Goal: Task Accomplishment & Management: Use online tool/utility

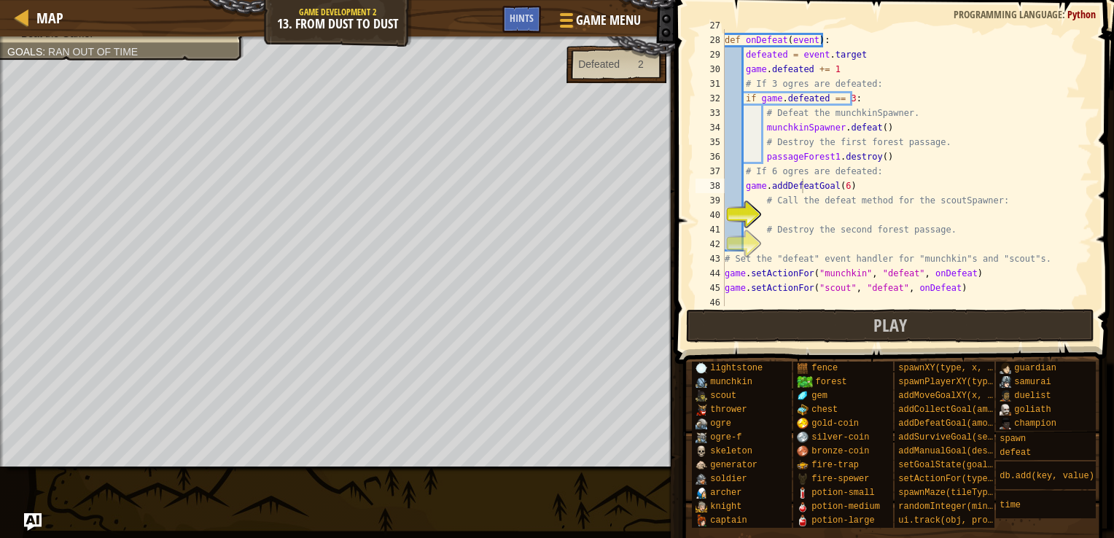
scroll to position [394, 0]
type textarea "# Destroy the second forest passage."
click at [882, 220] on div "def onDefeat ( event ) : defeated = event . target game . defeated += 1 # If 3 …" at bounding box center [901, 181] width 359 height 306
click at [867, 211] on div "def onDefeat ( event ) : defeated = event . target game . defeated += 1 # If 3 …" at bounding box center [901, 181] width 359 height 306
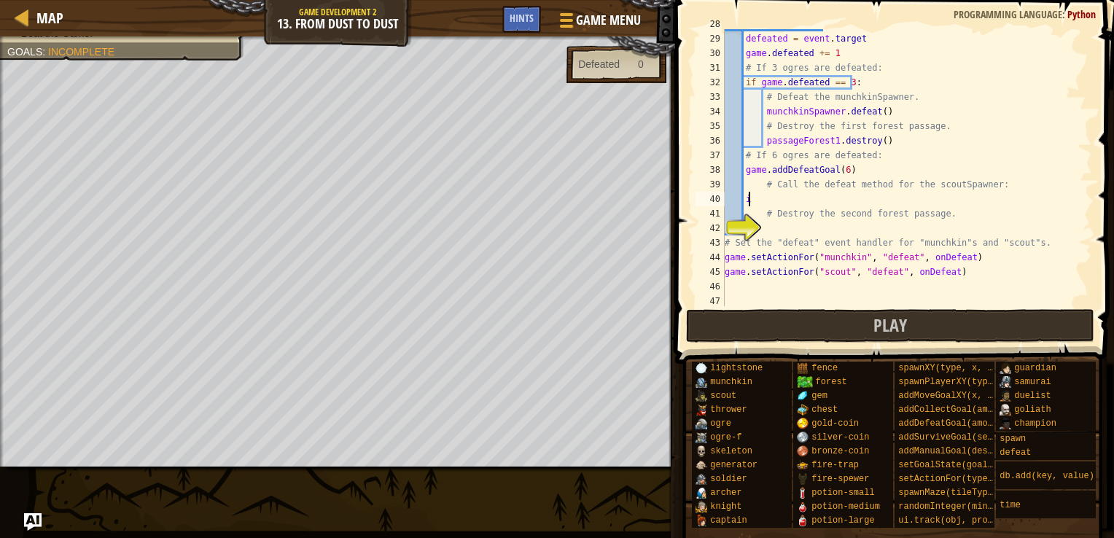
scroll to position [7, 1]
type textarea "i"
type textarea "ì"
click at [820, 196] on div "def onDefeat ( event ) : defeated = event . target game . defeated += 1 # If 3 …" at bounding box center [901, 170] width 359 height 306
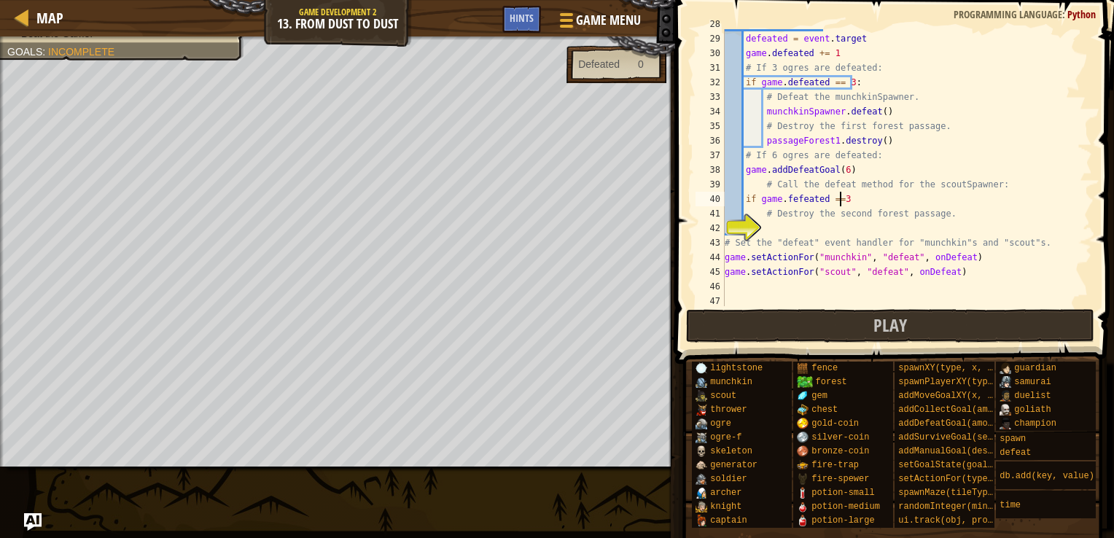
scroll to position [7, 9]
type textarea "if game.fefeated ==3:"
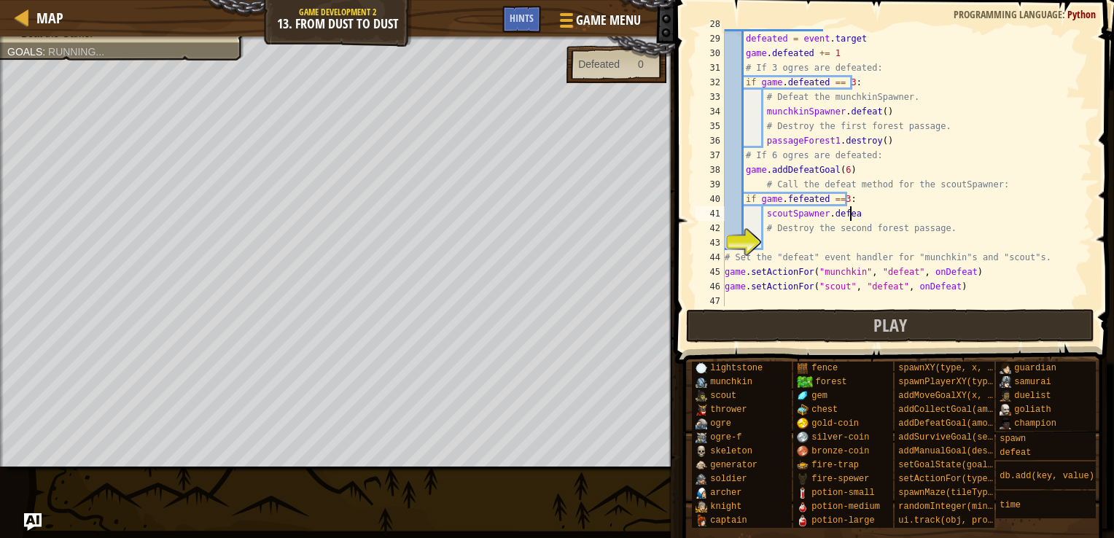
type textarea "scoutSpawner.defeat"
click at [825, 236] on div "def onDefeat ( event ) : defeated = event . target game . defeated += 1 # If 3 …" at bounding box center [901, 170] width 359 height 306
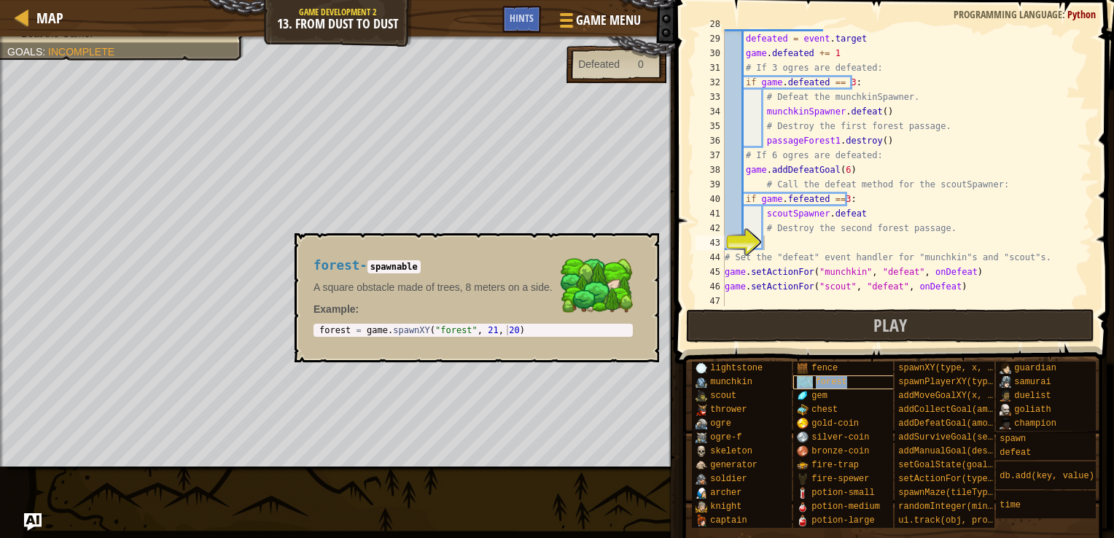
click at [825, 376] on div "forest" at bounding box center [849, 383] width 112 height 14
type textarea "passageForest2.destroy()"
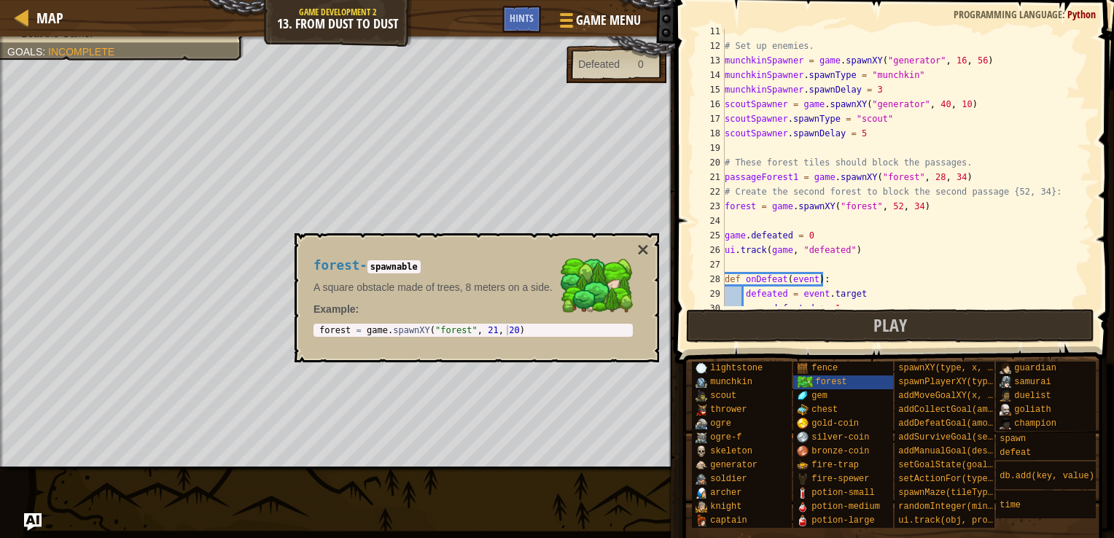
scroll to position [150, 0]
click at [868, 220] on div "# Set up enemies. munchkinSpawner = game . spawnXY ( "generator" , 16 , 56 ) mu…" at bounding box center [901, 178] width 359 height 306
type textarea "f"
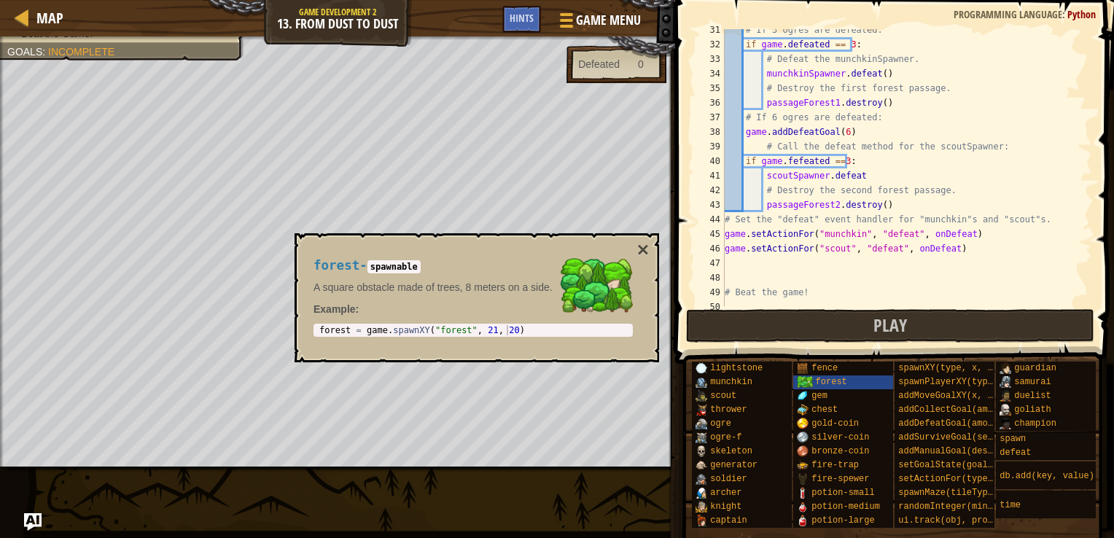
scroll to position [443, 0]
click at [884, 197] on div "# If 3 ogres are defeated: if game . defeated == 3 : # Defeat the munchkinSpawn…" at bounding box center [901, 176] width 359 height 306
click at [887, 206] on div "# If 3 ogres are defeated: if game . defeated == 3 : # Defeat the munchkinSpawn…" at bounding box center [901, 176] width 359 height 306
click at [831, 209] on div "# If 3 ogres are defeated: if game . defeated == 3 : # Defeat the munchkinSpawn…" at bounding box center [901, 176] width 359 height 306
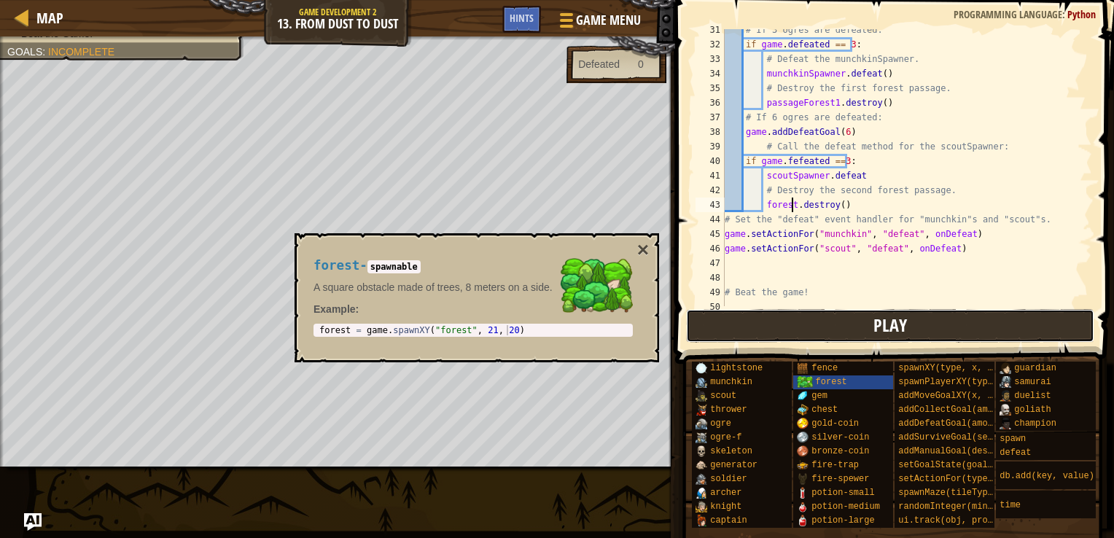
click at [833, 319] on button "Play" at bounding box center [890, 326] width 409 height 34
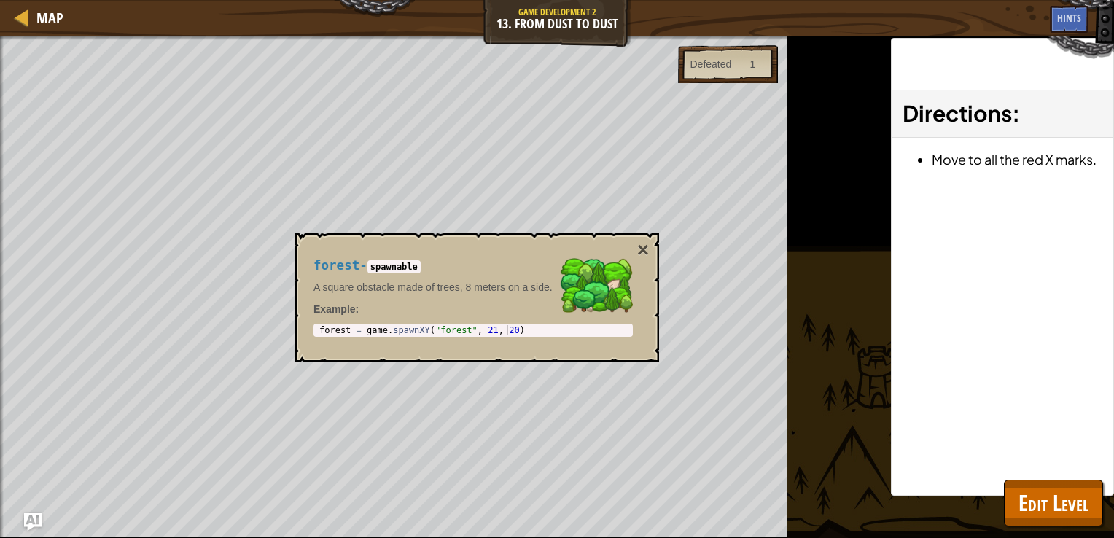
click at [650, 252] on div "forest - spawnable A square obstacle made of trees, 8 meters on a side. Example…" at bounding box center [477, 297] width 365 height 129
click at [648, 251] on button "×" at bounding box center [643, 250] width 12 height 20
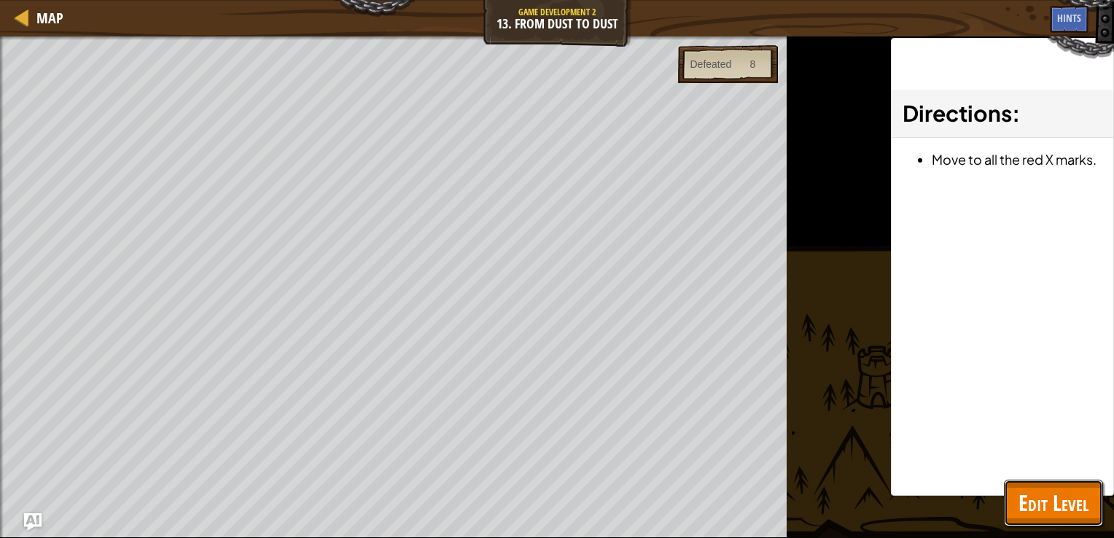
click at [1035, 501] on span "Edit Level" at bounding box center [1054, 503] width 70 height 30
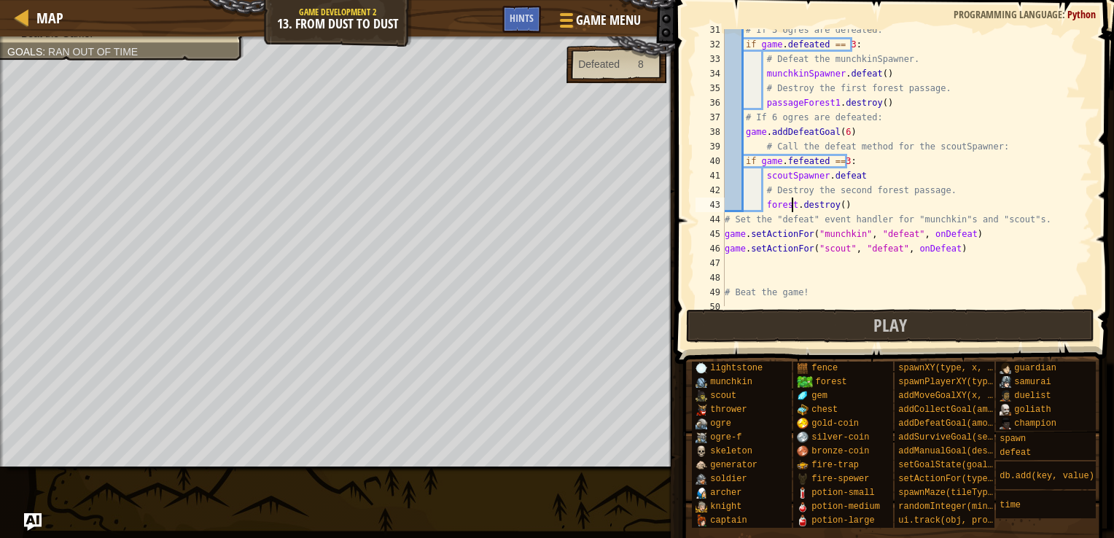
click at [792, 206] on div "# If 3 ogres are defeated: if game . defeated == 3 : # Defeat the munchkinSpawn…" at bounding box center [901, 176] width 359 height 306
click at [760, 318] on button "Play" at bounding box center [890, 326] width 409 height 34
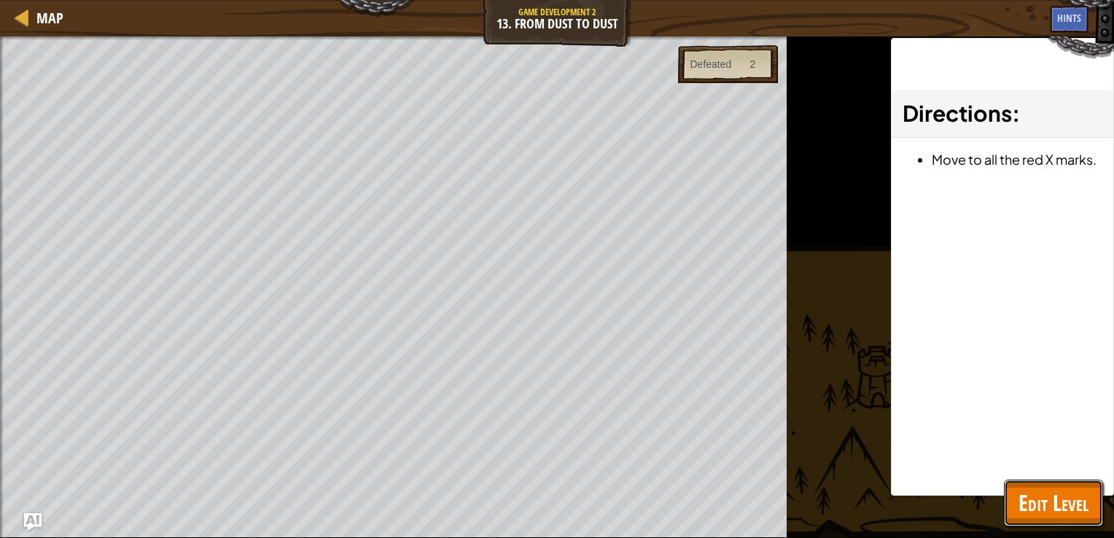
click at [1030, 518] on button "Edit Level" at bounding box center [1053, 503] width 99 height 47
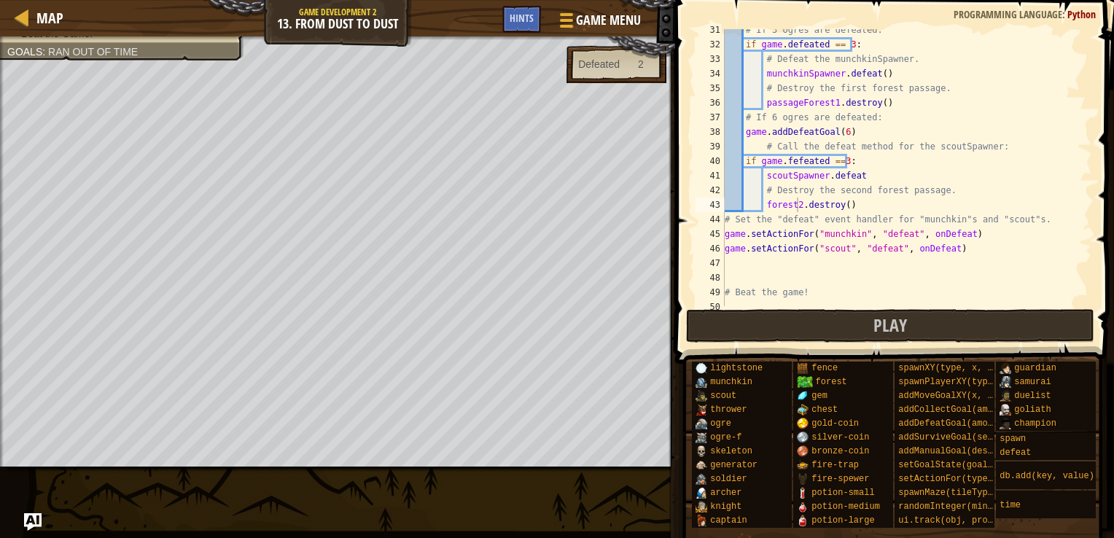
click at [792, 203] on div "# If 3 ogres are defeated: if game . defeated == 3 : # Defeat the munchkinSpawn…" at bounding box center [901, 176] width 359 height 306
click at [835, 205] on div "# If 3 ogres are defeated: if game . defeated == 3 : # Defeat the munchkinSpawn…" at bounding box center [901, 175] width 359 height 306
click at [812, 340] on button "Play" at bounding box center [890, 326] width 409 height 34
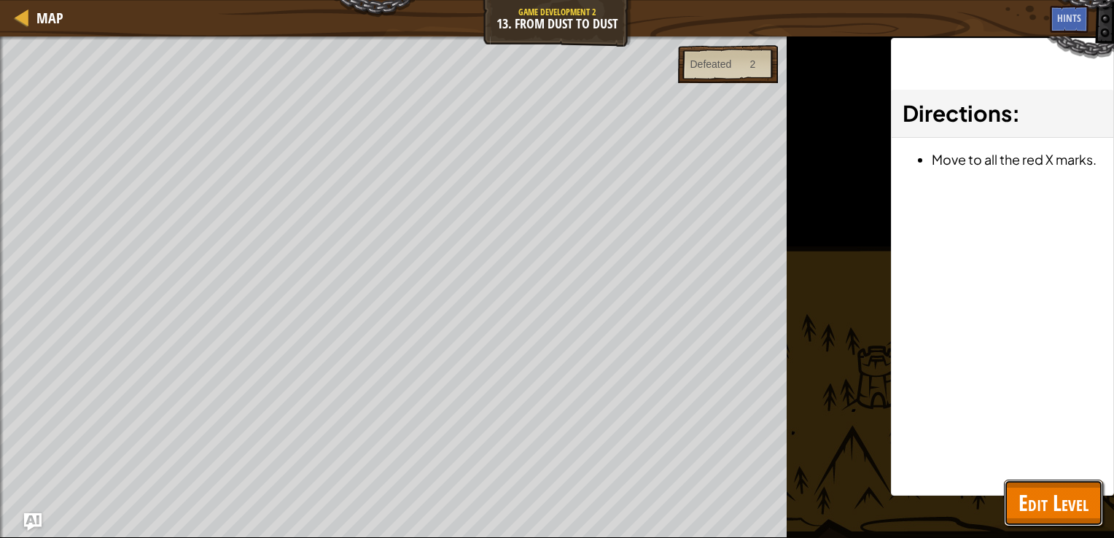
click at [1046, 516] on span "Edit Level" at bounding box center [1054, 503] width 70 height 30
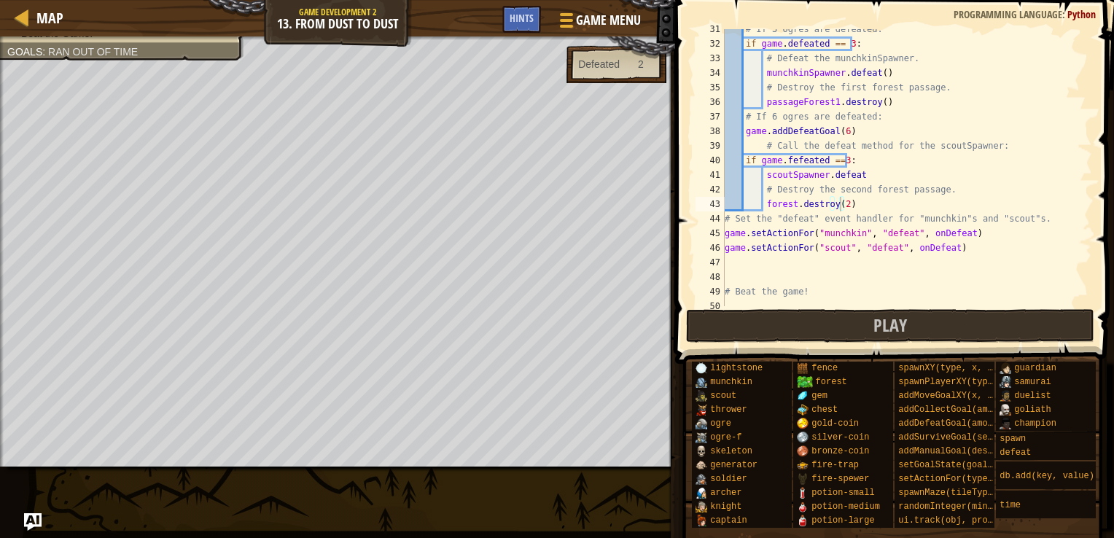
click at [847, 195] on div "# If 3 ogres are defeated: if game . defeated == 3 : # Defeat the munchkinSpawn…" at bounding box center [901, 175] width 359 height 306
click at [832, 203] on div "# If 3 ogres are defeated: if game . defeated == 3 : # Defeat the munchkinSpawn…" at bounding box center [901, 175] width 359 height 306
click at [782, 319] on button "Play" at bounding box center [890, 326] width 409 height 34
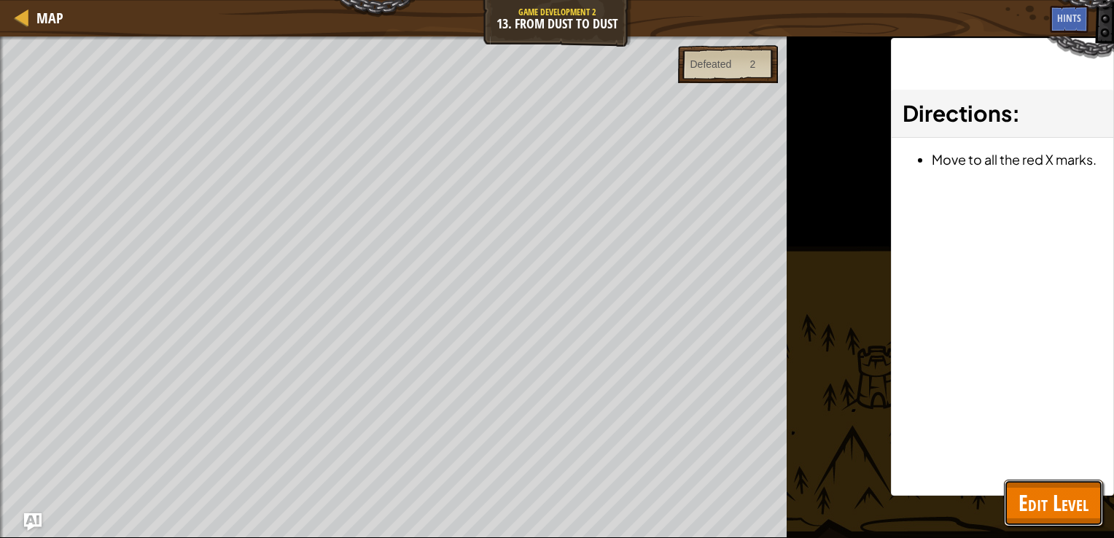
click at [1016, 504] on button "Edit Level" at bounding box center [1053, 503] width 99 height 47
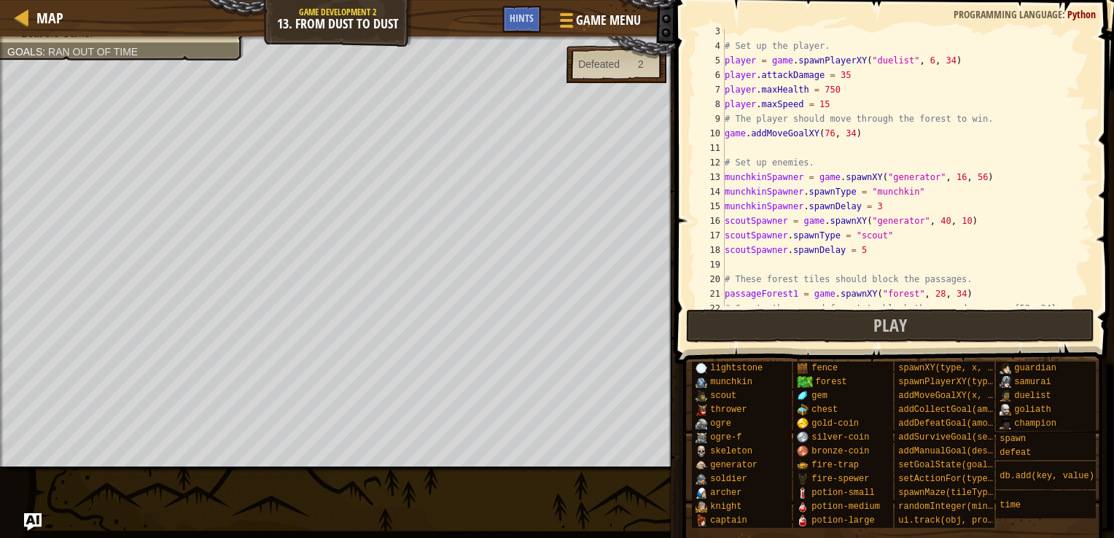
scroll to position [38, 0]
click at [965, 296] on div "# Set up the player. player = game . spawnPlayerXY ( "duelist" , 6 , 34 ) playe…" at bounding box center [901, 173] width 359 height 306
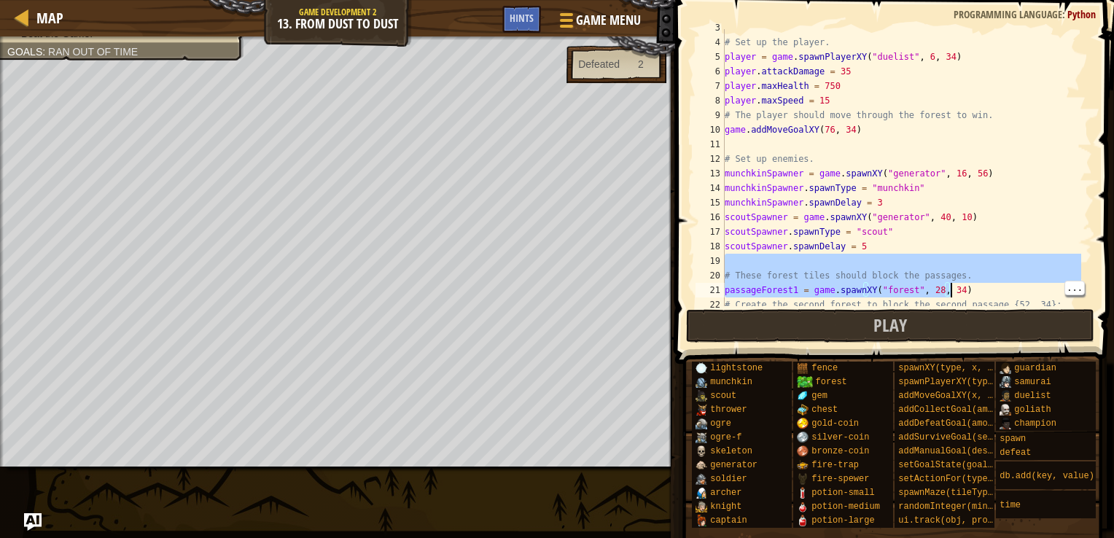
click at [957, 269] on div "# Set up the player. player = game . spawnPlayerXY ( "duelist" , 6 , 34 ) playe…" at bounding box center [901, 173] width 359 height 306
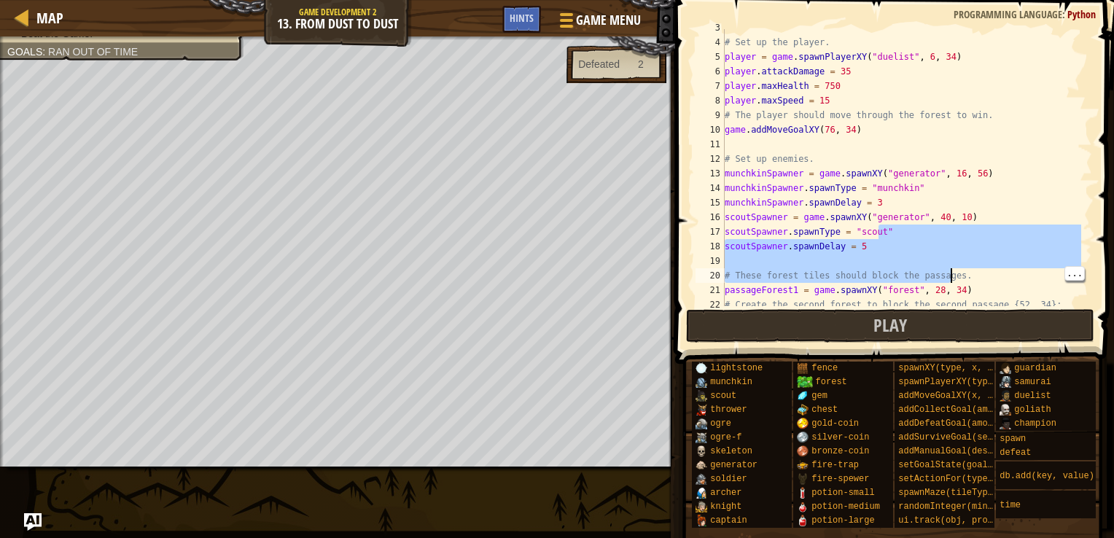
click at [1004, 206] on div "# Set up the player. player = game . spawnPlayerXY ( "duelist" , 6 , 34 ) playe…" at bounding box center [901, 173] width 359 height 306
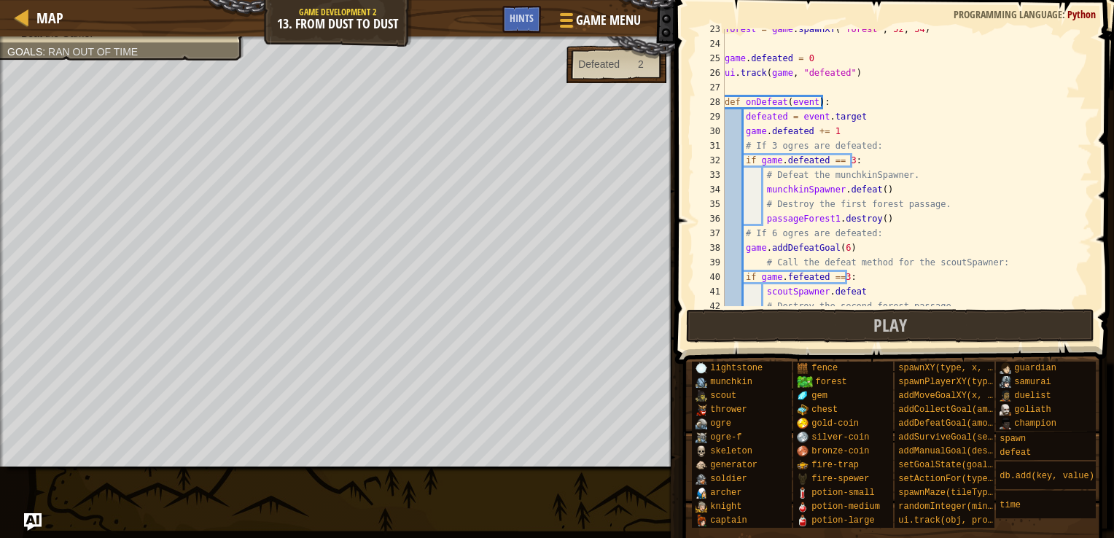
scroll to position [333, 0]
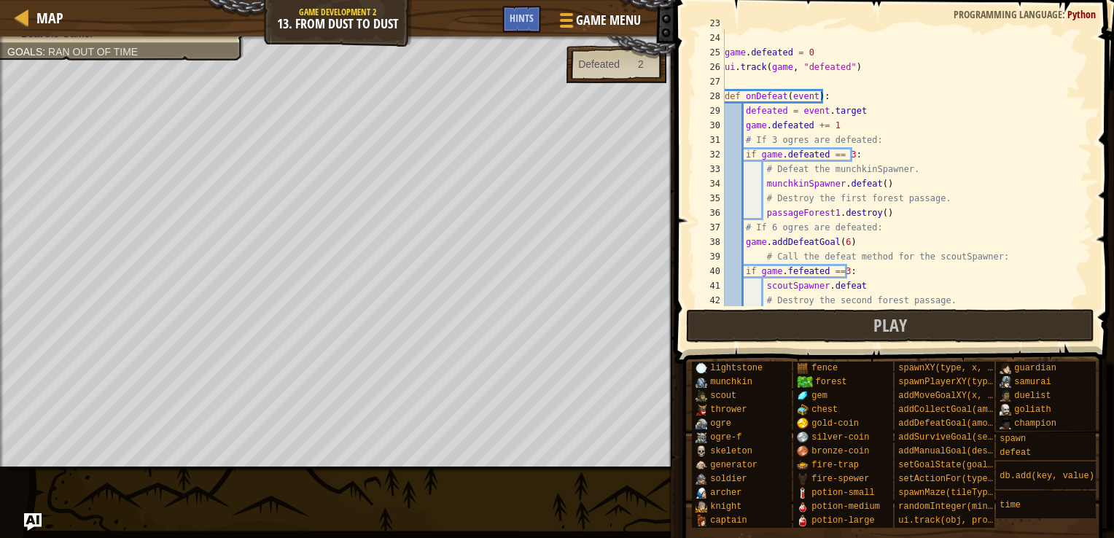
click at [989, 249] on div "forest = game . spawnXY ( "forest" , 52 , 34 ) game . defeated = 0 ui . track (…" at bounding box center [901, 169] width 359 height 306
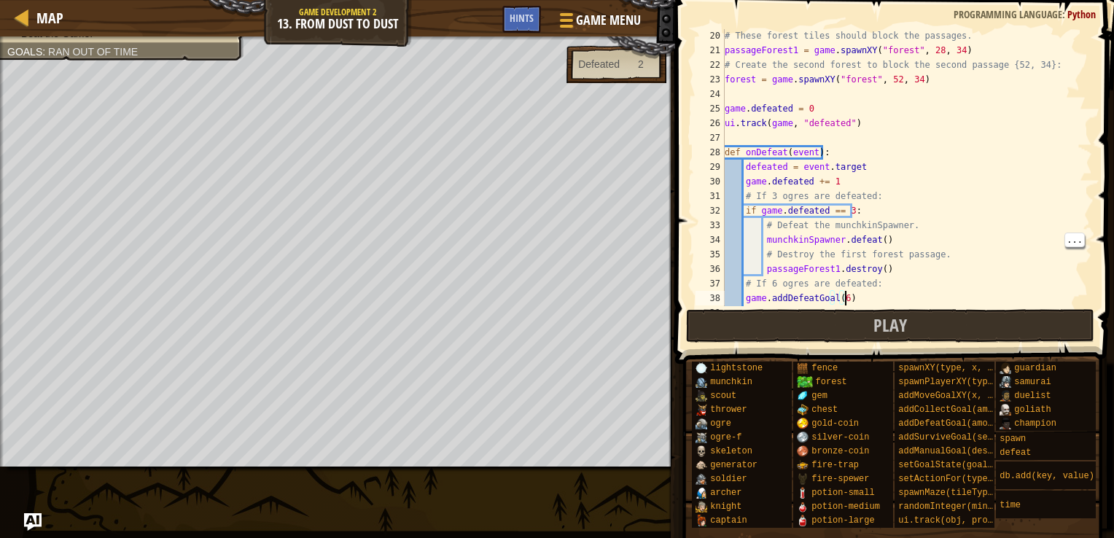
scroll to position [452, 0]
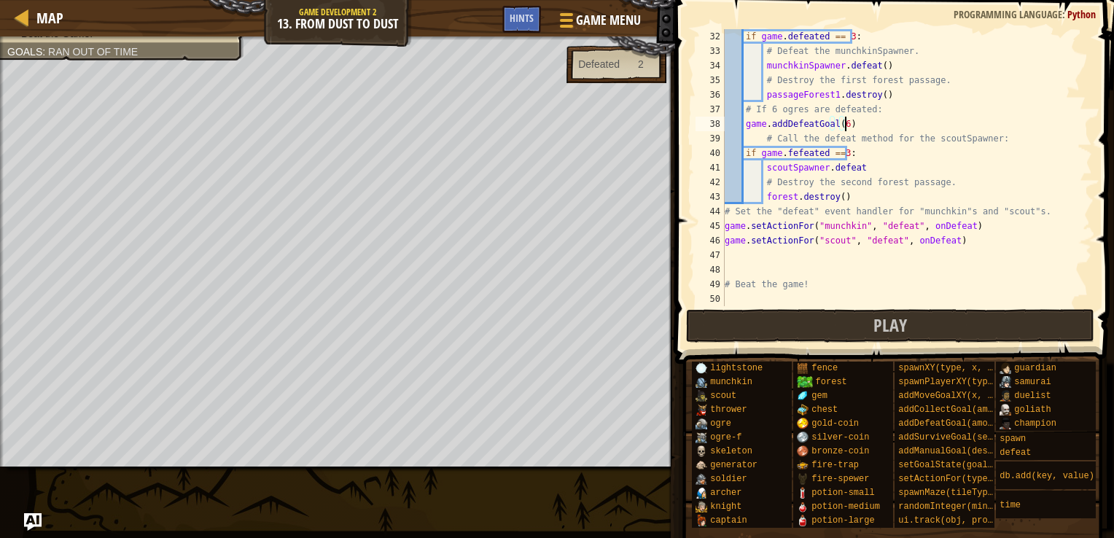
click at [1006, 190] on div "if game . defeated == 3 : # Defeat the munchkinSpawner. munchkinSpawner . defea…" at bounding box center [901, 182] width 359 height 306
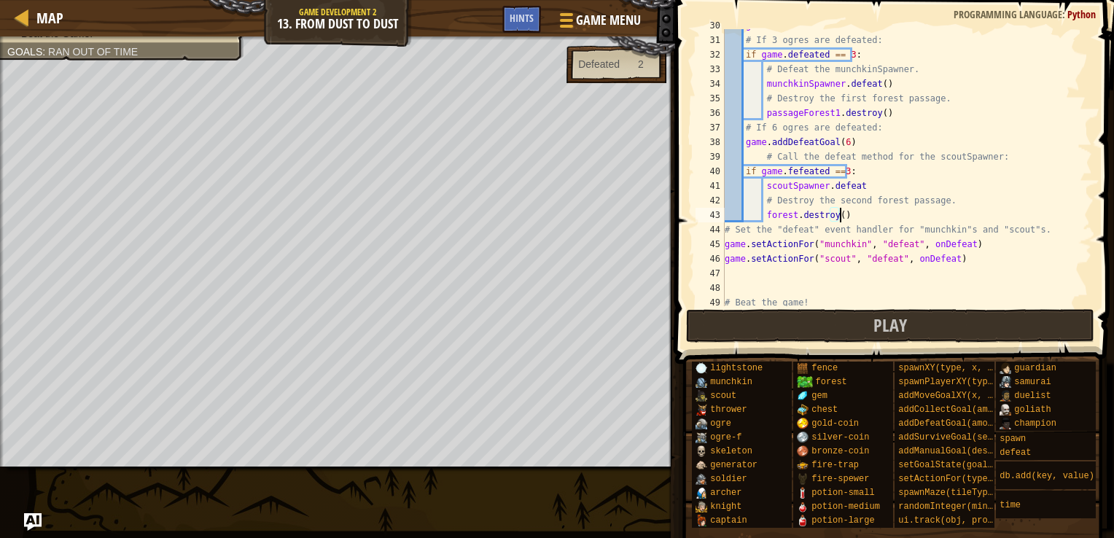
scroll to position [435, 0]
click at [862, 184] on div "game . defeated += 1 # If 3 ogres are defeated: if game . defeated == 3 : # Def…" at bounding box center [901, 170] width 359 height 306
click at [724, 316] on button "Play" at bounding box center [890, 326] width 409 height 34
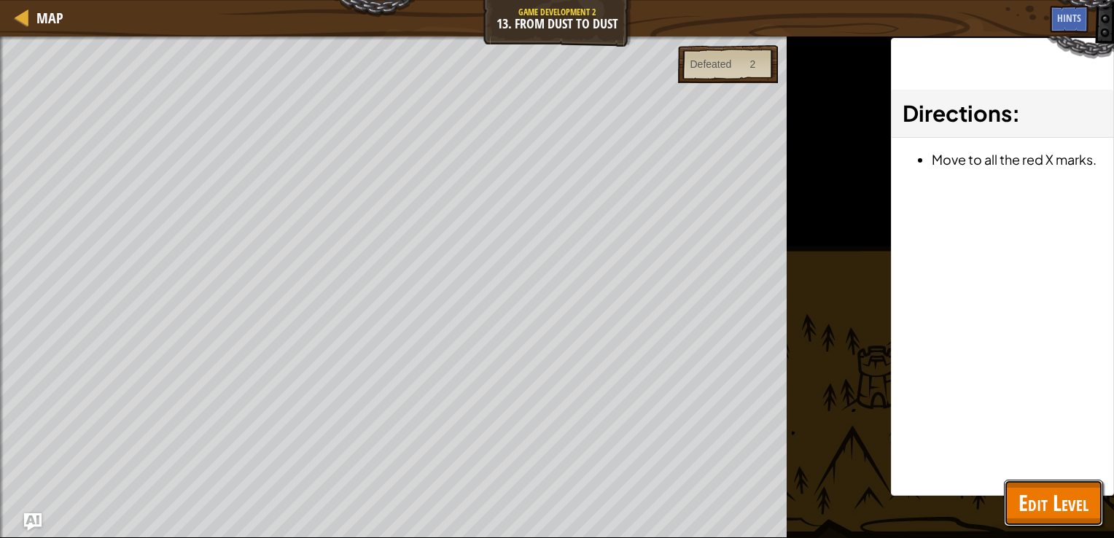
click at [1053, 511] on span "Edit Level" at bounding box center [1054, 503] width 70 height 30
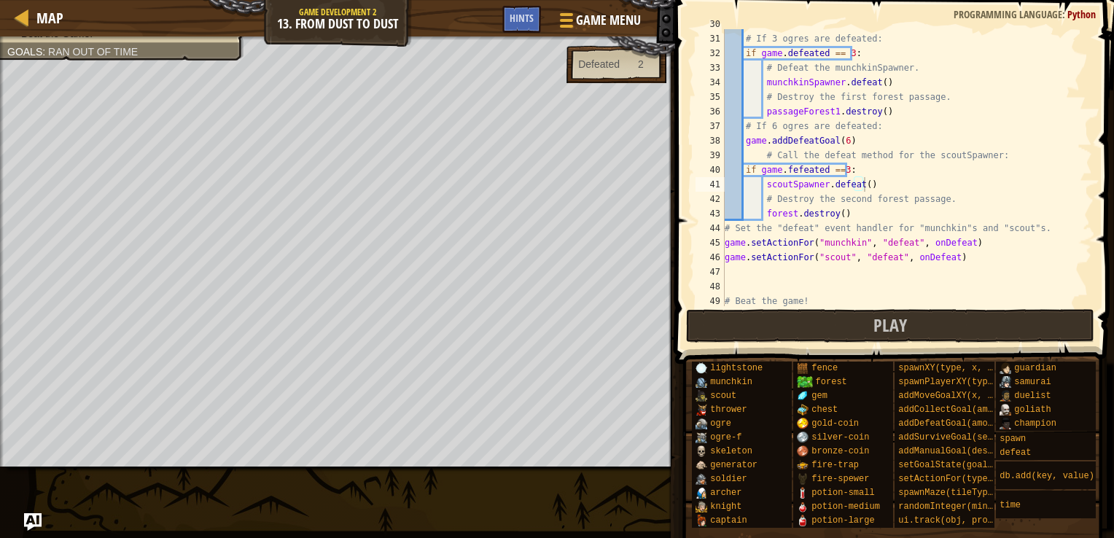
click at [844, 172] on div "game . defeated += 1 # If 3 ogres are defeated: if game . defeated == 3 : # Def…" at bounding box center [901, 170] width 359 height 306
click at [783, 171] on div "game . defeated += 1 # If 3 ogres are defeated: if game . defeated == 3 : # Def…" at bounding box center [901, 170] width 359 height 306
click at [838, 170] on div "game . defeated += 1 # If 3 ogres are defeated: if game . defeated == 3 : # Def…" at bounding box center [901, 170] width 359 height 306
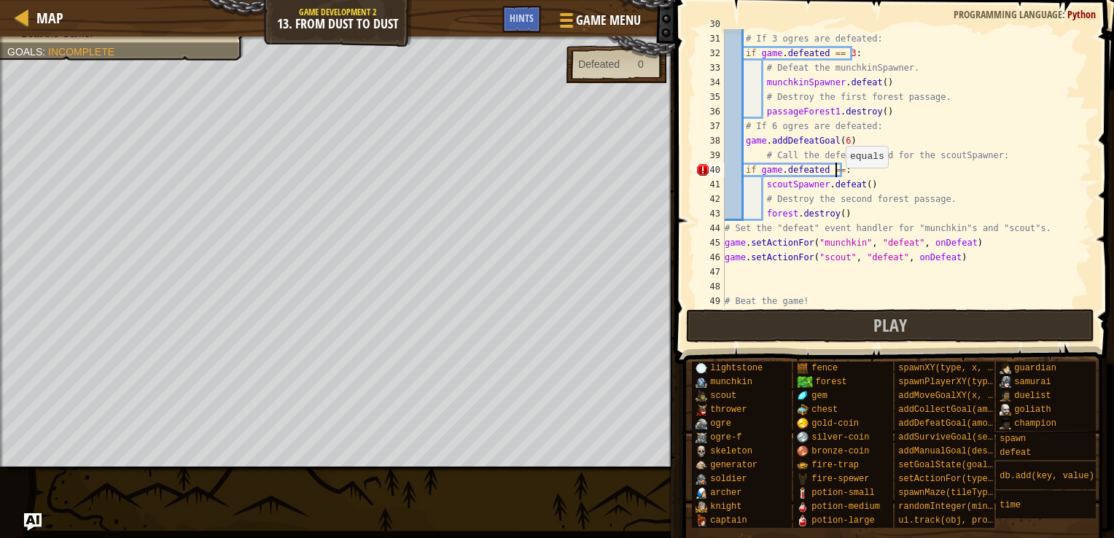
scroll to position [7, 9]
click at [857, 141] on div "game . defeated += 1 # If 3 ogres are defeated: if game . defeated == 3 : # Def…" at bounding box center [901, 170] width 359 height 306
type textarea "g"
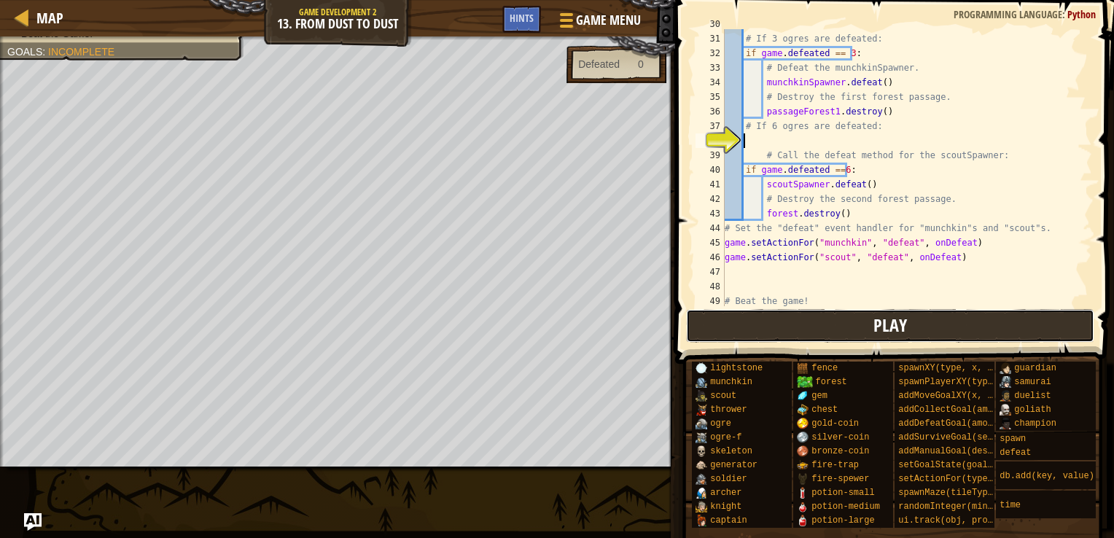
click at [887, 322] on span "Play" at bounding box center [891, 325] width 34 height 23
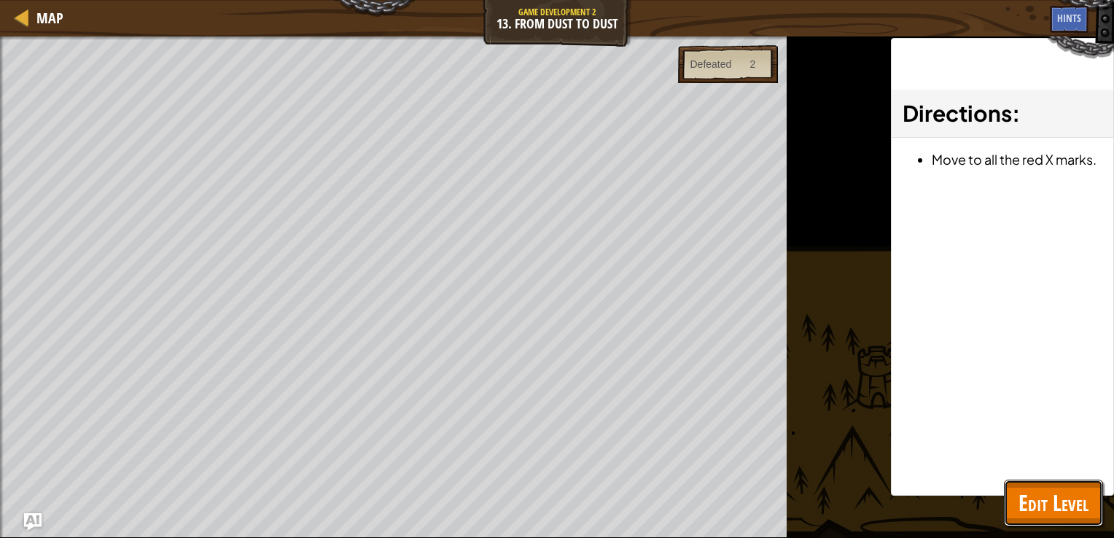
click at [1017, 489] on button "Edit Level" at bounding box center [1053, 503] width 99 height 47
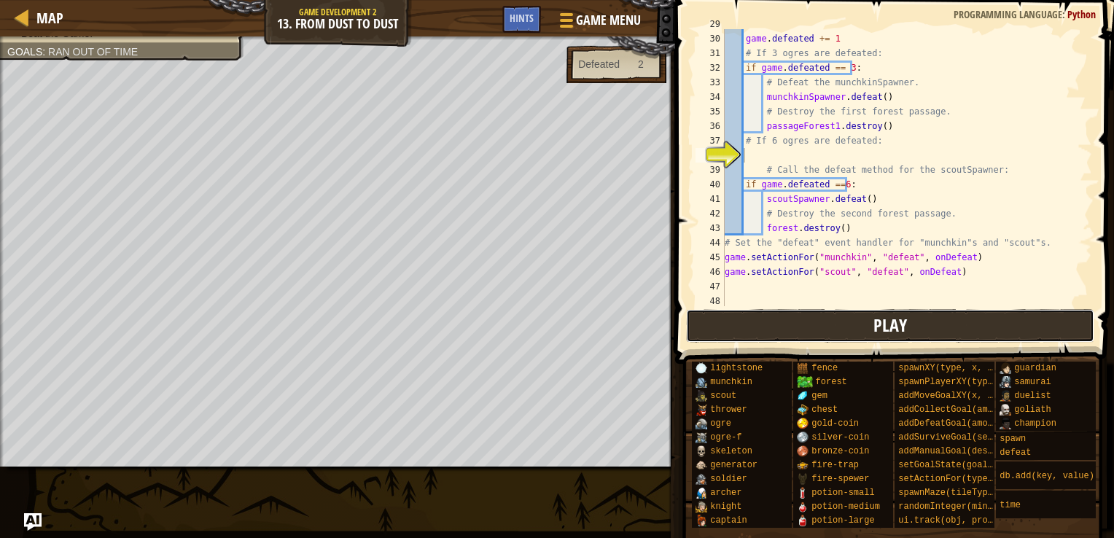
scroll to position [421, 0]
click at [795, 331] on button "Play" at bounding box center [890, 326] width 409 height 34
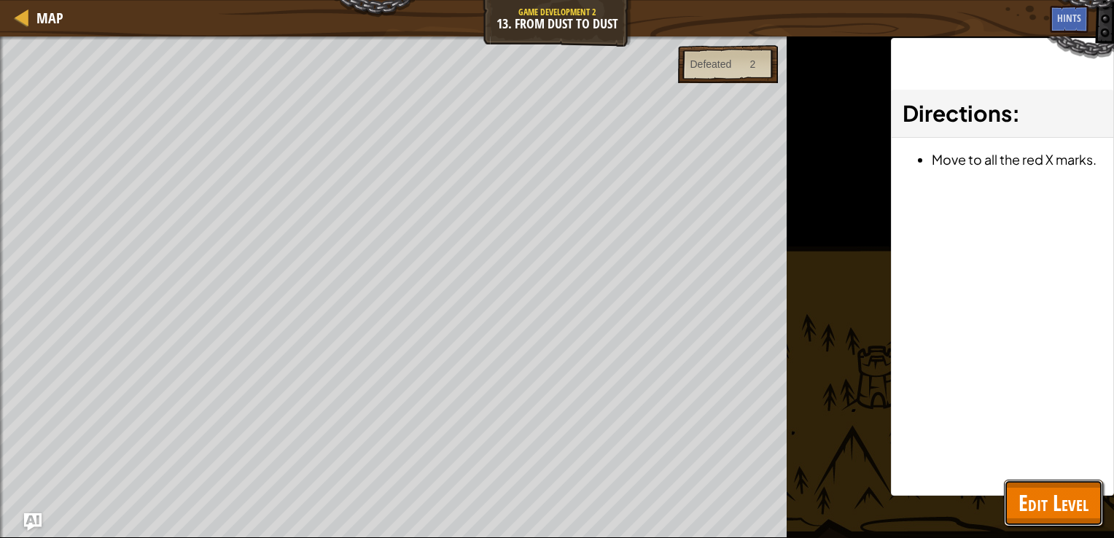
click at [1031, 495] on span "Edit Level" at bounding box center [1054, 503] width 70 height 30
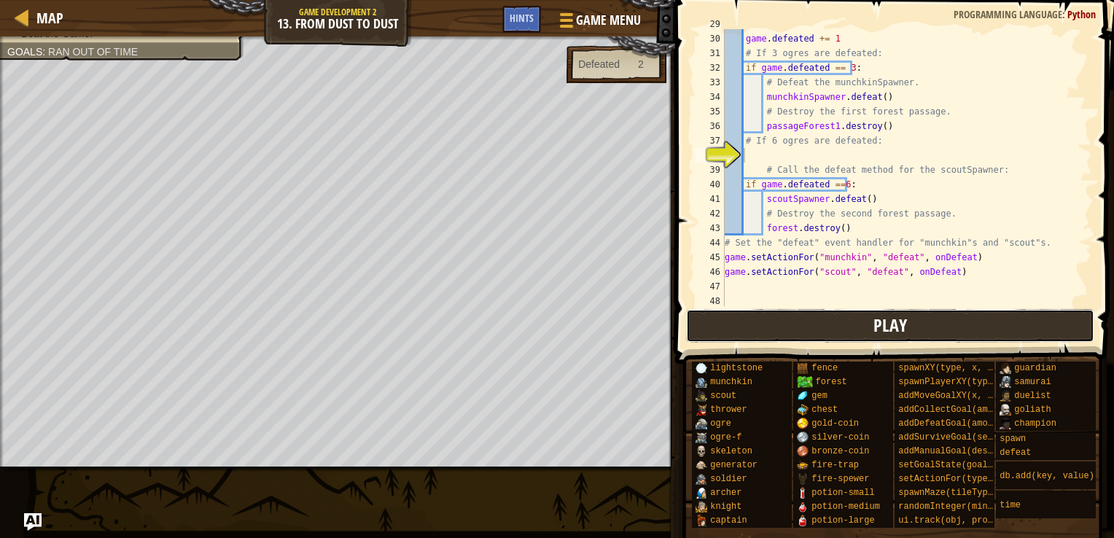
click at [891, 321] on span "Play" at bounding box center [891, 325] width 34 height 23
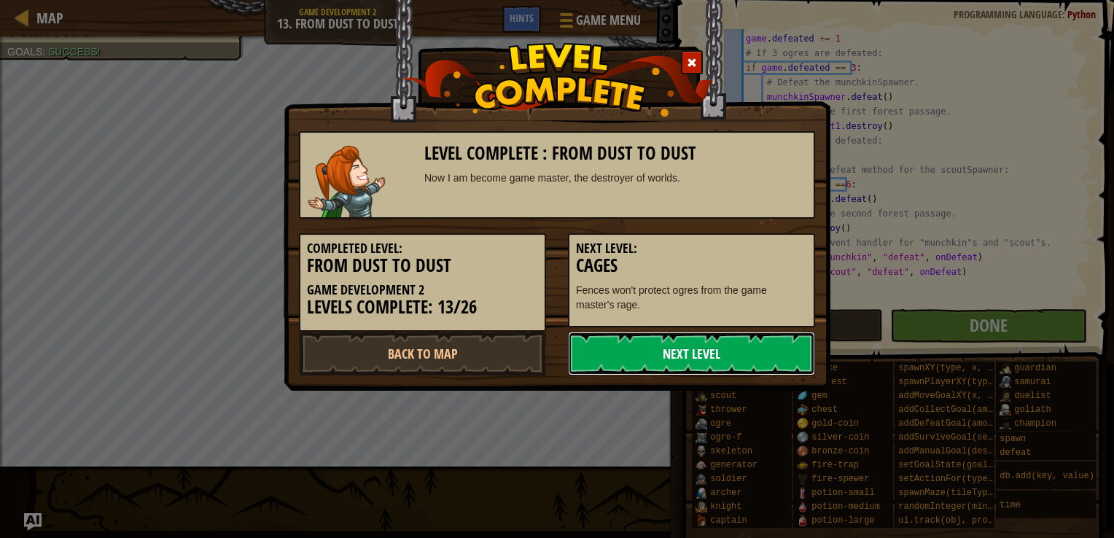
click at [679, 369] on link "Next Level" at bounding box center [691, 354] width 247 height 44
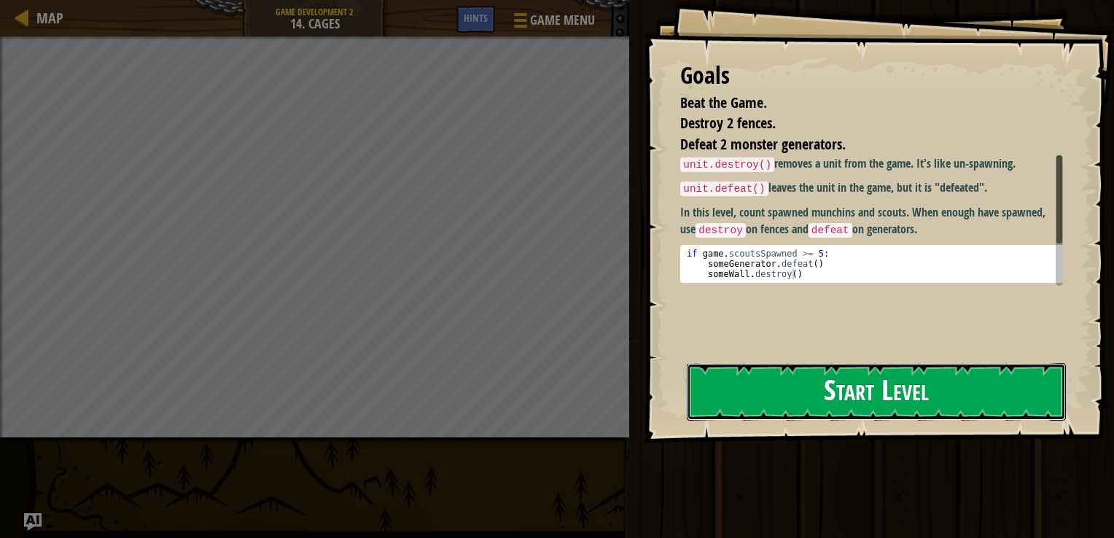
click at [824, 402] on button "Start Level" at bounding box center [876, 392] width 379 height 58
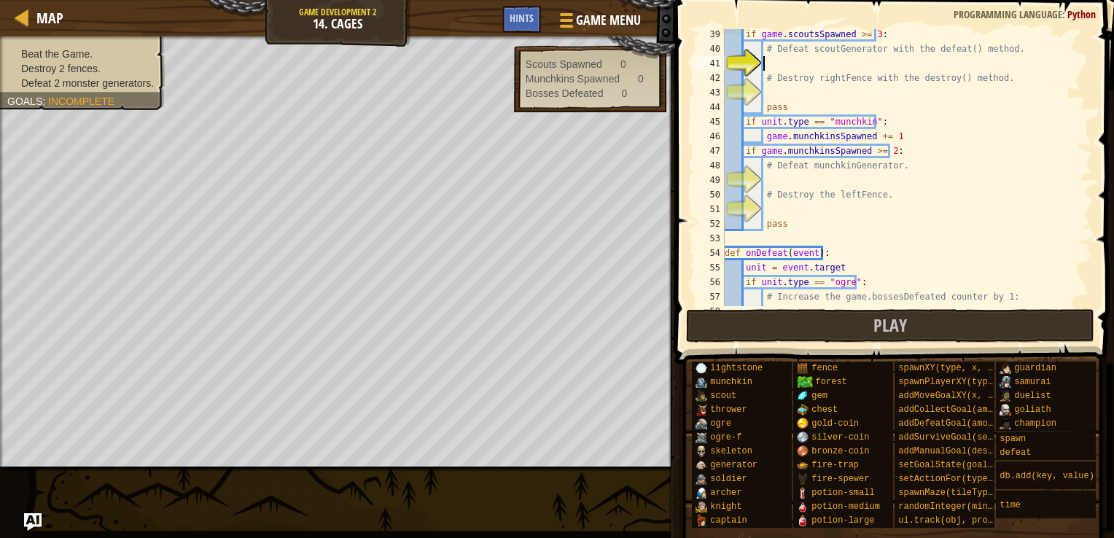
scroll to position [557, 0]
click at [819, 217] on div "if game . scoutsSpawned >= 3 : # Defeat scoutGenerator with the defeat() method…" at bounding box center [901, 179] width 359 height 306
type textarea "pass"
click at [804, 63] on div "if game . scoutsSpawned >= 3 : # Defeat scoutGenerator with the defeat() method…" at bounding box center [901, 179] width 359 height 306
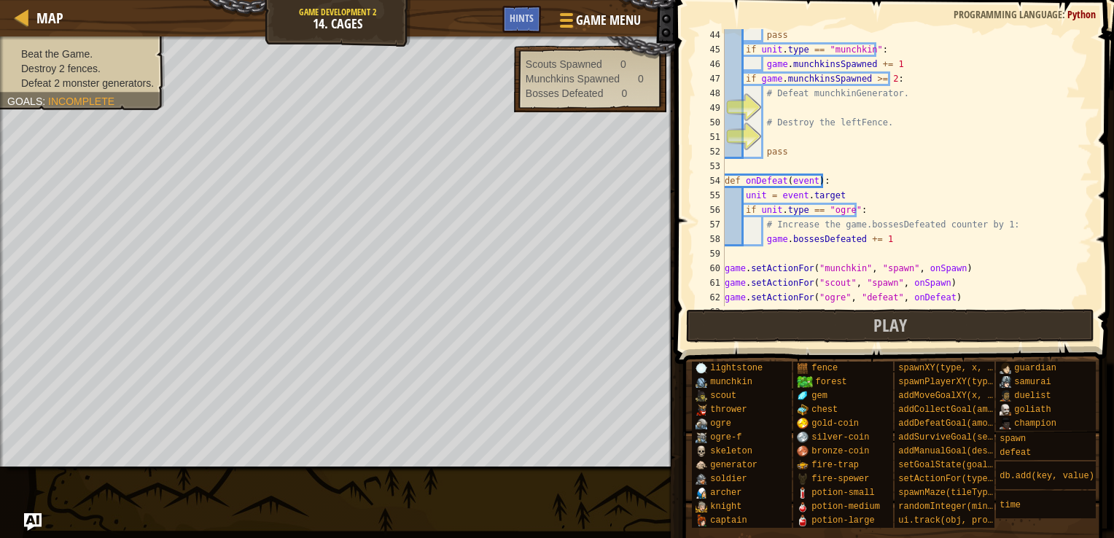
scroll to position [628, 0]
click at [800, 106] on div "pass if unit . type == "munchkin" : game . munchkinsSpawned += 1 if game . munc…" at bounding box center [901, 181] width 359 height 306
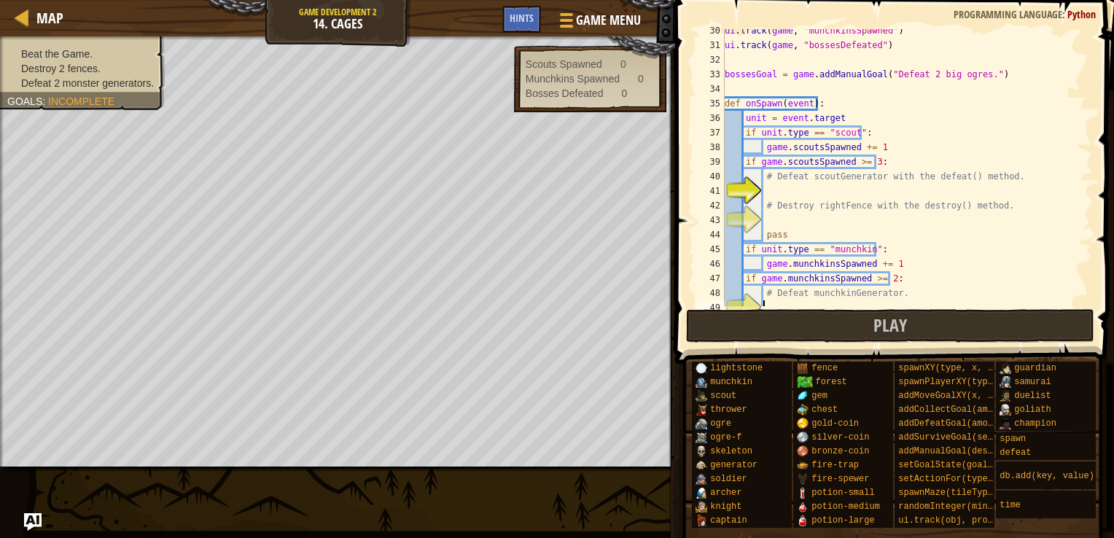
scroll to position [427, 0]
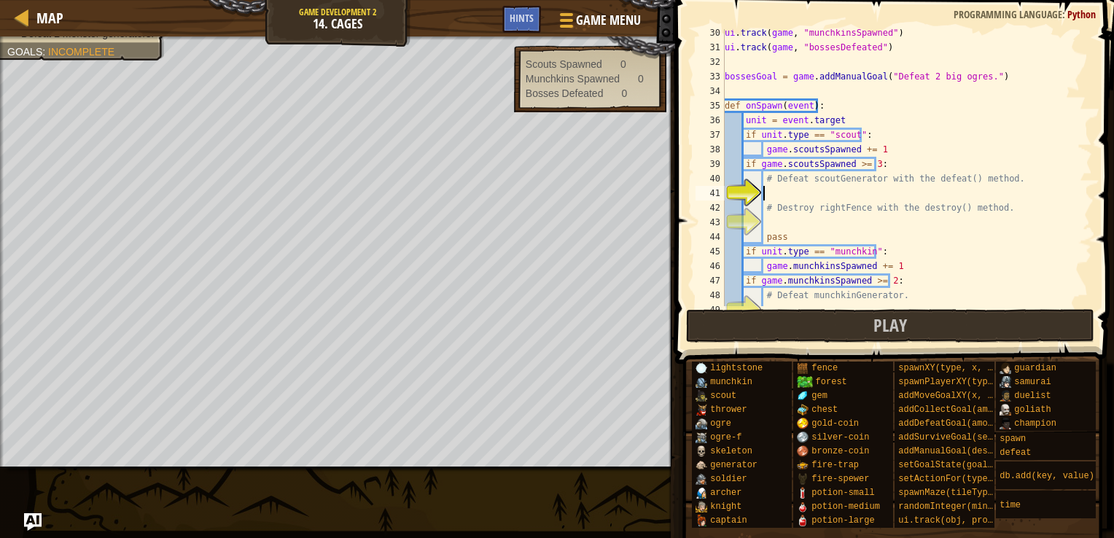
click at [834, 197] on div "ui . track ( game , "munchkinsSpawned" ) ui . track ( game , "bossesDefeated" )…" at bounding box center [901, 179] width 359 height 306
click at [830, 198] on div "ui . track ( game , "munchkinsSpawned" ) ui . track ( game , "bossesDefeated" )…" at bounding box center [901, 179] width 359 height 306
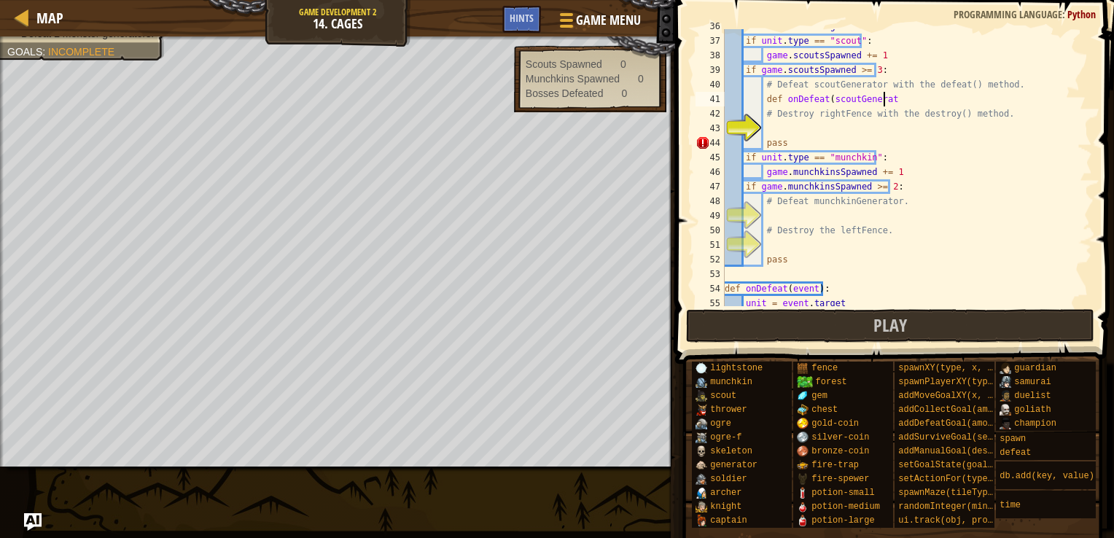
scroll to position [7, 12]
click at [900, 104] on div "unit = event . target if unit . type == "scout" : game . scoutsSpawned += 1 if …" at bounding box center [901, 172] width 359 height 306
type textarea "def onDefeat(scoutGenerator(:"
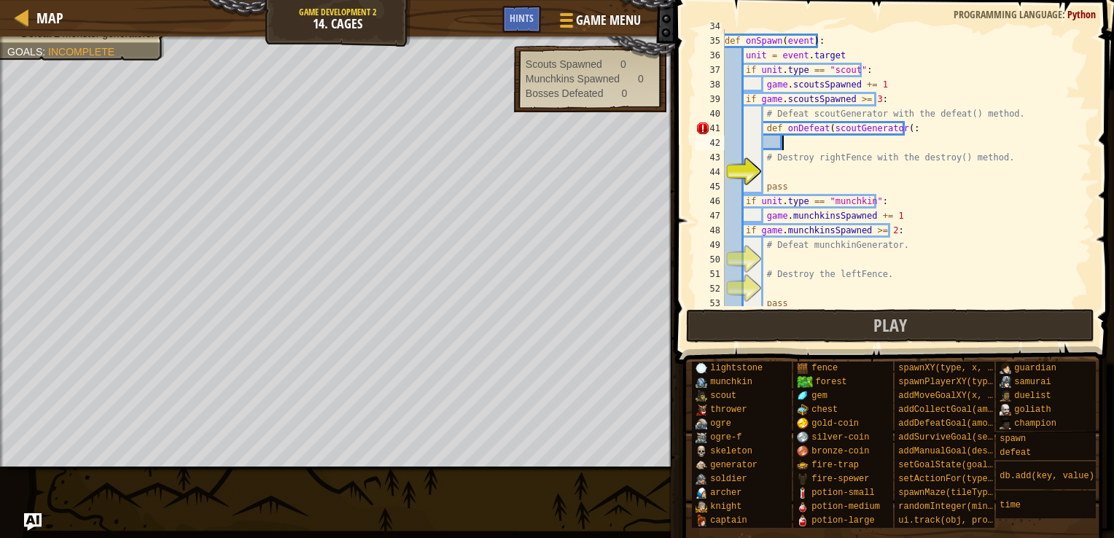
scroll to position [492, 0]
click at [899, 127] on div "def onSpawn ( event ) : unit = event . target if unit . type == "scout" : game …" at bounding box center [901, 171] width 359 height 306
type textarea "d"
type textarea "scoutGenerator.defeat()"
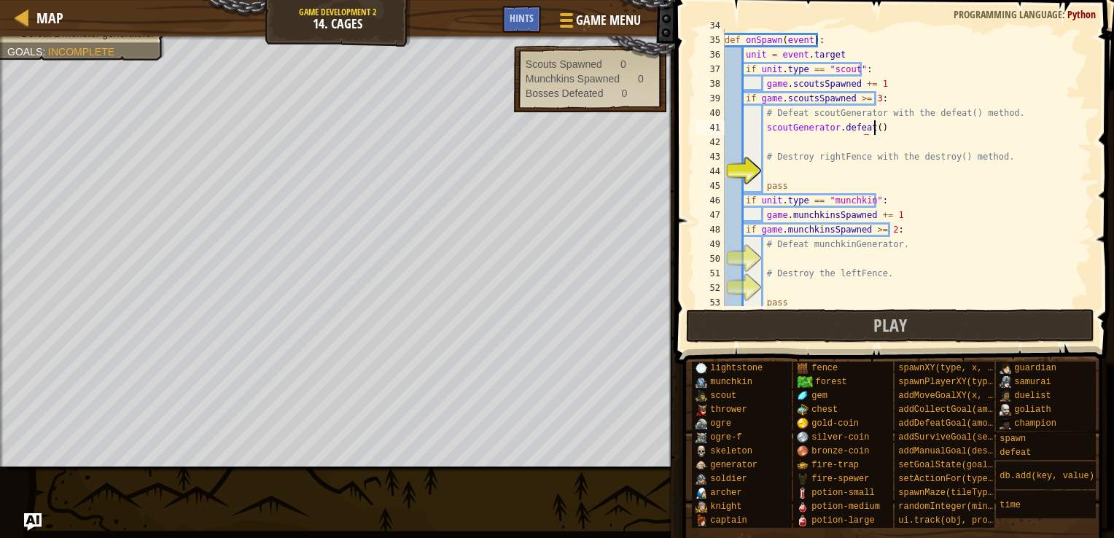
scroll to position [7, 12]
click at [898, 168] on div "def onSpawn ( event ) : unit = event . target if unit . type == "scout" : game …" at bounding box center [901, 171] width 359 height 306
type textarea "rightFence.defeat()"
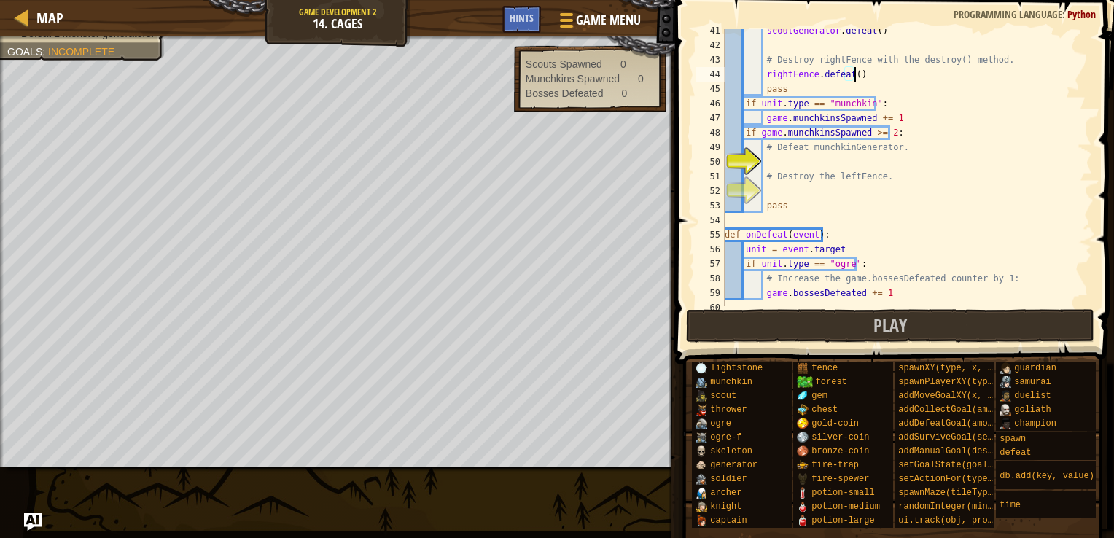
scroll to position [589, 0]
click at [852, 162] on div "scoutGenerator . defeat ( ) # Destroy rightFence with the destroy() method. rig…" at bounding box center [901, 176] width 359 height 306
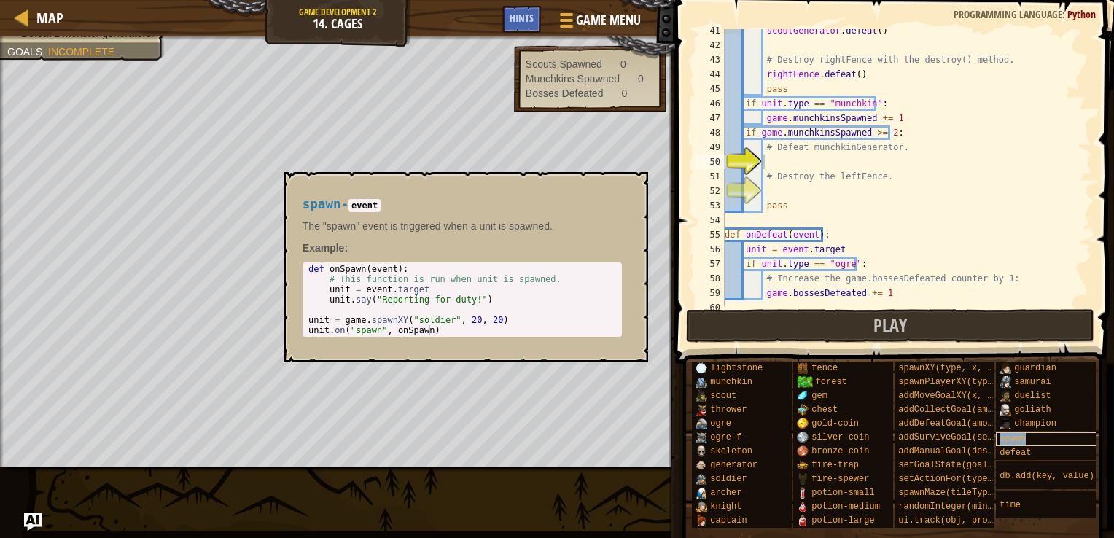
click at [1035, 445] on div "spawn" at bounding box center [1052, 439] width 112 height 14
click at [1025, 451] on span "defeat" at bounding box center [1015, 453] width 31 height 10
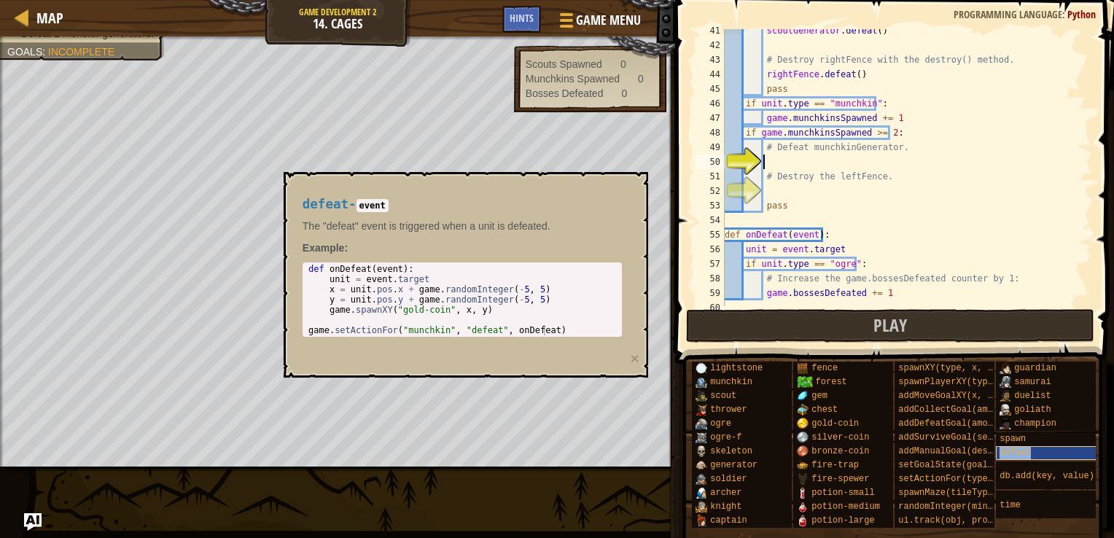
click at [1025, 451] on span "defeat" at bounding box center [1015, 453] width 31 height 10
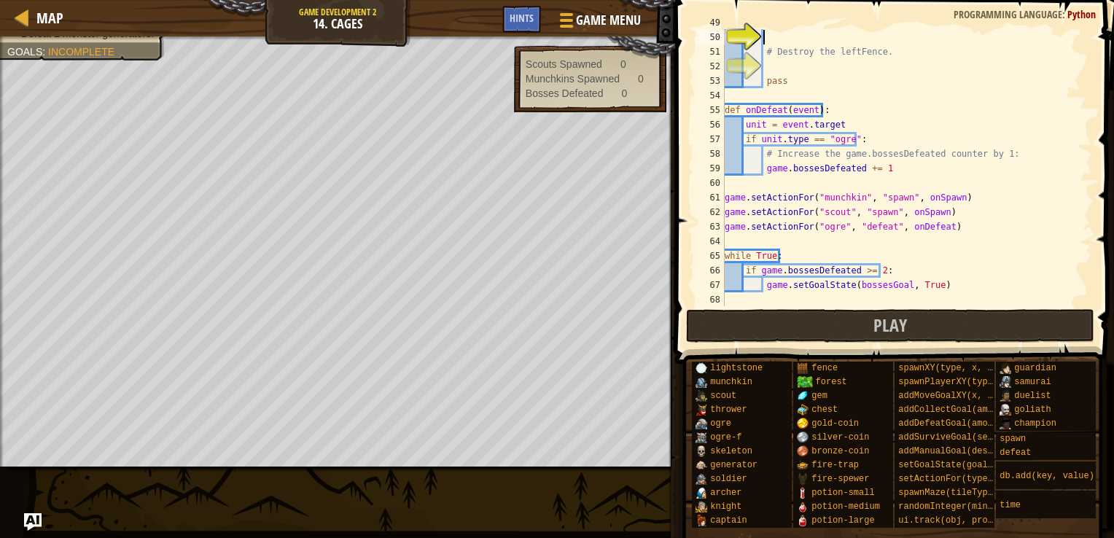
scroll to position [714, 0]
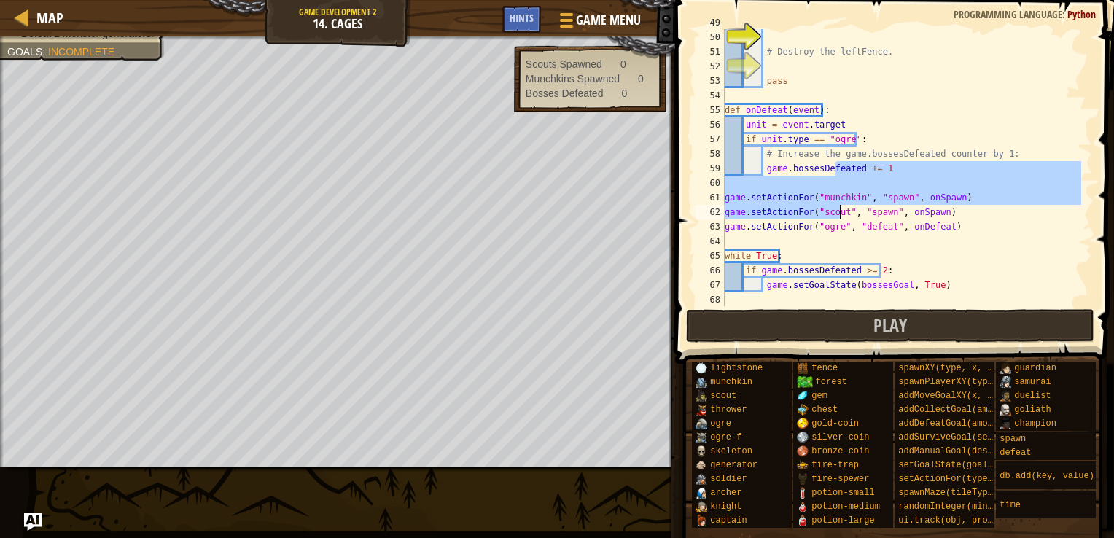
drag, startPoint x: 838, startPoint y: 163, endPoint x: 843, endPoint y: 228, distance: 65.8
click at [843, 228] on div "# Defeat munchkinGenerator. # Destroy the leftFence. pass def onDefeat ( event …" at bounding box center [901, 168] width 359 height 306
type textarea "game.setActionFor("scout", "spawn", onSpawn) game.setActionFor("ogre", "defeat"…"
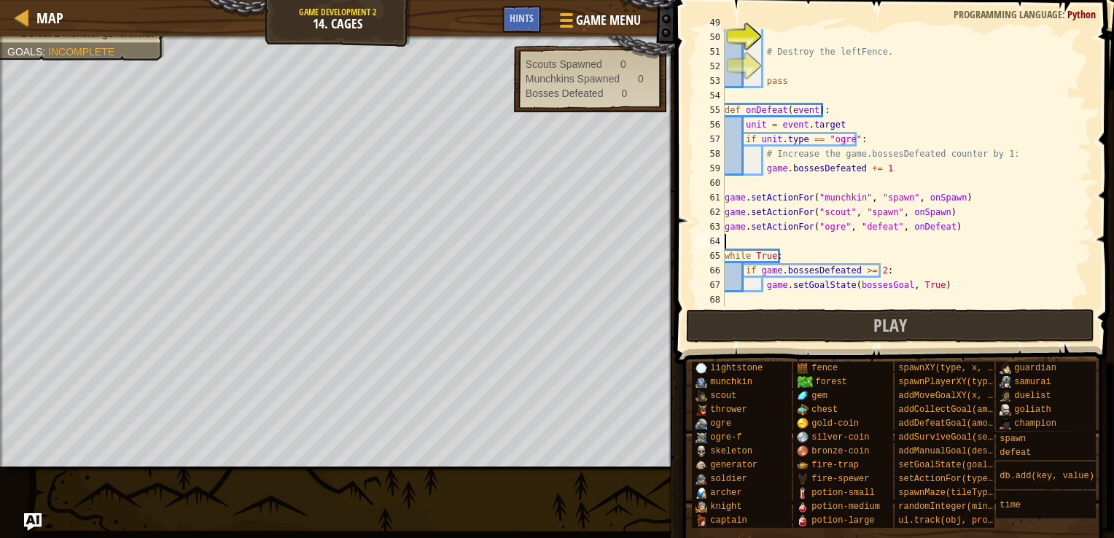
click at [866, 244] on div "# Defeat munchkinGenerator. # Destroy the leftFence. pass def onDefeat ( event …" at bounding box center [901, 168] width 359 height 306
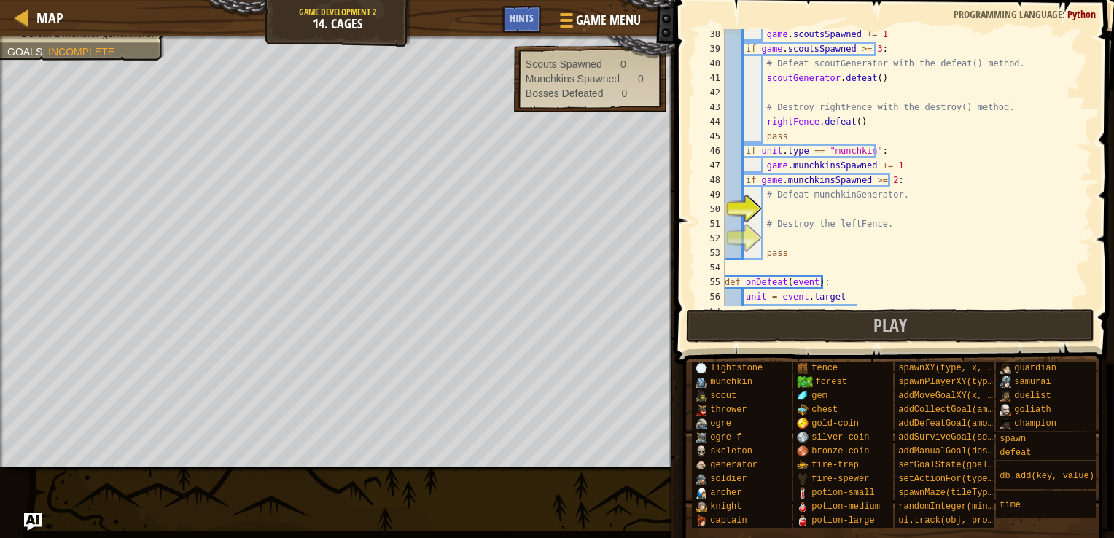
scroll to position [542, 0]
click at [792, 203] on div "game . scoutsSpawned += 1 if game . scoutsSpawned >= 3 : # Defeat scoutGenerato…" at bounding box center [901, 180] width 359 height 306
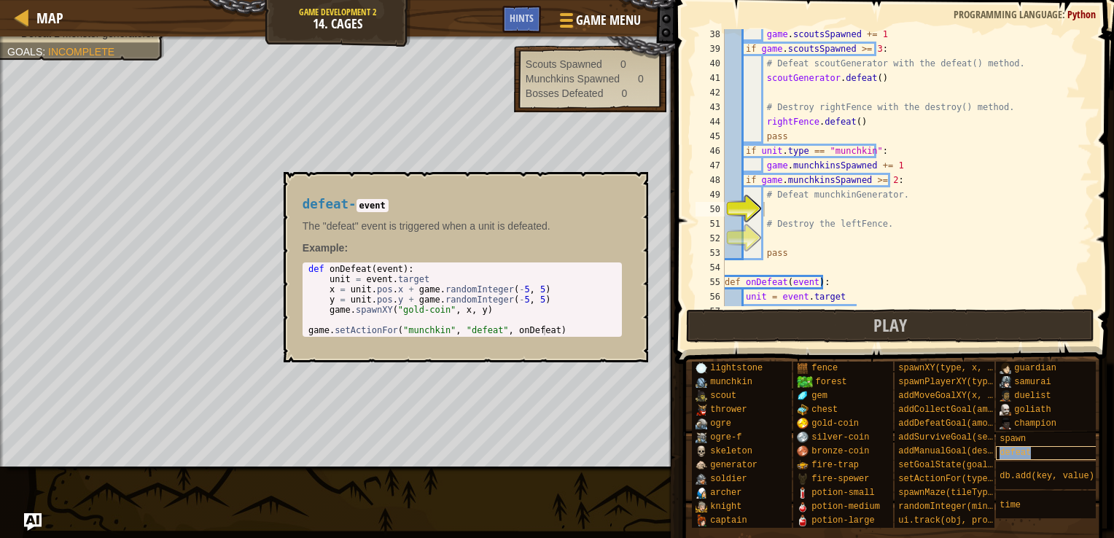
click at [1024, 455] on span "defeat" at bounding box center [1015, 453] width 31 height 10
click at [815, 211] on div "game . scoutsSpawned += 1 if game . scoutsSpawned >= 3 : # Defeat scoutGenerato…" at bounding box center [901, 180] width 359 height 306
drag, startPoint x: 706, startPoint y: 464, endPoint x: 761, endPoint y: 468, distance: 54.8
click at [761, 468] on div "generator" at bounding box center [748, 466] width 112 height 14
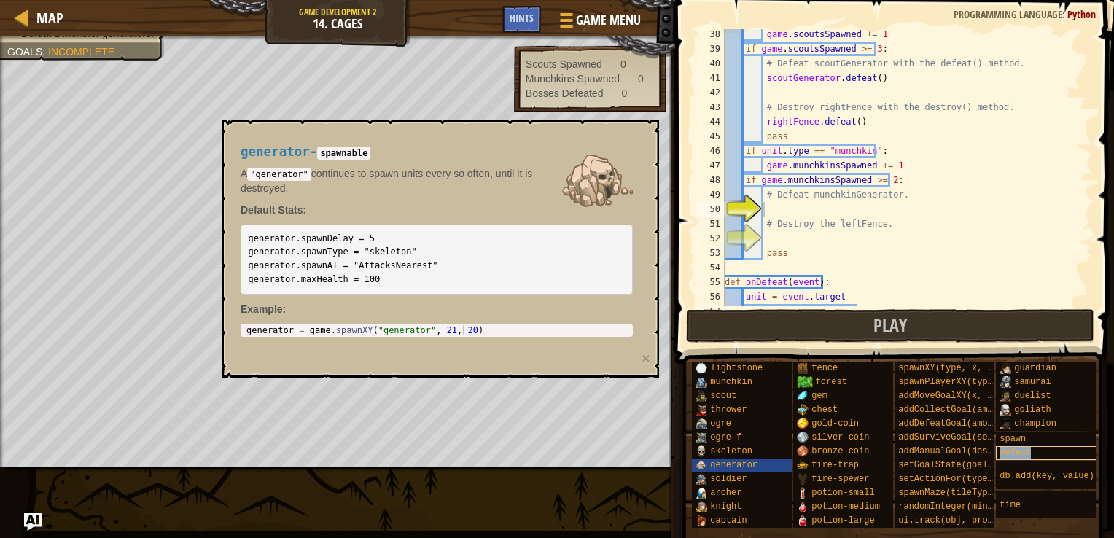
click at [1059, 455] on div "defeat" at bounding box center [1052, 453] width 112 height 14
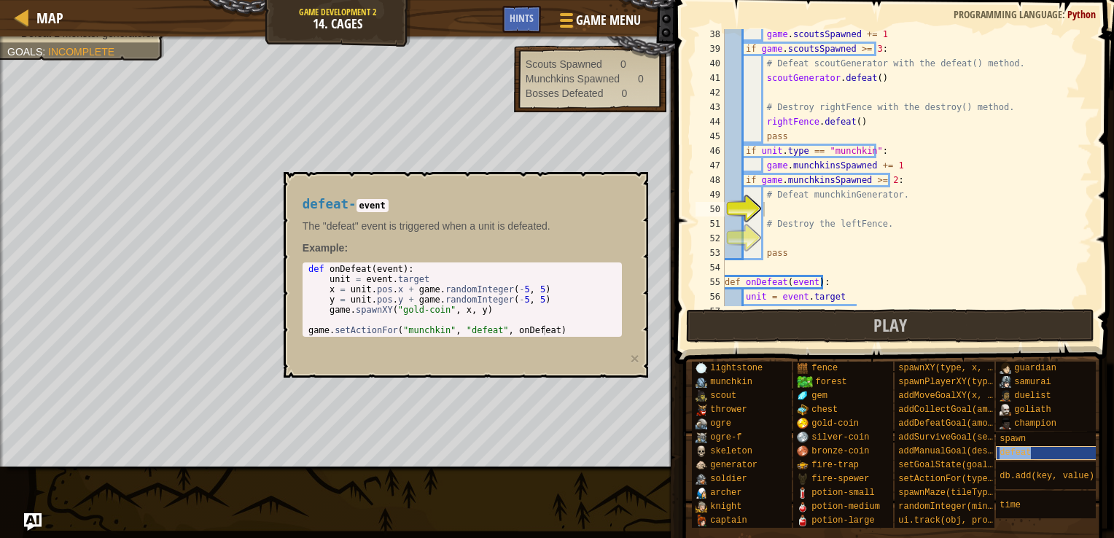
click at [1023, 448] on span "defeat" at bounding box center [1015, 453] width 31 height 10
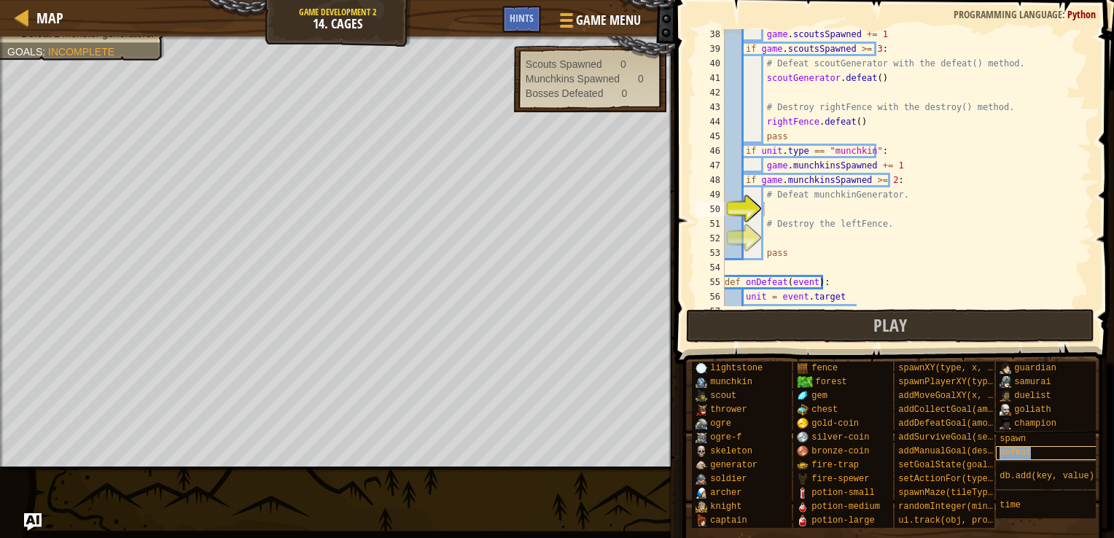
click at [1023, 448] on span "defeat" at bounding box center [1015, 453] width 31 height 10
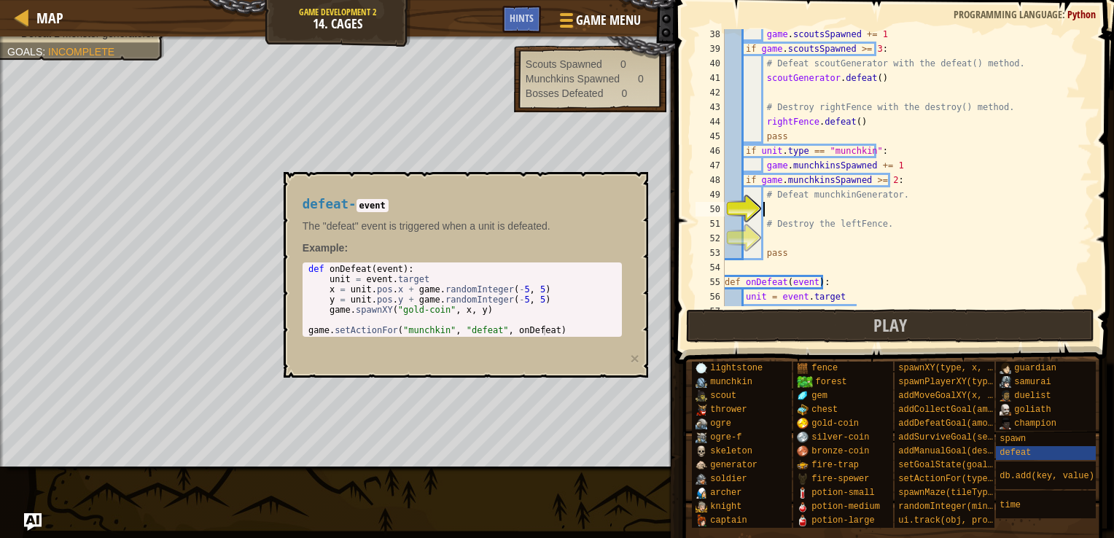
click at [818, 204] on div "game . scoutsSpawned += 1 if game . scoutsSpawned >= 3 : # Defeat scoutGenerato…" at bounding box center [901, 180] width 359 height 306
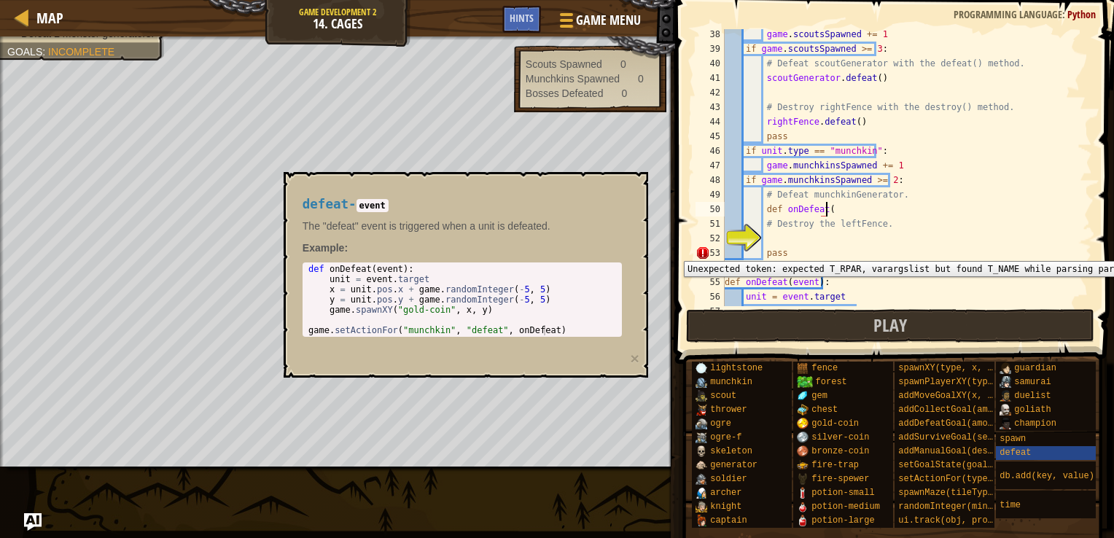
click at [704, 250] on div "53" at bounding box center [710, 253] width 29 height 15
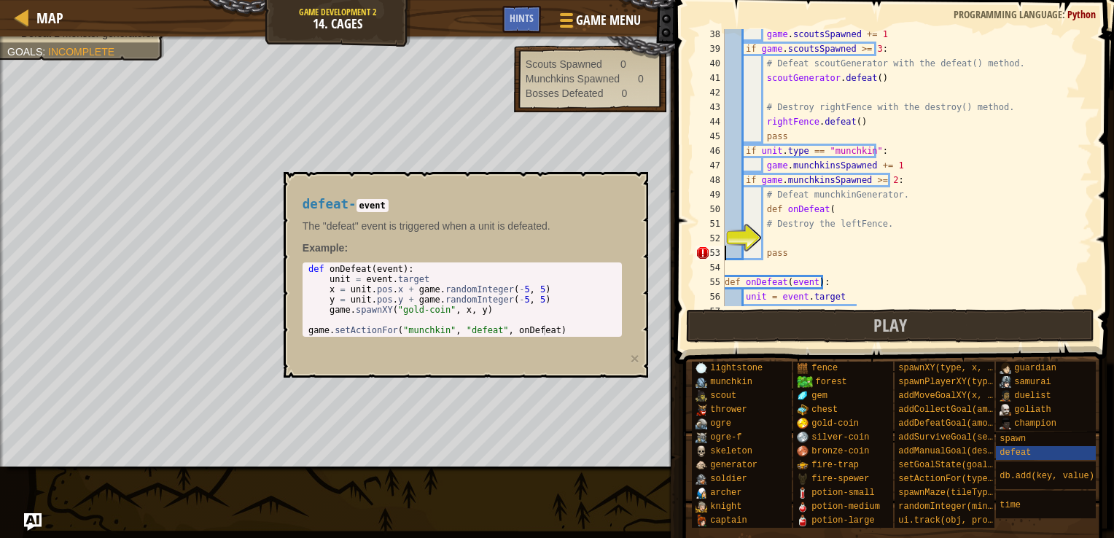
click at [863, 204] on div "game . scoutsSpawned += 1 if game . scoutsSpawned >= 3 : # Defeat scoutGenerato…" at bounding box center [901, 180] width 359 height 306
click at [1071, 457] on div "defeat" at bounding box center [1052, 453] width 112 height 14
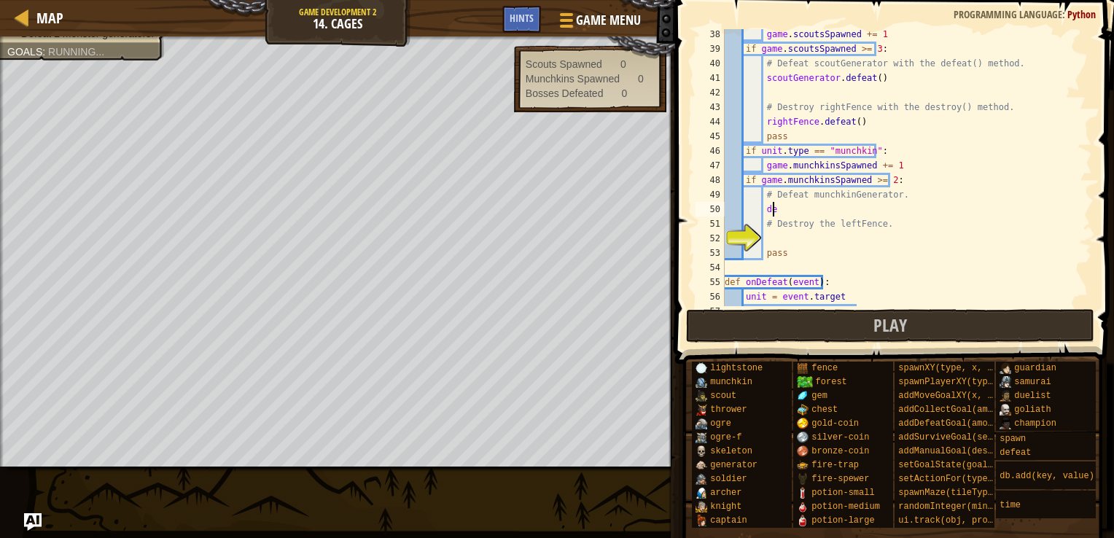
scroll to position [7, 2]
type textarea "d"
type textarea "munchkinGenerator.defeat()"
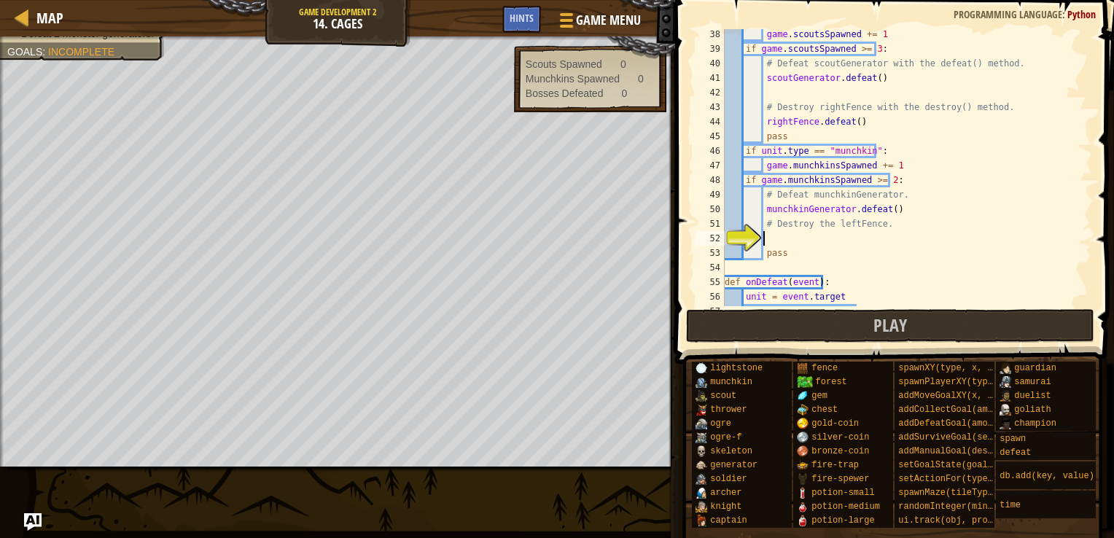
click at [878, 238] on div "game . scoutsSpawned += 1 if game . scoutsSpawned >= 3 : # Defeat scoutGenerato…" at bounding box center [901, 180] width 359 height 306
click at [887, 319] on span "Play" at bounding box center [891, 325] width 34 height 23
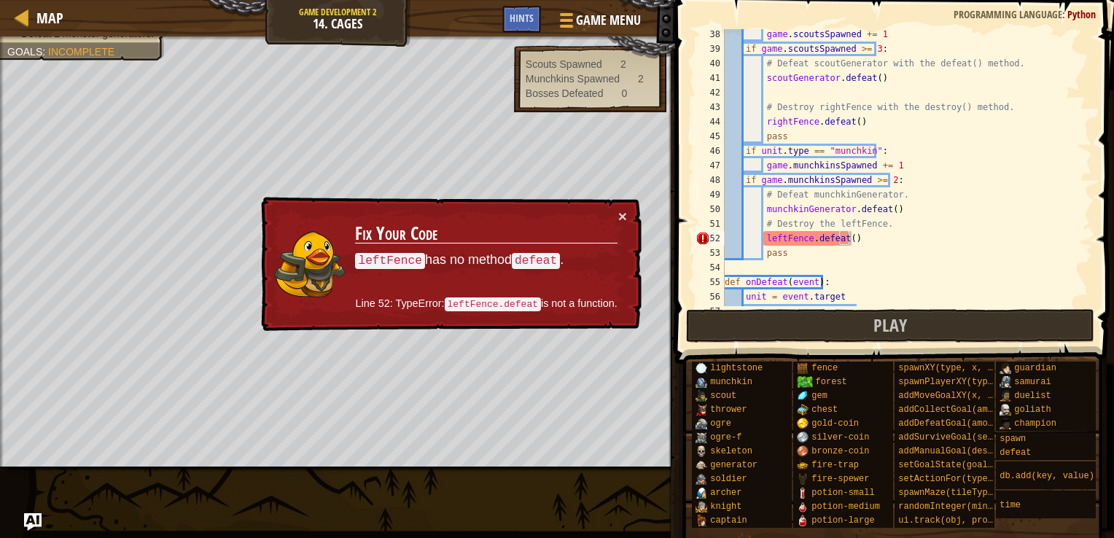
click at [840, 238] on div "game . scoutsSpawned += 1 if game . scoutsSpawned >= 3 : # Defeat scoutGenerato…" at bounding box center [901, 180] width 359 height 306
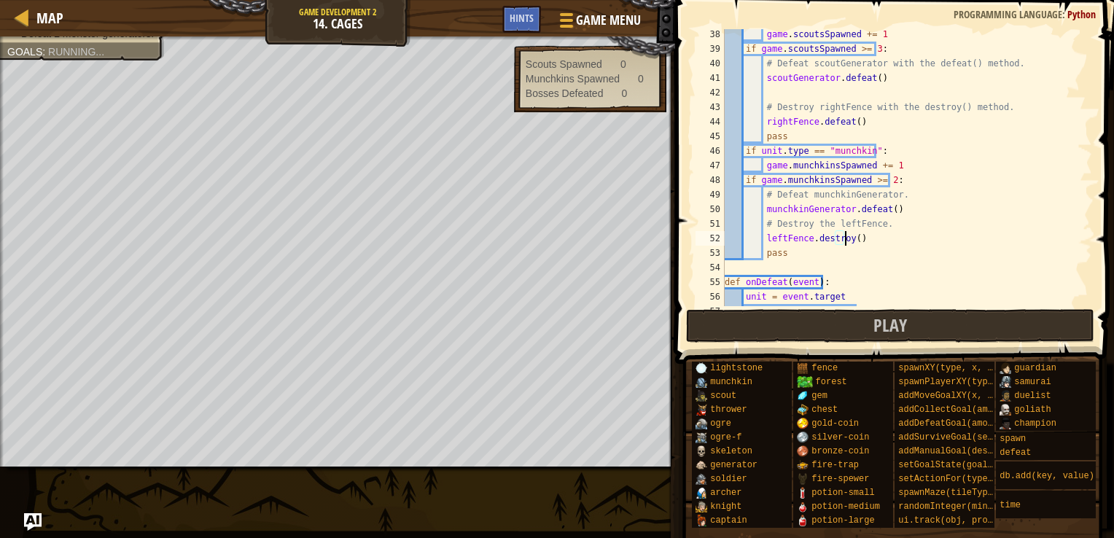
scroll to position [7, 9]
click at [859, 344] on span at bounding box center [896, 161] width 451 height 407
click at [811, 326] on button "Play" at bounding box center [890, 326] width 409 height 34
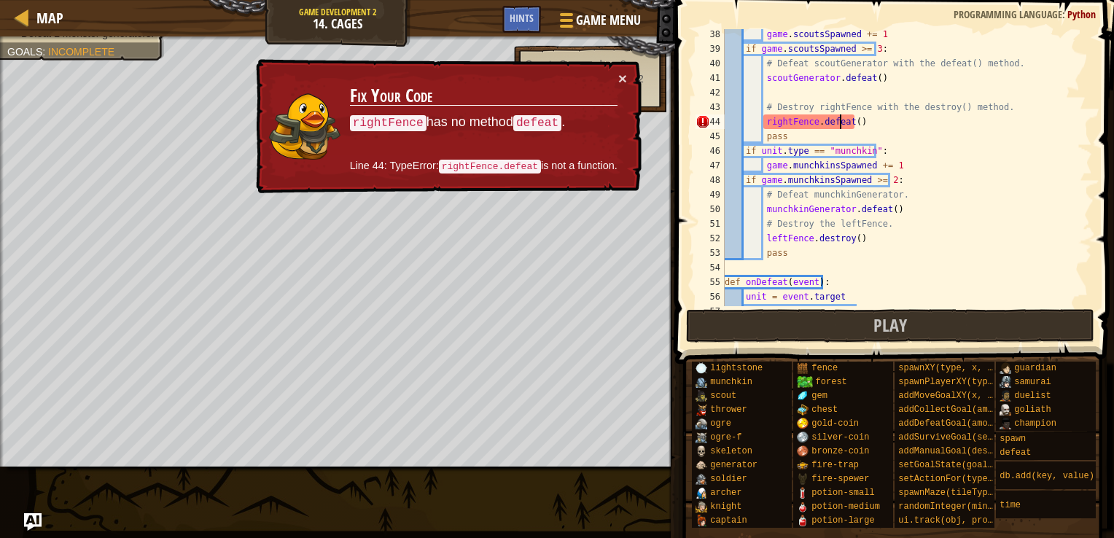
click at [839, 124] on div "game . scoutsSpawned += 1 if game . scoutsSpawned >= 3 : # Defeat scoutGenerato…" at bounding box center [901, 180] width 359 height 306
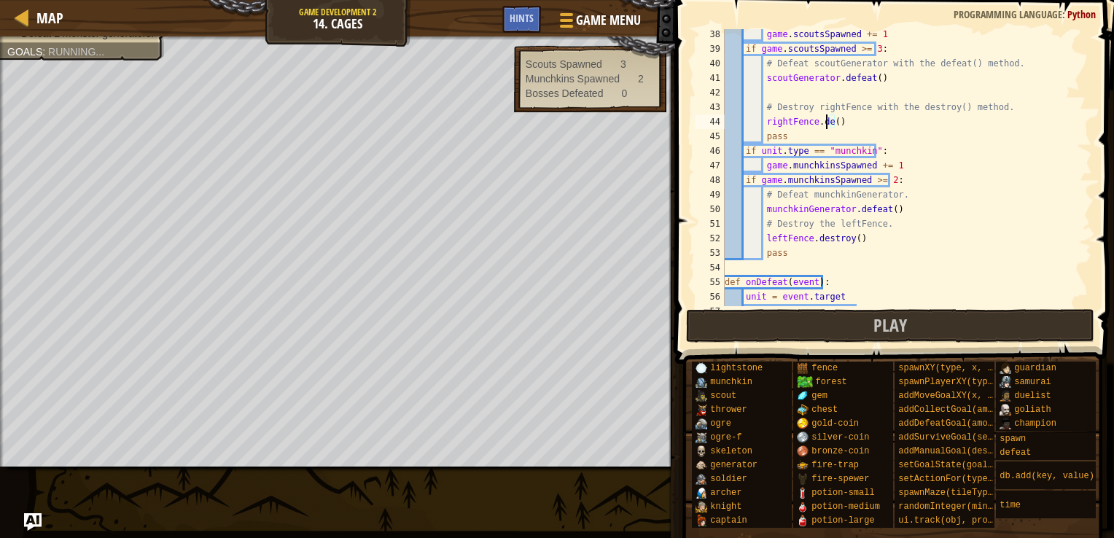
scroll to position [7, 8]
type textarea "rightFence.destroy()"
click at [875, 332] on span "Play" at bounding box center [891, 325] width 34 height 23
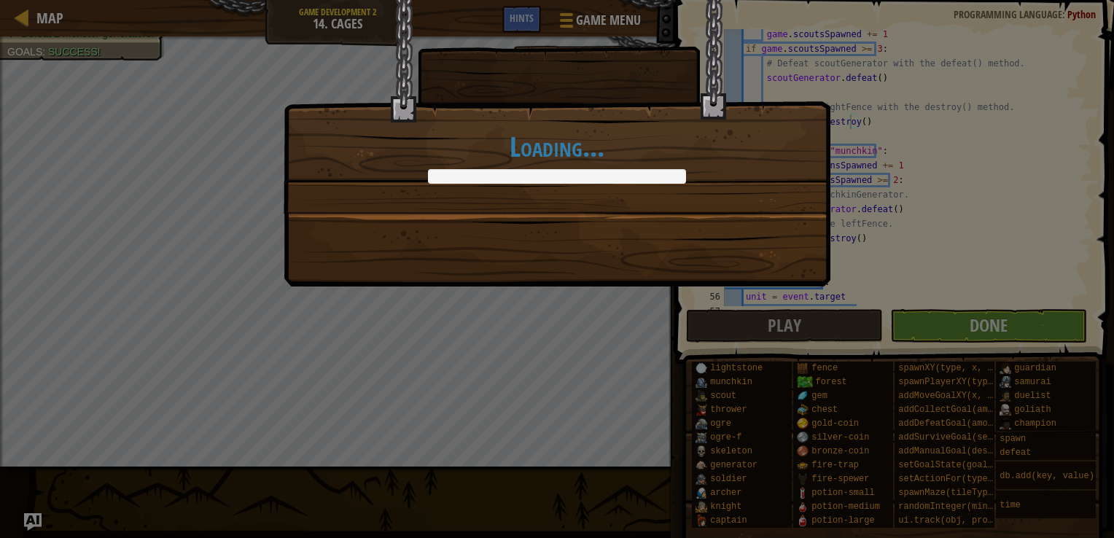
click at [876, 331] on div "Loading..." at bounding box center [557, 269] width 1114 height 538
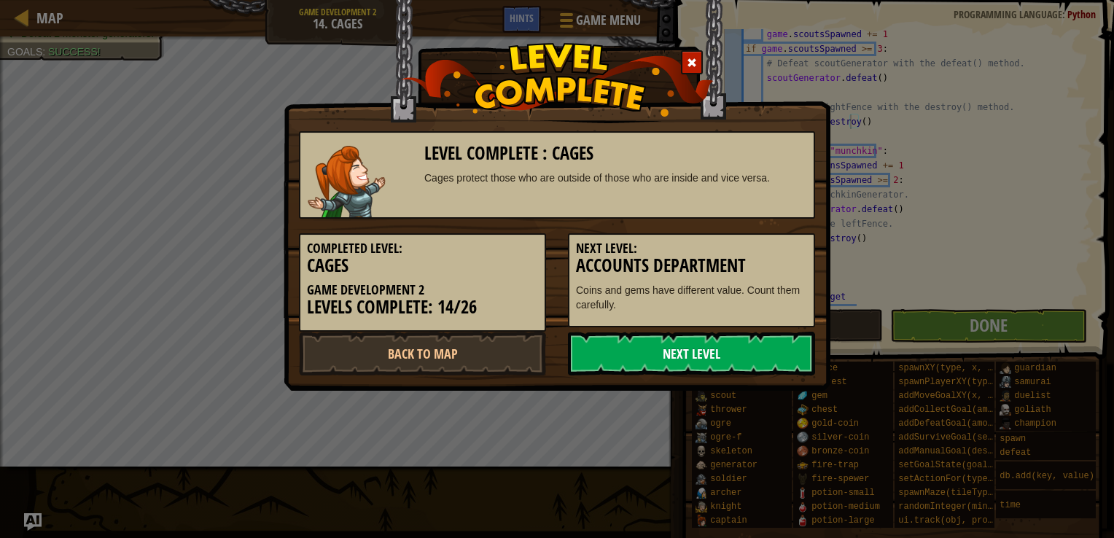
click at [714, 375] on div "Level Complete : Cages Cages protect those who are outside of those who are ins…" at bounding box center [557, 195] width 547 height 391
click at [713, 368] on link "Next Level" at bounding box center [691, 354] width 247 height 44
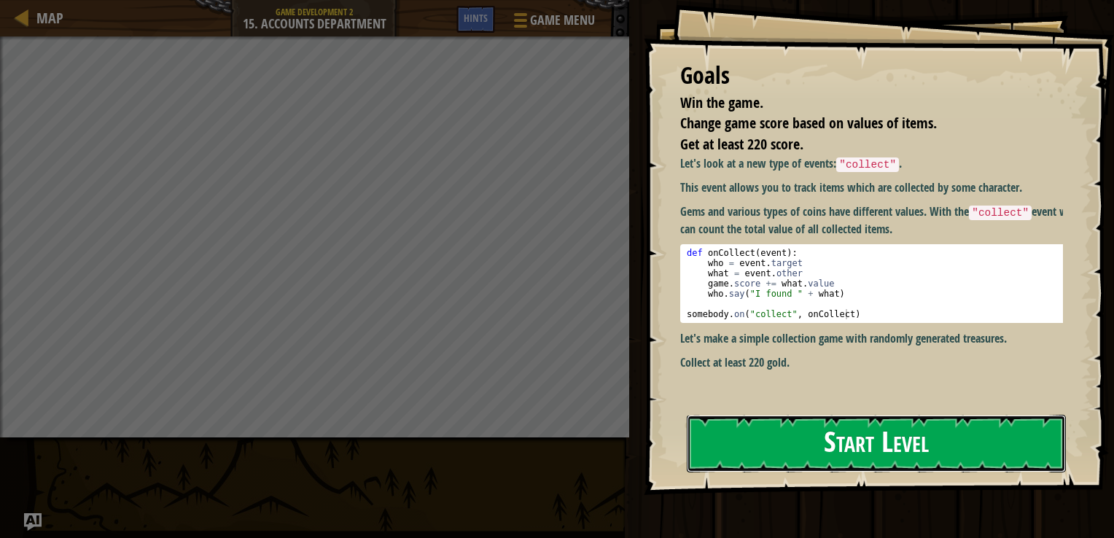
click at [824, 461] on button "Start Level" at bounding box center [876, 444] width 379 height 58
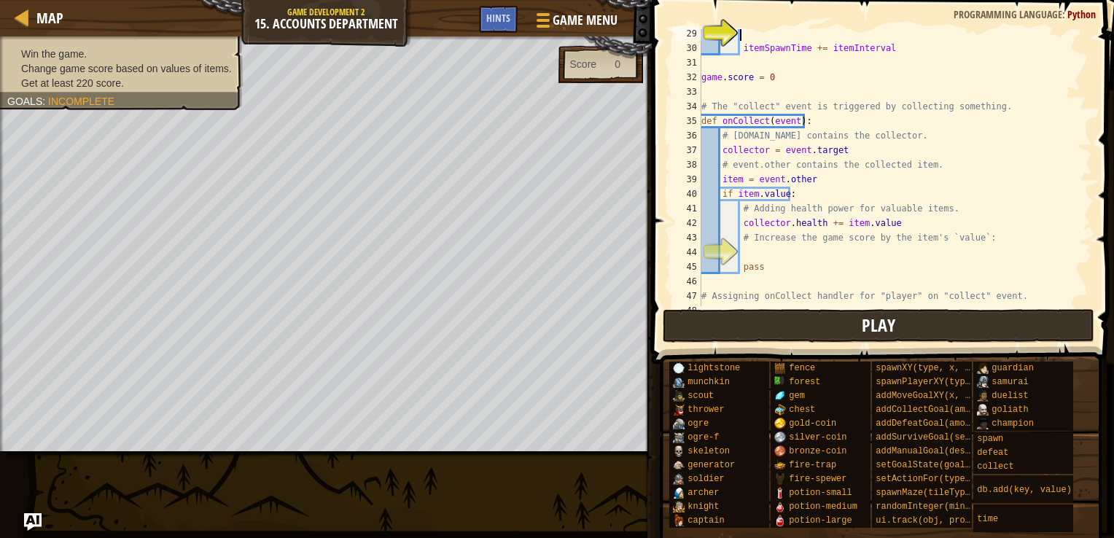
scroll to position [411, 0]
click at [858, 257] on div "itemSpawnTime += itemInterval game . score = 0 # The "collect" event is trigger…" at bounding box center [890, 179] width 383 height 306
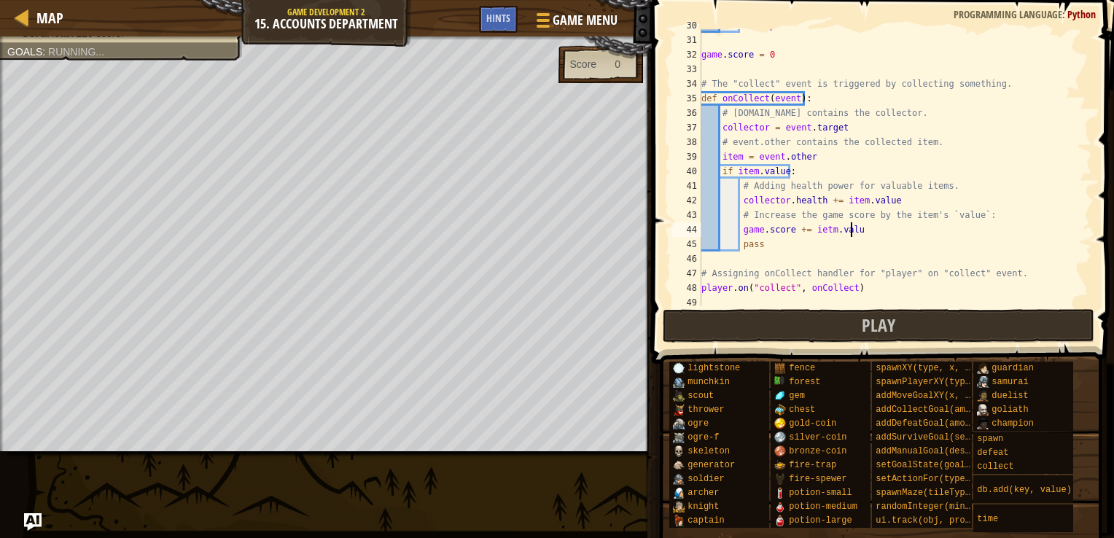
scroll to position [7, 12]
click at [827, 233] on div "itemSpawnTime += itemInterval game . score = 0 # The "collect" event is trigger…" at bounding box center [890, 171] width 383 height 306
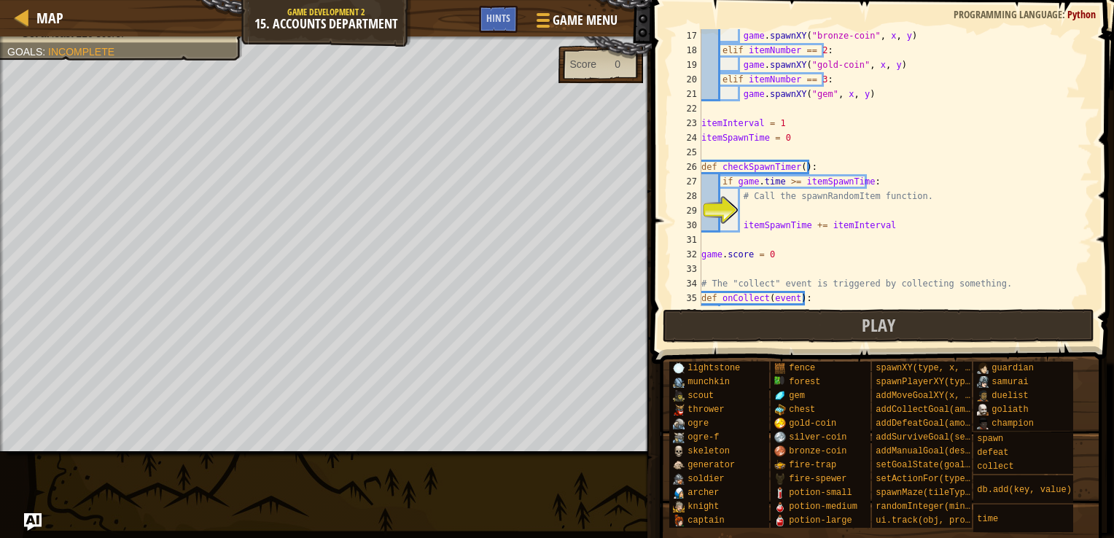
scroll to position [234, 0]
type textarea "game.score += item.value"
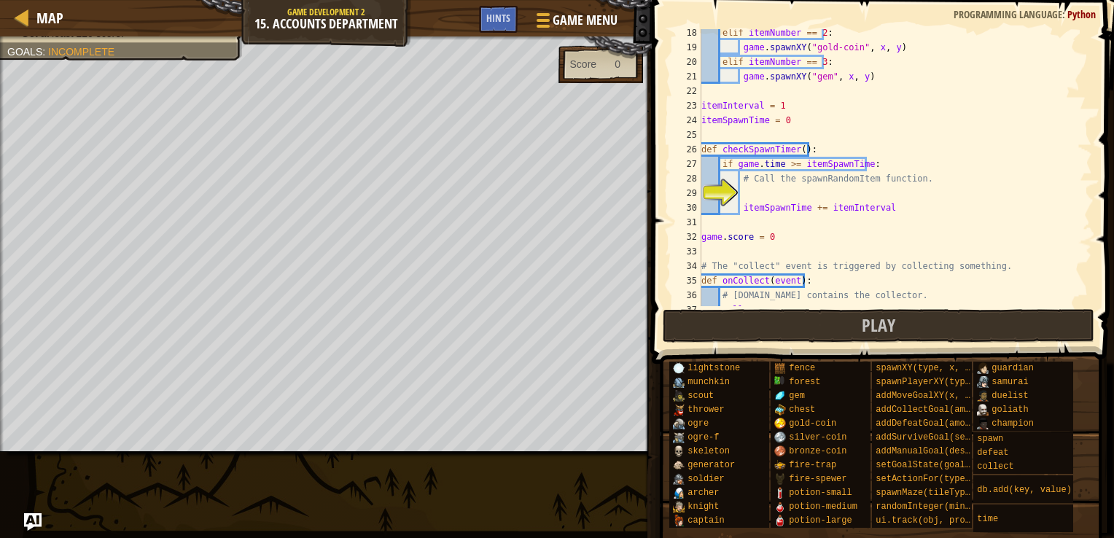
scroll to position [253, 0]
click at [772, 194] on div "elif itemNumber == 2 : game . spawnXY ( "gold-coin" , x , y ) elif itemNumber =…" at bounding box center [890, 177] width 383 height 306
type textarea "spawnRandomItem()"
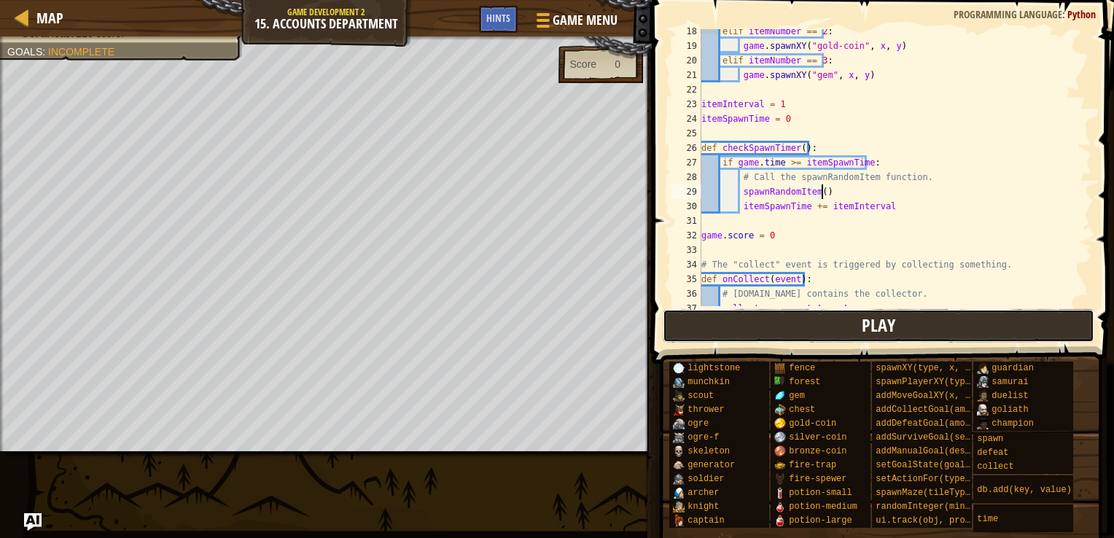
click at [749, 334] on button "Play" at bounding box center [879, 326] width 432 height 34
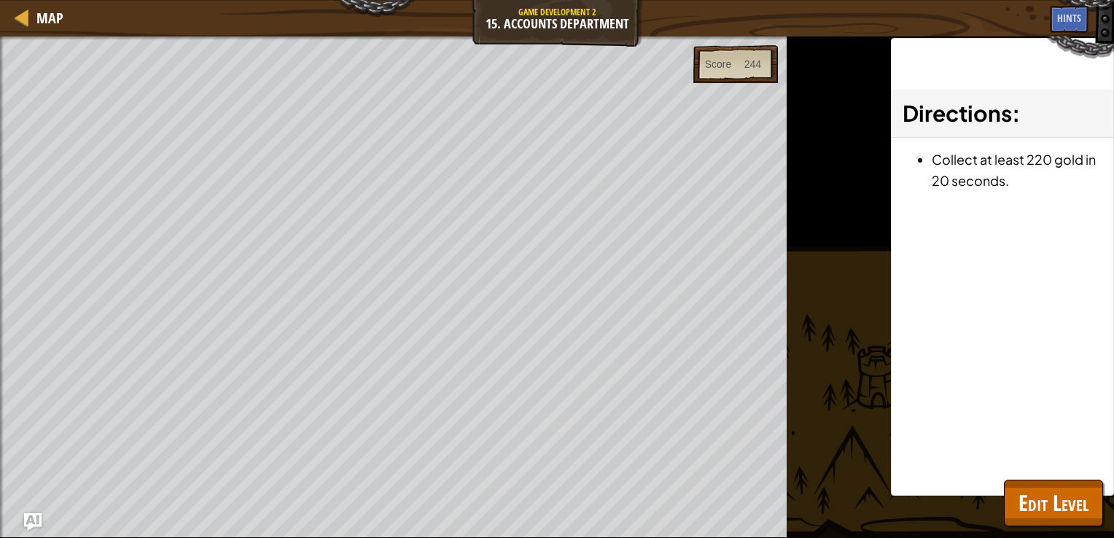
click at [0, 0] on span at bounding box center [0, 0] width 0 height 0
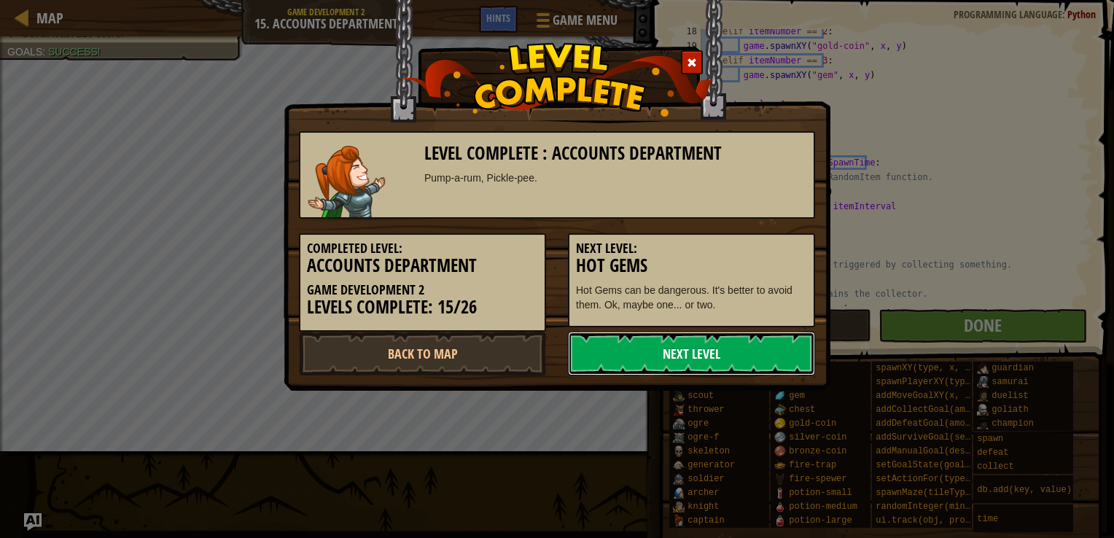
drag, startPoint x: 677, startPoint y: 346, endPoint x: 626, endPoint y: 360, distance: 52.2
click at [626, 360] on link "Next Level" at bounding box center [691, 354] width 247 height 44
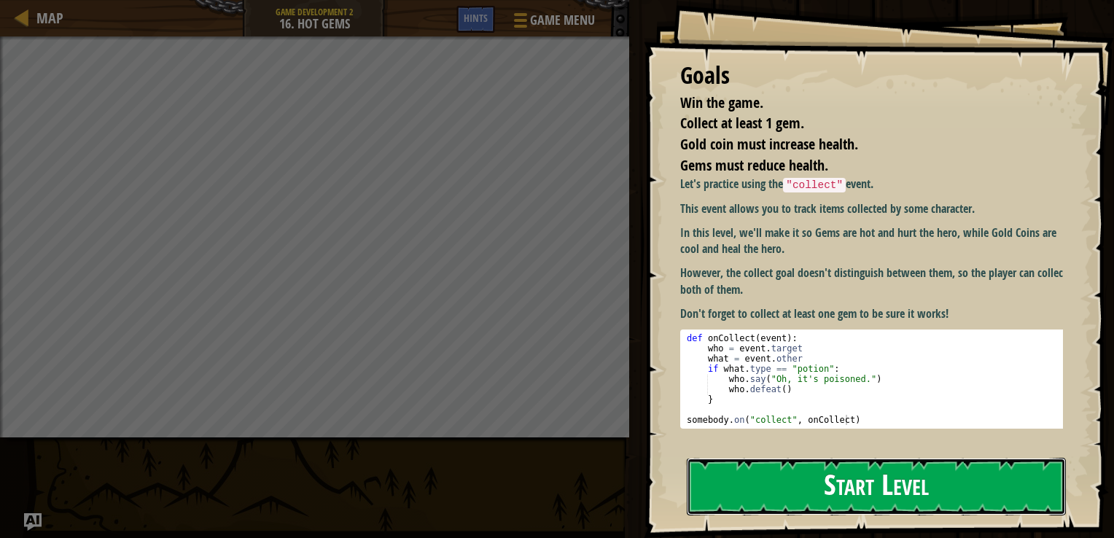
click at [723, 493] on button "Start Level" at bounding box center [876, 487] width 379 height 58
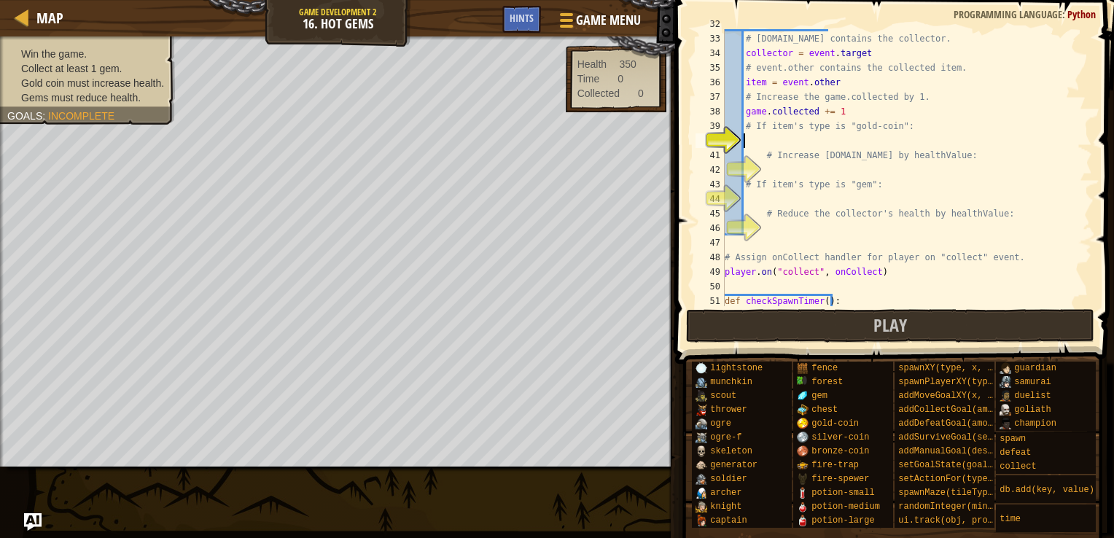
scroll to position [464, 0]
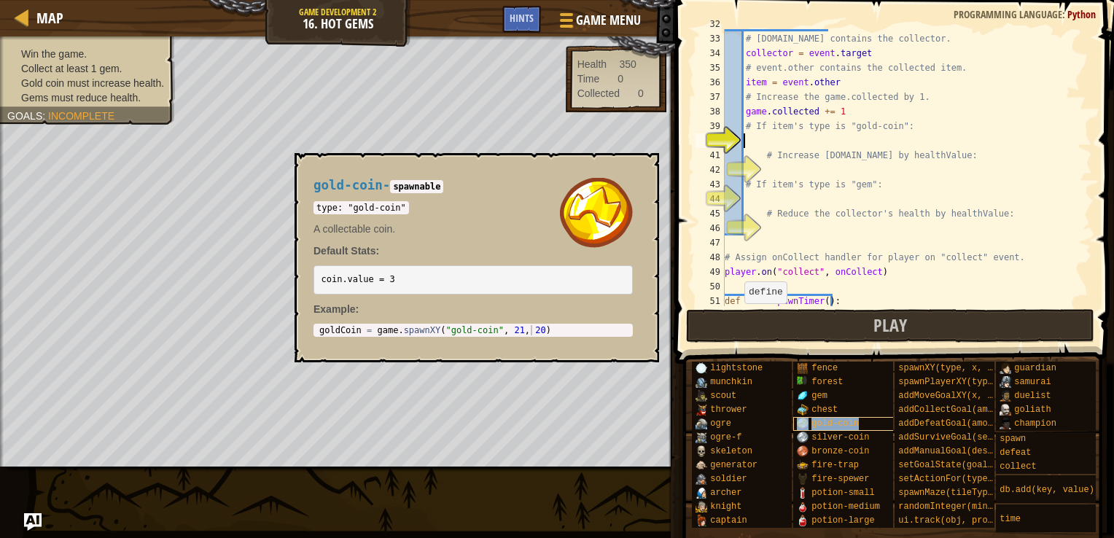
click at [834, 419] on span "gold-coin" at bounding box center [835, 424] width 47 height 10
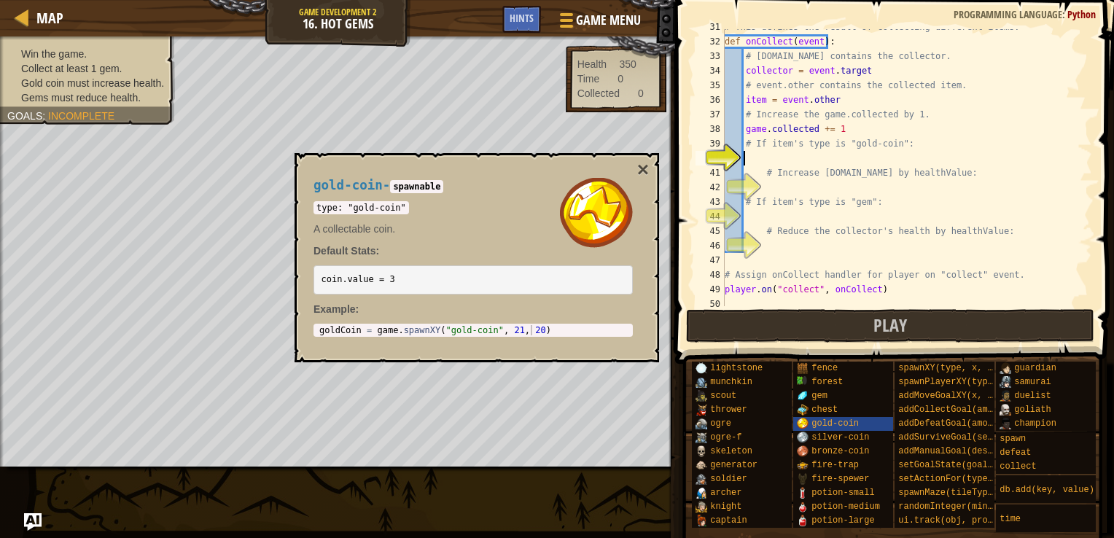
scroll to position [447, 0]
click at [645, 168] on button "×" at bounding box center [643, 170] width 12 height 20
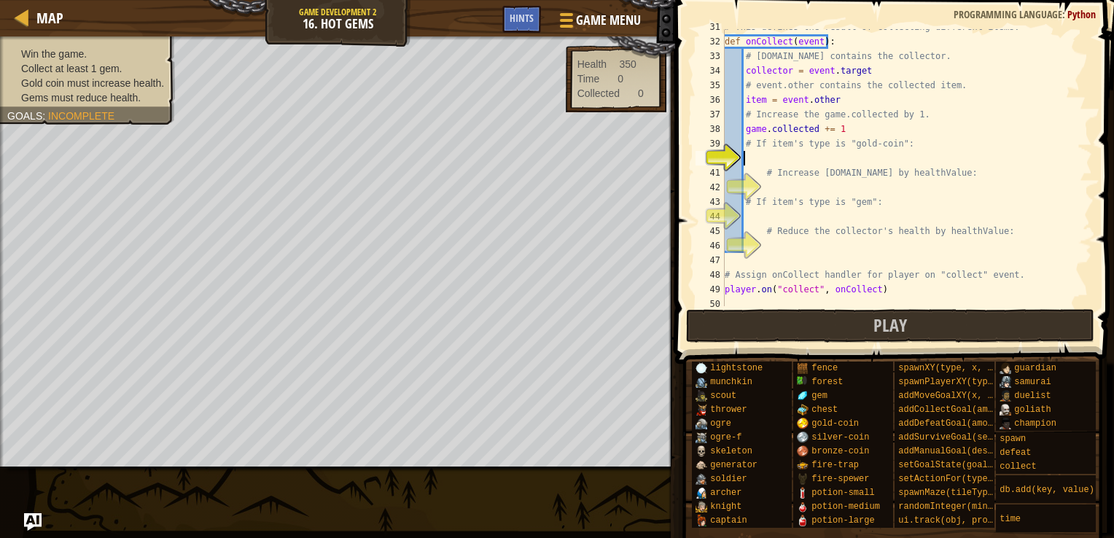
click at [780, 163] on div "# This defines the result of collecting different items. def onCollect ( event …" at bounding box center [901, 173] width 359 height 306
click at [755, 158] on div "# This defines the result of collecting different items. def onCollect ( event …" at bounding box center [901, 173] width 359 height 306
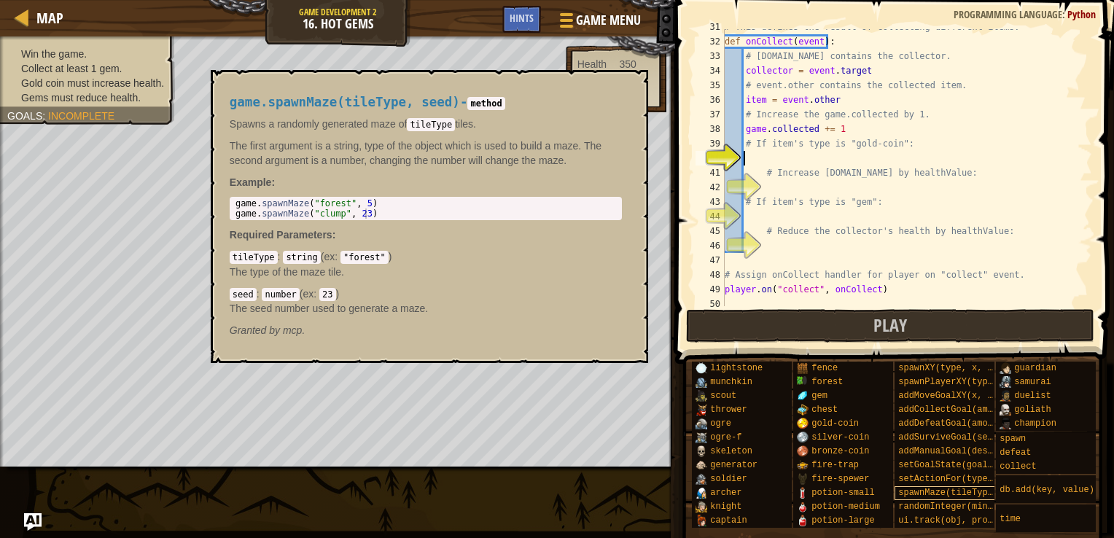
scroll to position [0, 0]
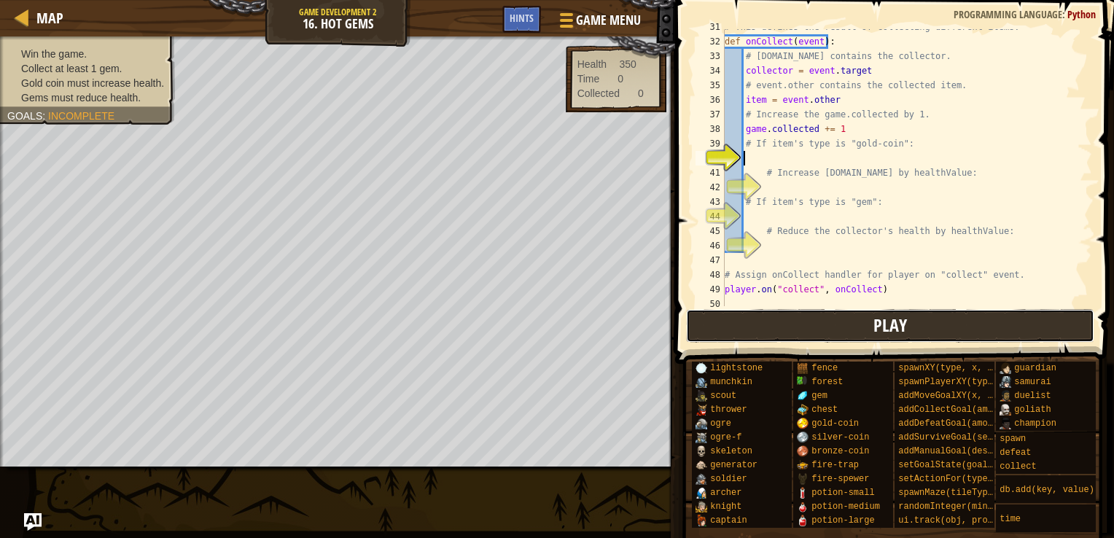
click at [866, 319] on button "Play" at bounding box center [890, 326] width 409 height 34
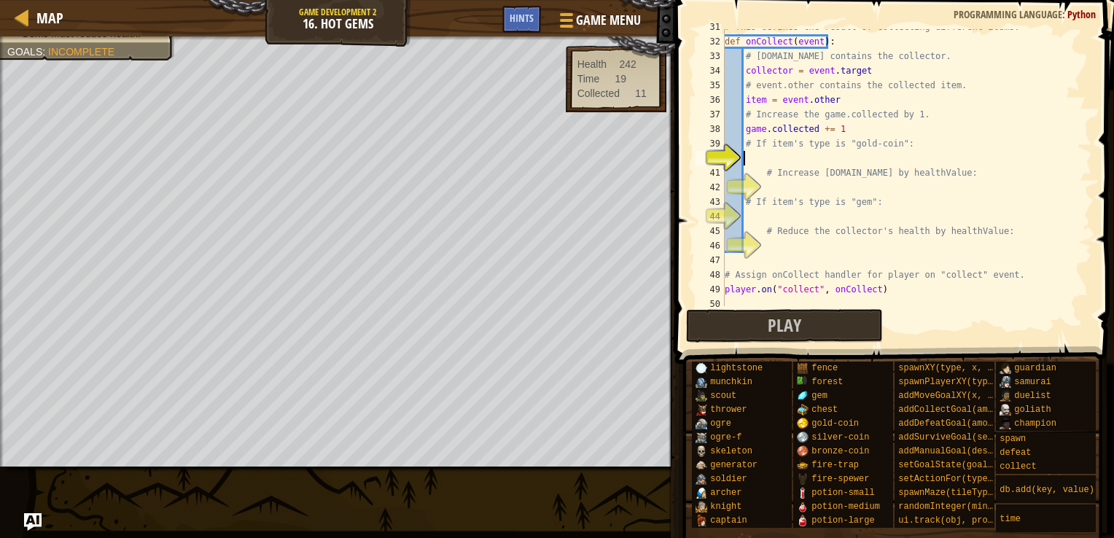
type textarea "n"
click at [787, 150] on div "# This defines the result of collecting different items. def onCollect ( event …" at bounding box center [901, 173] width 359 height 306
type textarea "# If item's type is "gold-coin":"
click at [787, 157] on div "# This defines the result of collecting different items. def onCollect ( event …" at bounding box center [901, 173] width 359 height 306
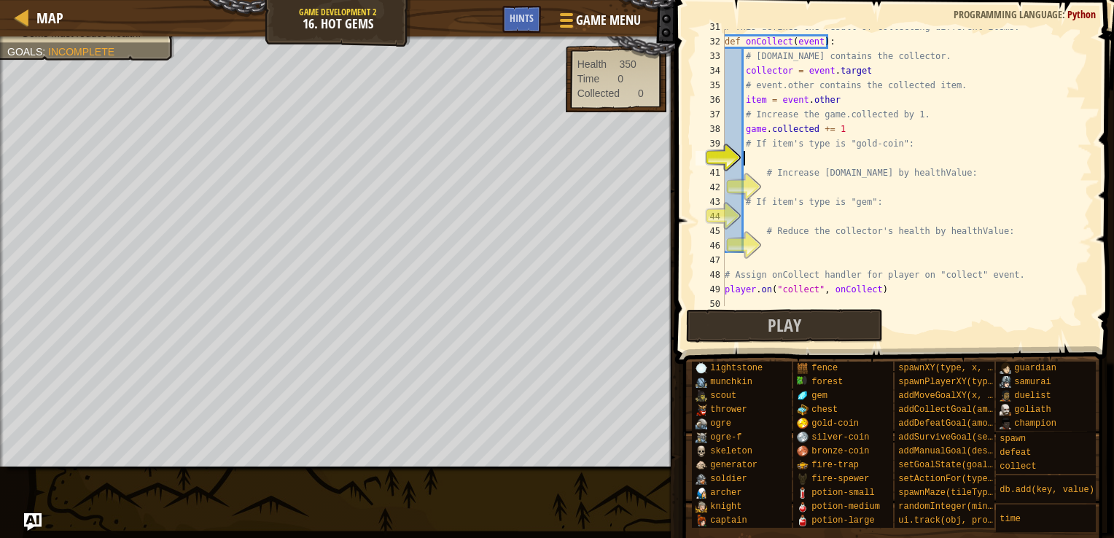
click at [782, 154] on div "# This defines the result of collecting different items. def onCollect ( event …" at bounding box center [901, 173] width 359 height 306
click at [782, 161] on div "# This defines the result of collecting different items. def onCollect ( event …" at bounding box center [901, 173] width 359 height 306
click at [781, 160] on div "# This defines the result of collecting different items. def onCollect ( event …" at bounding box center [901, 173] width 359 height 306
click at [778, 160] on div "# This defines the result of collecting different items. def onCollect ( event …" at bounding box center [901, 173] width 359 height 306
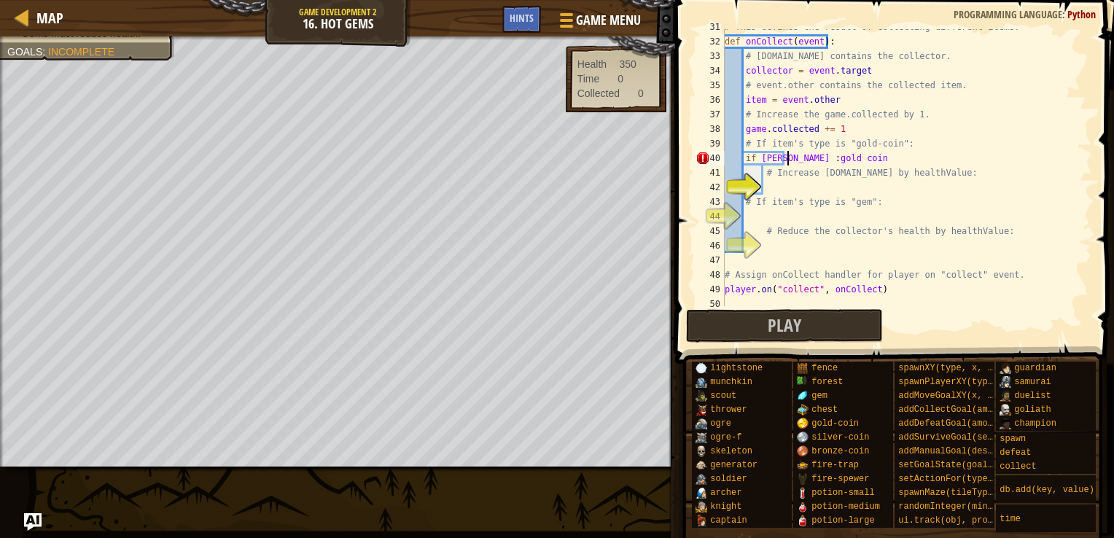
click at [790, 162] on div "# This defines the result of collecting different items. def onCollect ( event …" at bounding box center [901, 173] width 359 height 306
click at [859, 163] on div "# This defines the result of collecting different items. def onCollect ( event …" at bounding box center [901, 173] width 359 height 306
type textarea "i"
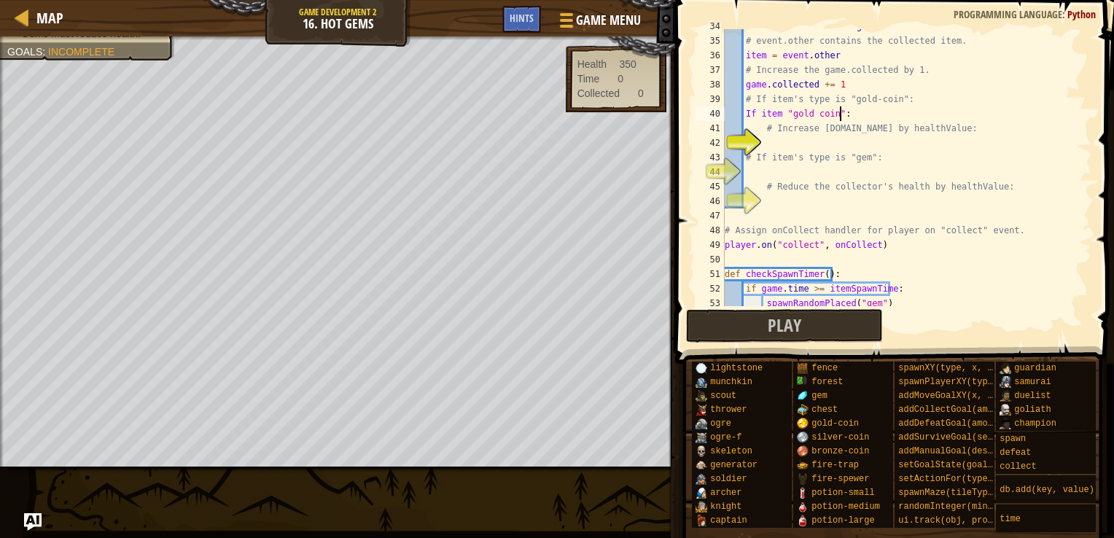
scroll to position [7, 9]
type textarea "If item "gold coin":"
click at [792, 197] on div "collector = event . target # event.other contains the collected item. item = ev…" at bounding box center [901, 172] width 359 height 306
click at [785, 199] on div "collector = event . target # event.other contains the collected item. item = ev…" at bounding box center [901, 172] width 359 height 306
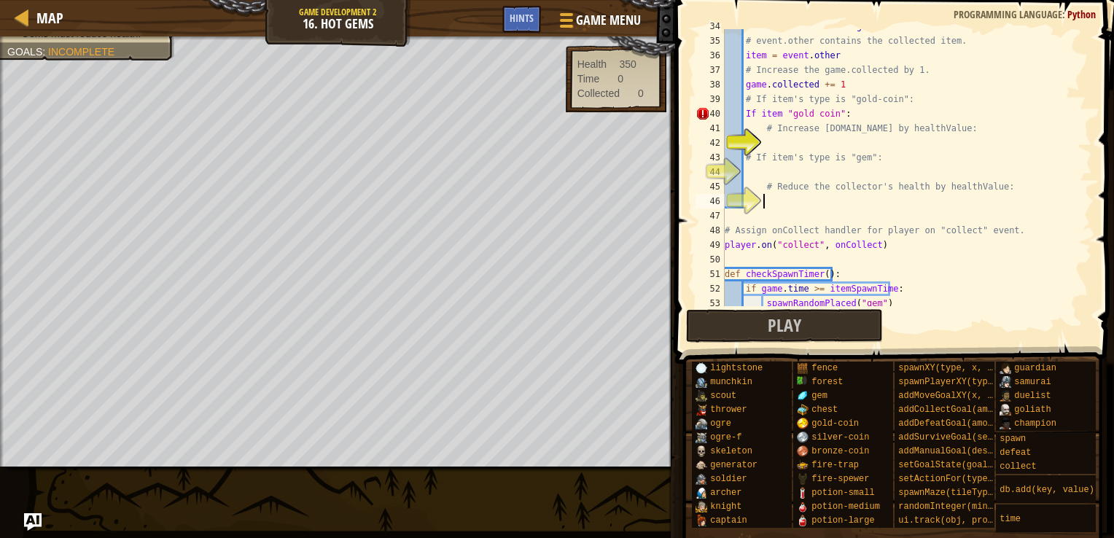
click at [769, 201] on div "collector = event . target # event.other contains the collected item. item = ev…" at bounding box center [901, 172] width 359 height 306
click at [792, 193] on div "collector = event . target # event.other contains the collected item. item = ev…" at bounding box center [901, 172] width 359 height 306
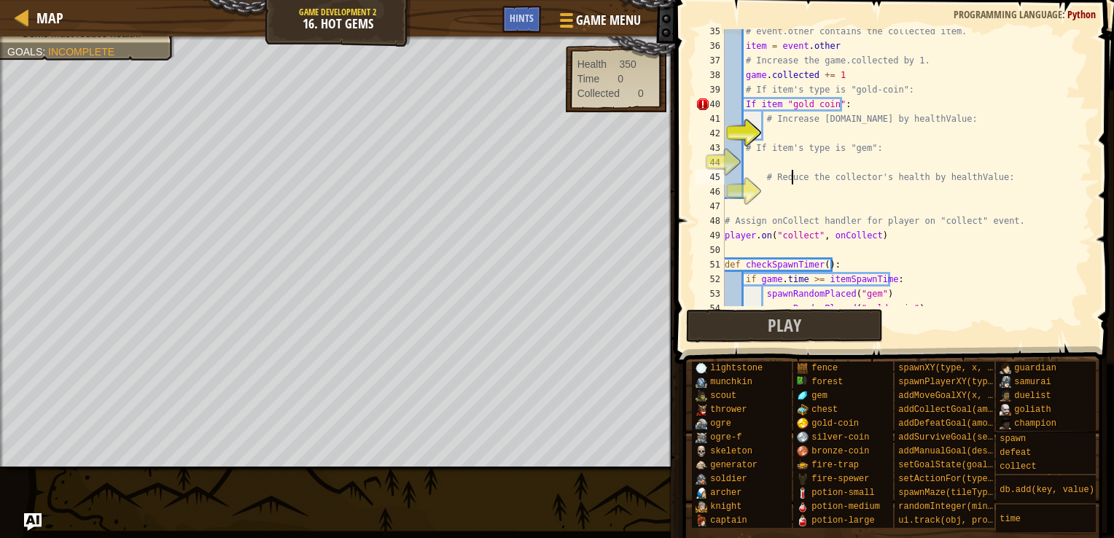
scroll to position [502, 0]
click at [866, 114] on div "# event.other contains the collected item. item = event . other # Increase the …" at bounding box center [901, 176] width 359 height 306
click at [831, 116] on div "# event.other contains the collected item. item = event . other # Increase the …" at bounding box center [901, 176] width 359 height 306
click at [850, 118] on div "# event.other contains the collected item. item = event . other # Increase the …" at bounding box center [901, 176] width 359 height 306
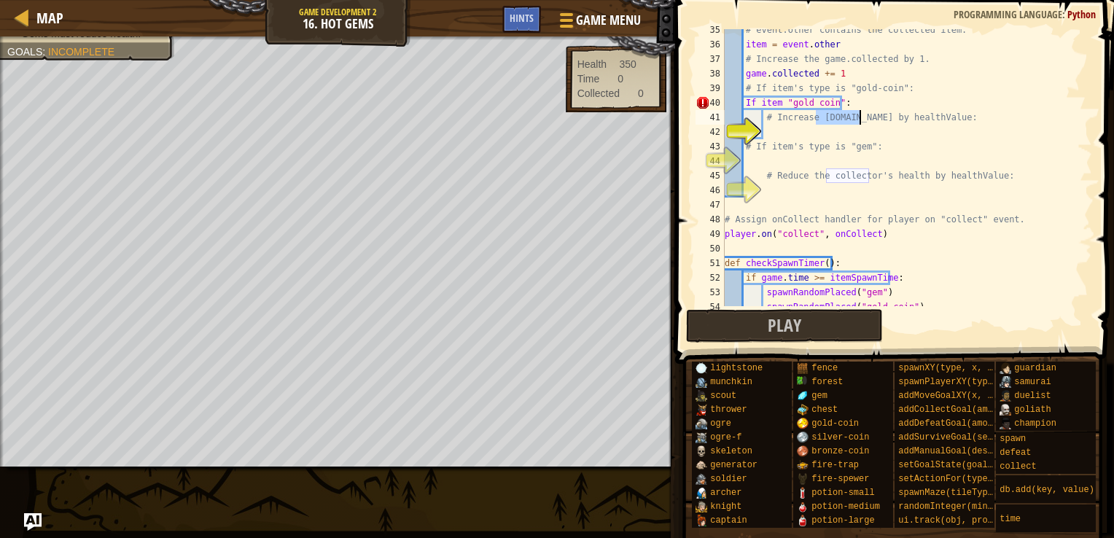
click at [850, 118] on div "# event.other contains the collected item. item = event . other # Increase the …" at bounding box center [901, 176] width 359 height 306
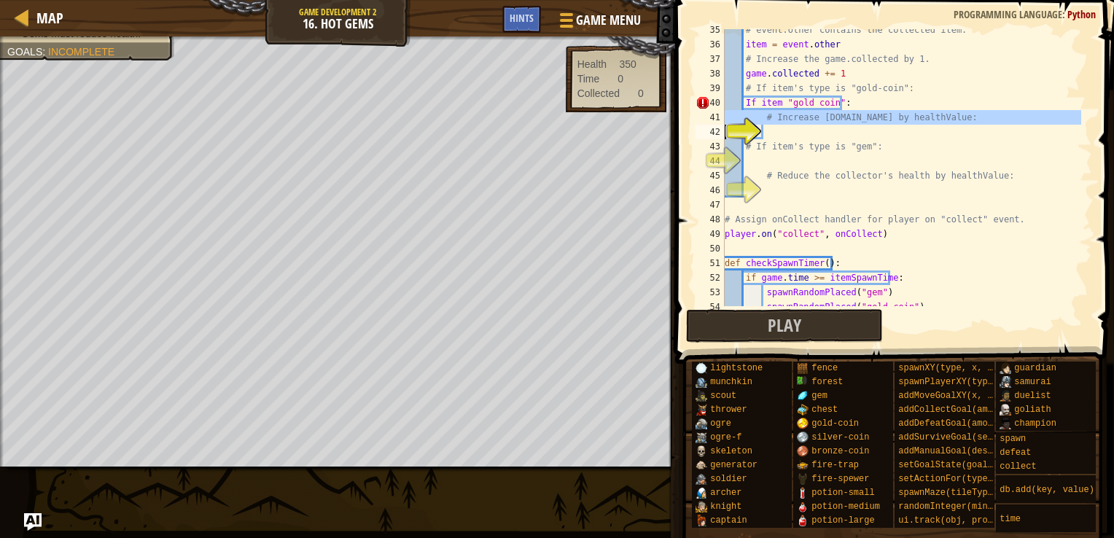
click at [850, 118] on div "# event.other contains the collected item. item = event . other # Increase the …" at bounding box center [901, 176] width 359 height 306
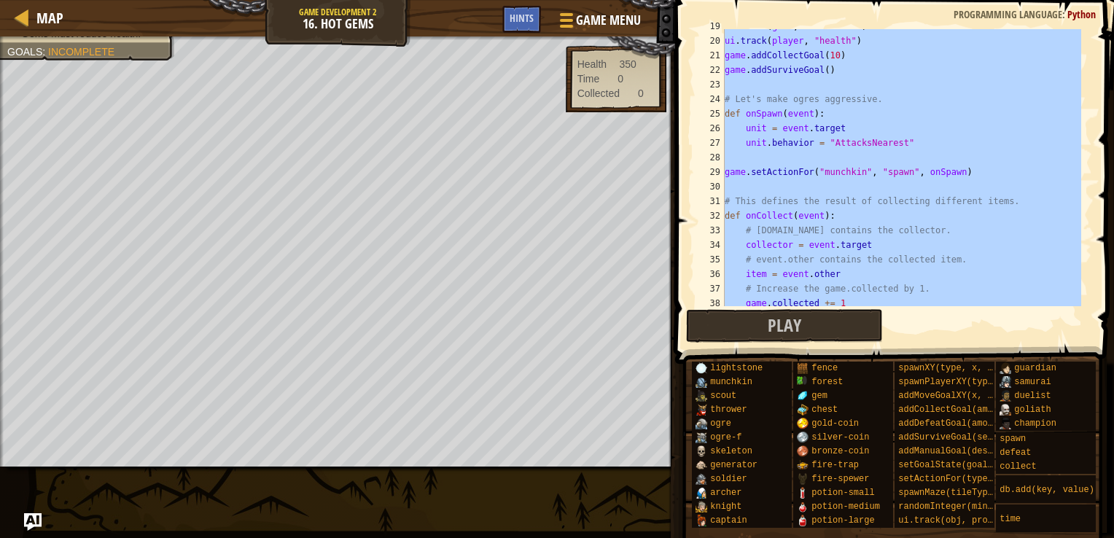
scroll to position [263, 0]
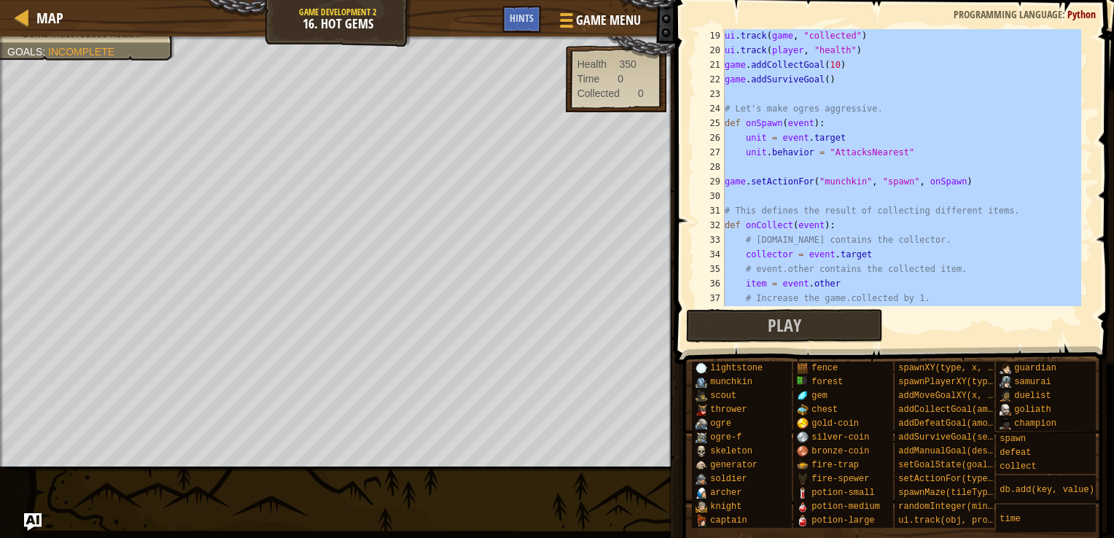
click at [863, 217] on div "ui . track ( game , "collected" ) ui . track ( player , "health" ) game . addCo…" at bounding box center [901, 167] width 359 height 277
type textarea "# This defines the result of collecting different items."
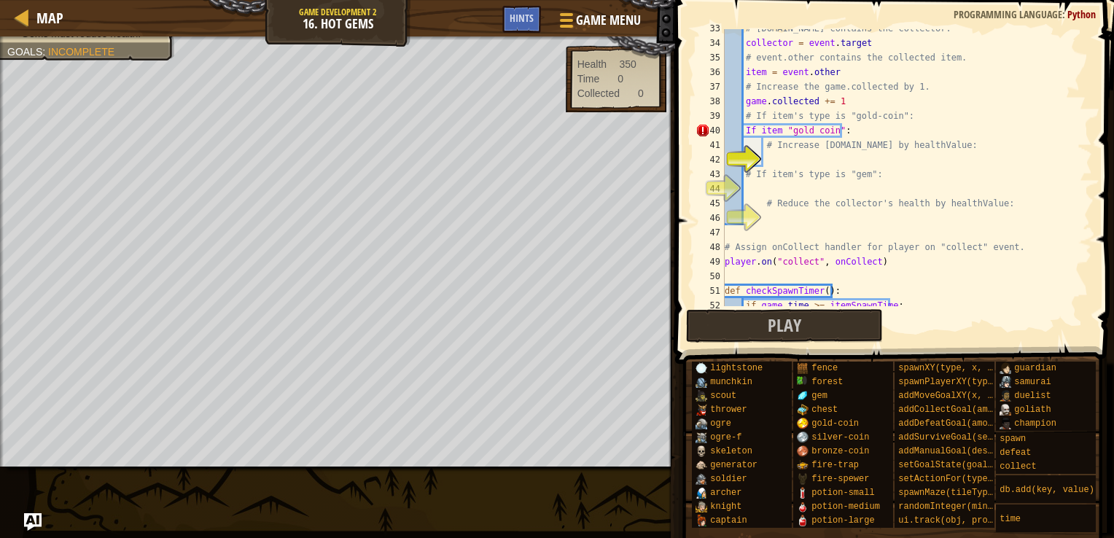
scroll to position [459, 0]
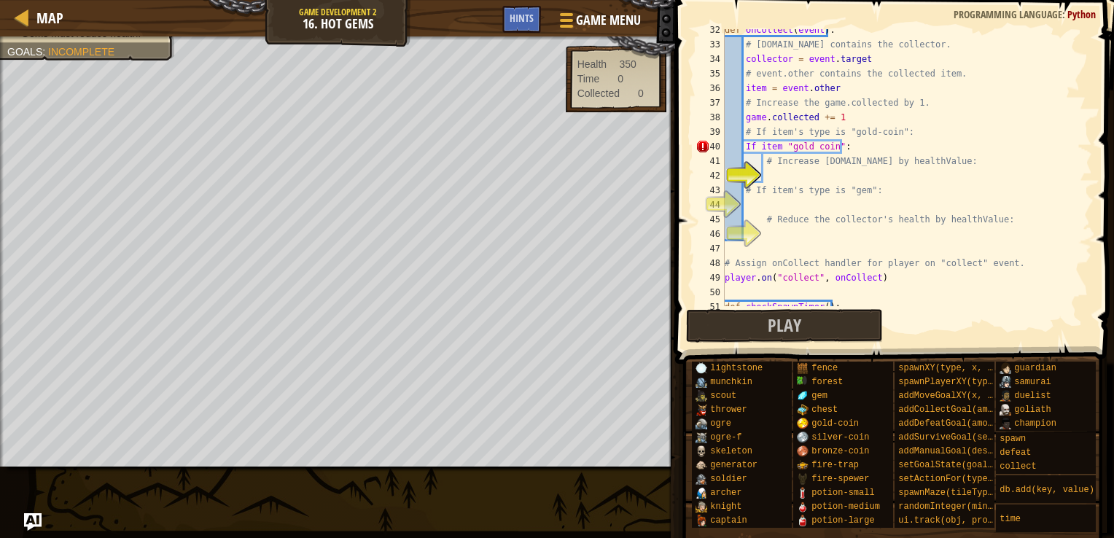
click at [798, 236] on div "def onCollect ( event ) : # [DOMAIN_NAME] contains the collector. collector = e…" at bounding box center [901, 176] width 359 height 306
click at [844, 153] on div "def onCollect ( event ) : # [DOMAIN_NAME] contains the collector. collector = e…" at bounding box center [901, 176] width 359 height 306
type textarea "I"
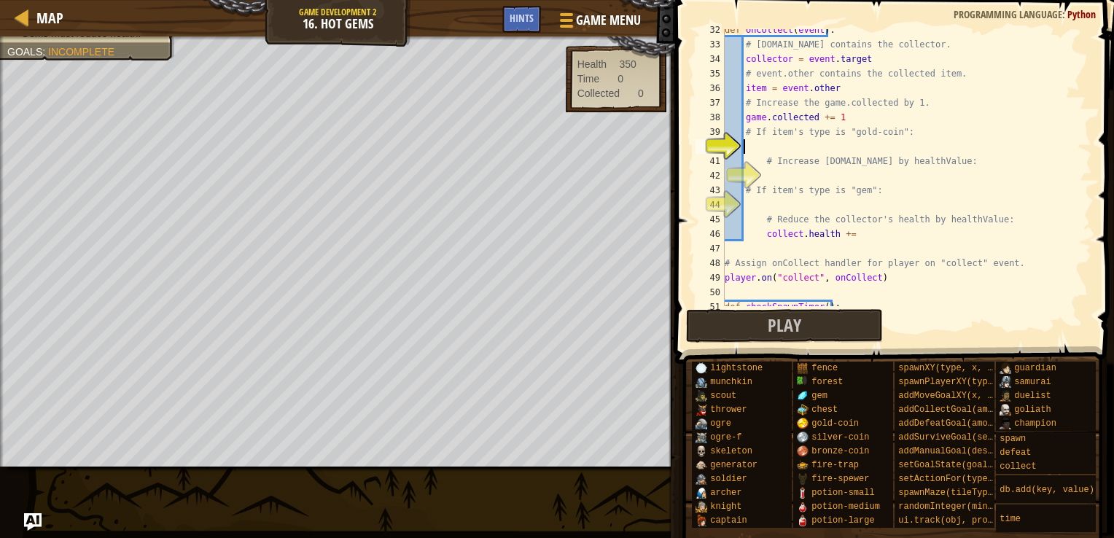
scroll to position [7, 0]
click at [793, 174] on div "def onCollect ( event ) : # [DOMAIN_NAME] contains the collector. collector = e…" at bounding box center [901, 176] width 359 height 306
click at [784, 203] on div "def onCollect ( event ) : # [DOMAIN_NAME] contains the collector. collector = e…" at bounding box center [901, 176] width 359 height 306
click at [782, 197] on div "def onCollect ( event ) : # [DOMAIN_NAME] contains the collector. collector = e…" at bounding box center [901, 176] width 359 height 306
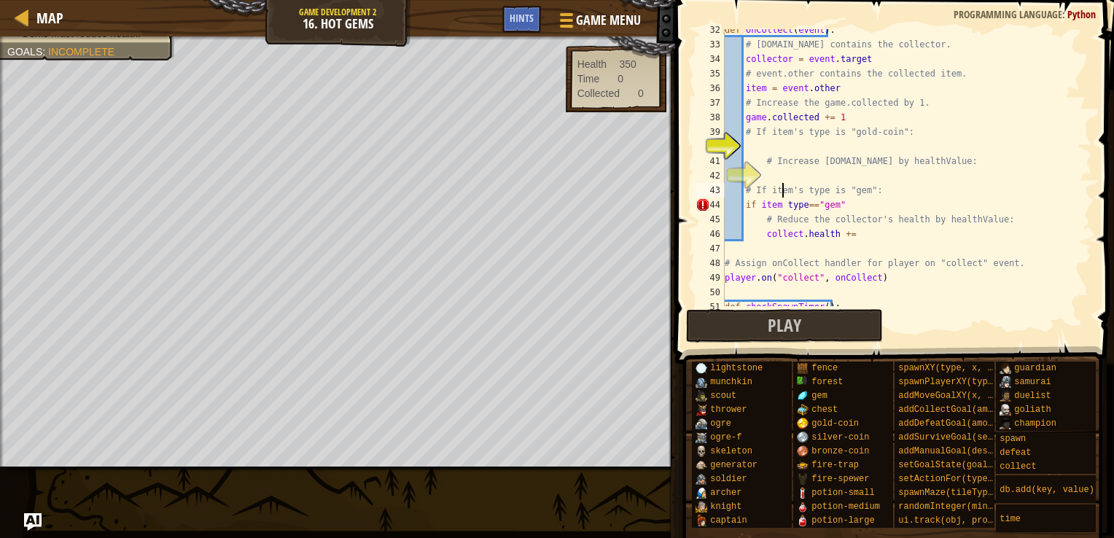
click at [782, 197] on div "def onCollect ( event ) : # [DOMAIN_NAME] contains the collector. collector = e…" at bounding box center [901, 176] width 359 height 306
click at [782, 202] on div "def onCollect ( event ) : # [DOMAIN_NAME] contains the collector. collector = e…" at bounding box center [901, 176] width 359 height 306
click at [873, 230] on div "def onCollect ( event ) : # [DOMAIN_NAME] contains the collector. collector = e…" at bounding box center [901, 176] width 359 height 306
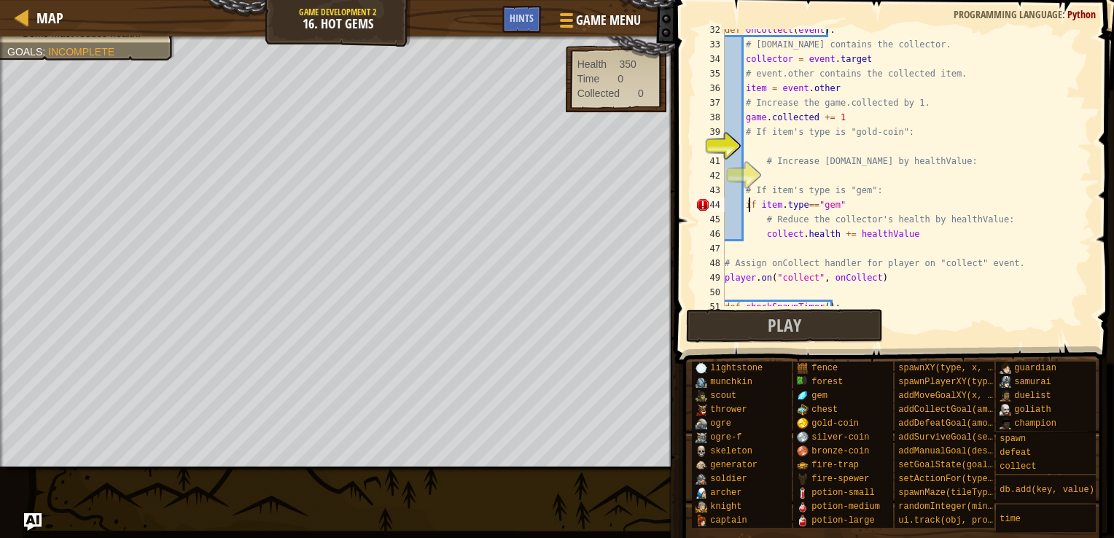
click at [748, 203] on div "def onCollect ( event ) : # [DOMAIN_NAME] contains the collector. collector = e…" at bounding box center [901, 176] width 359 height 306
click at [760, 209] on div "def onCollect ( event ) : # [DOMAIN_NAME] contains the collector. collector = e…" at bounding box center [901, 176] width 359 height 306
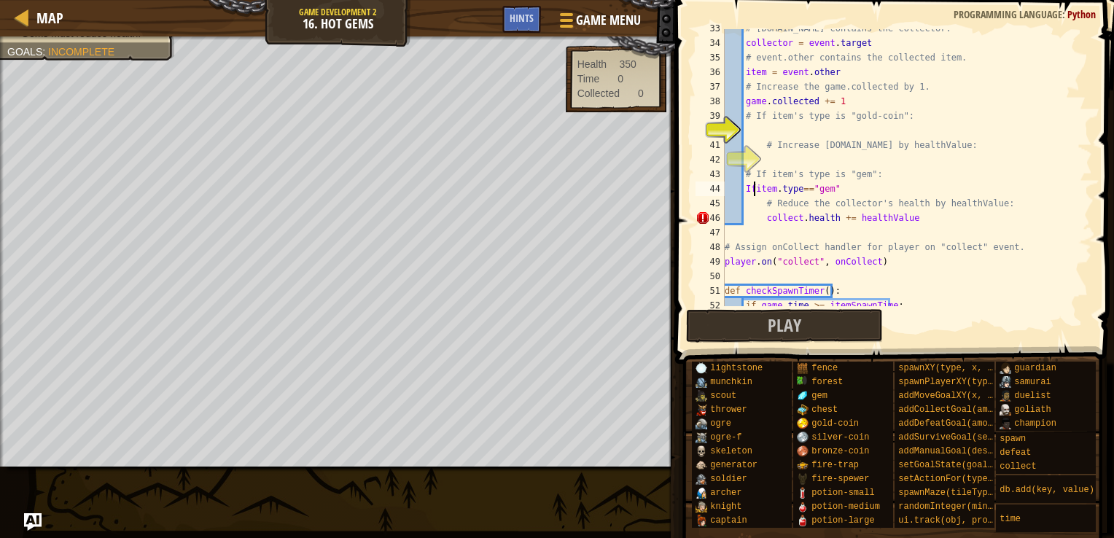
scroll to position [478, 0]
click at [762, 215] on div "# [DOMAIN_NAME] contains the collector. collector = event . target # event.othe…" at bounding box center [901, 171] width 359 height 306
type textarea "[DOMAIN_NAME] += healthValue"
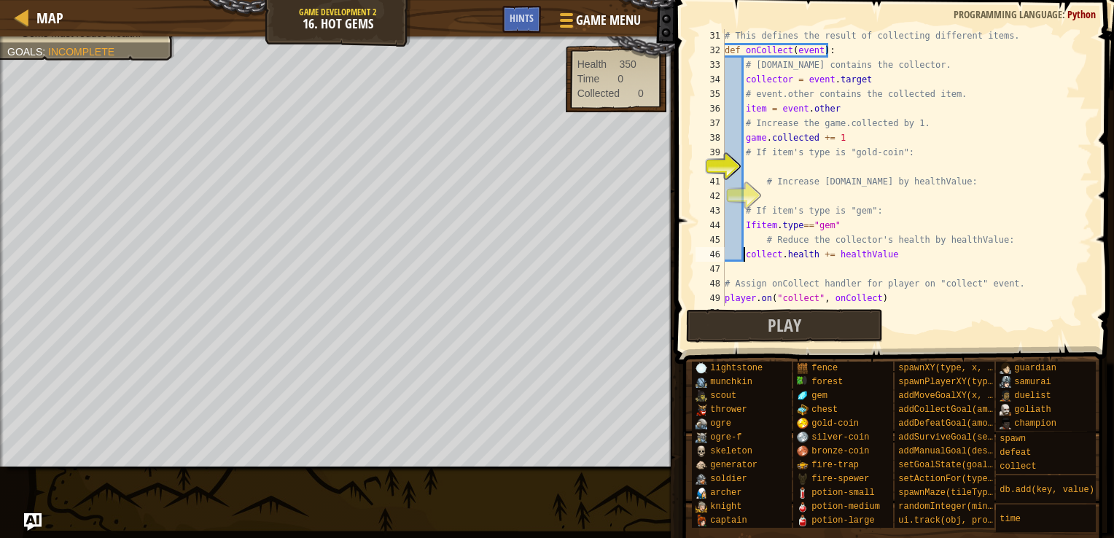
scroll to position [438, 0]
click at [815, 193] on div "# This defines the result of collecting different items. def onCollect ( event …" at bounding box center [901, 182] width 359 height 306
click at [768, 170] on div "# This defines the result of collecting different items. def onCollect ( event …" at bounding box center [901, 182] width 359 height 306
type textarea "Ifitem.type=="gold coin""
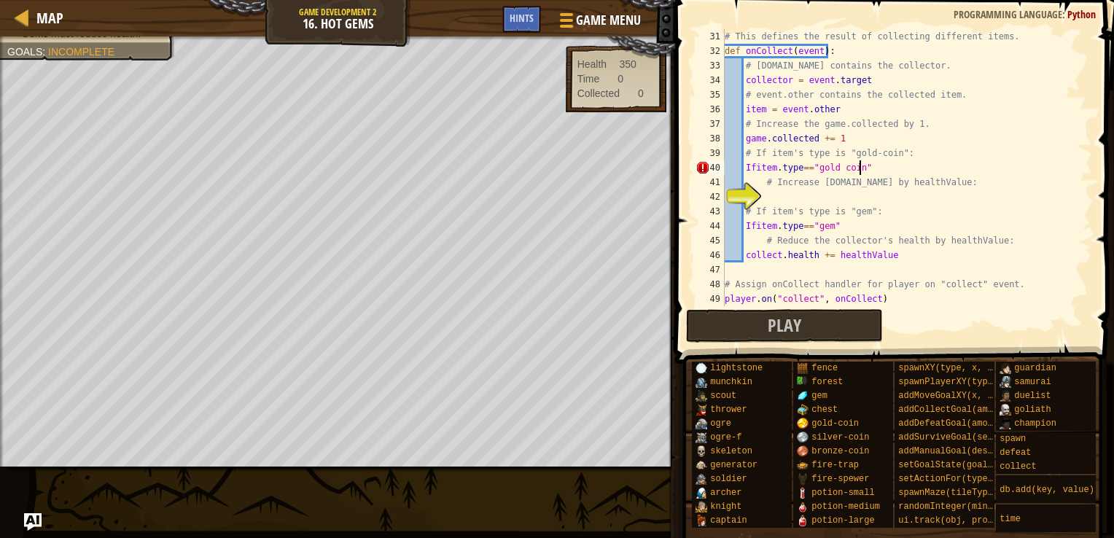
scroll to position [7, 10]
click at [762, 200] on div "# This defines the result of collecting different items. def onCollect ( event …" at bounding box center [901, 182] width 359 height 306
click at [808, 327] on button "Play" at bounding box center [784, 326] width 197 height 34
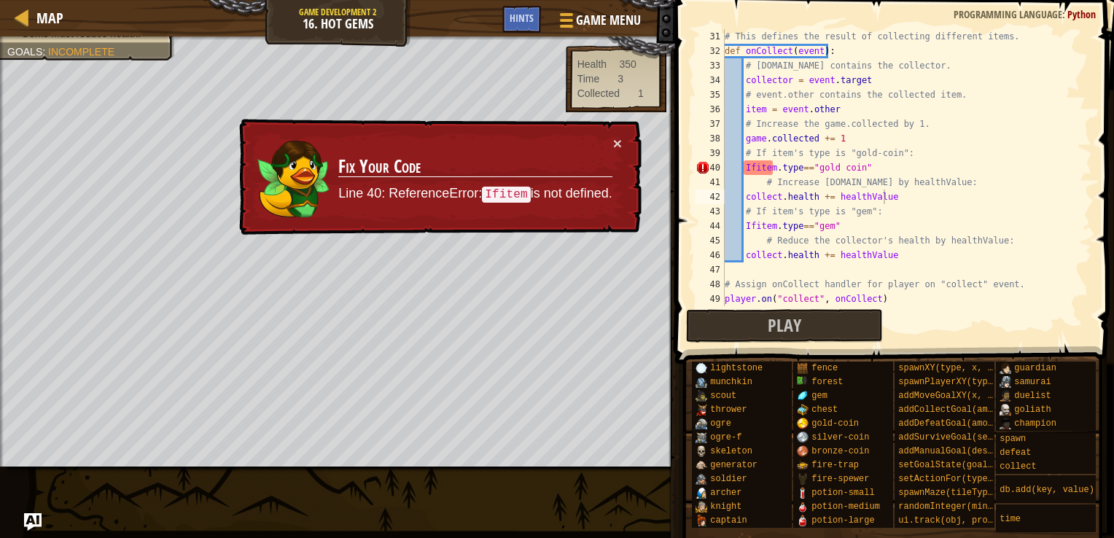
click at [753, 169] on div "# This defines the result of collecting different items. def onCollect ( event …" at bounding box center [901, 182] width 359 height 306
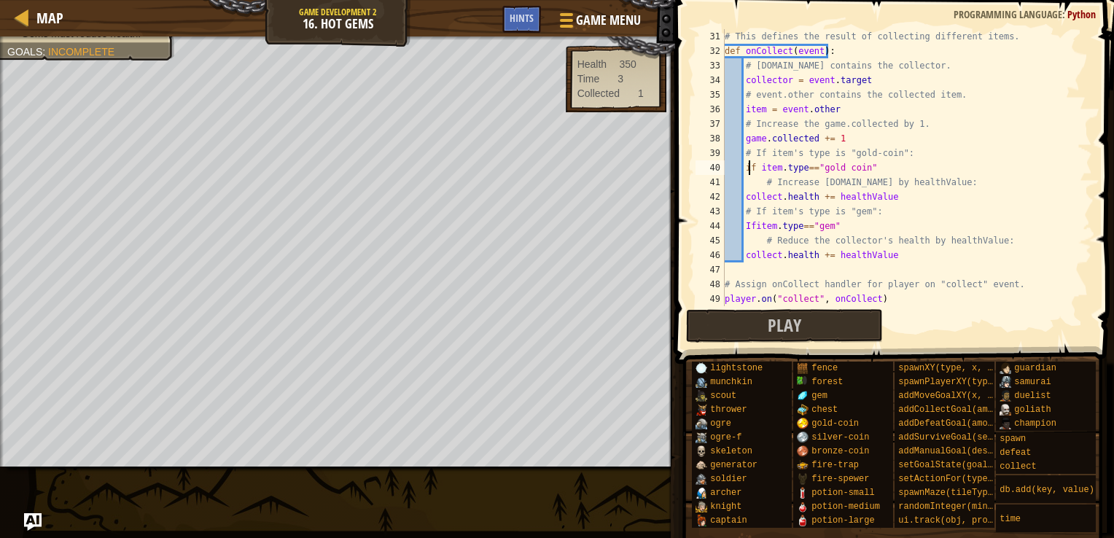
scroll to position [7, 2]
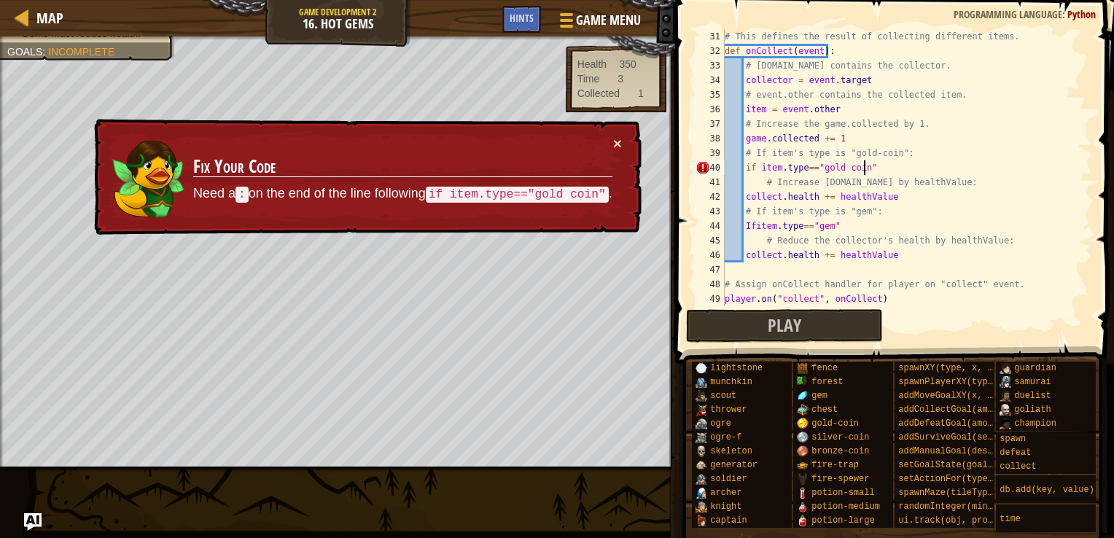
click at [885, 170] on div "# This defines the result of collecting different items. def onCollect ( event …" at bounding box center [901, 182] width 359 height 306
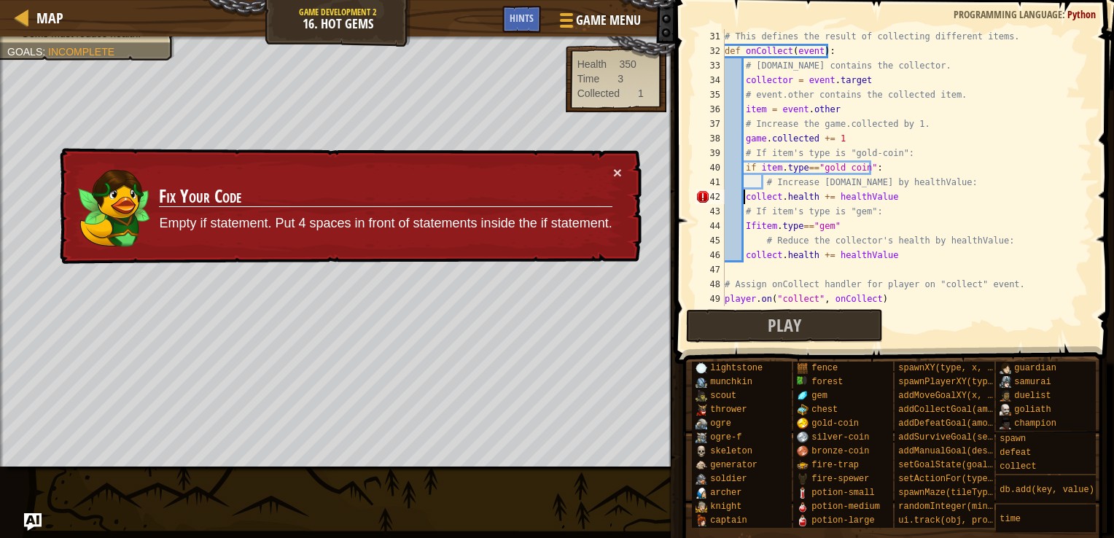
click at [745, 199] on div "# This defines the result of collecting different items. def onCollect ( event …" at bounding box center [901, 182] width 359 height 306
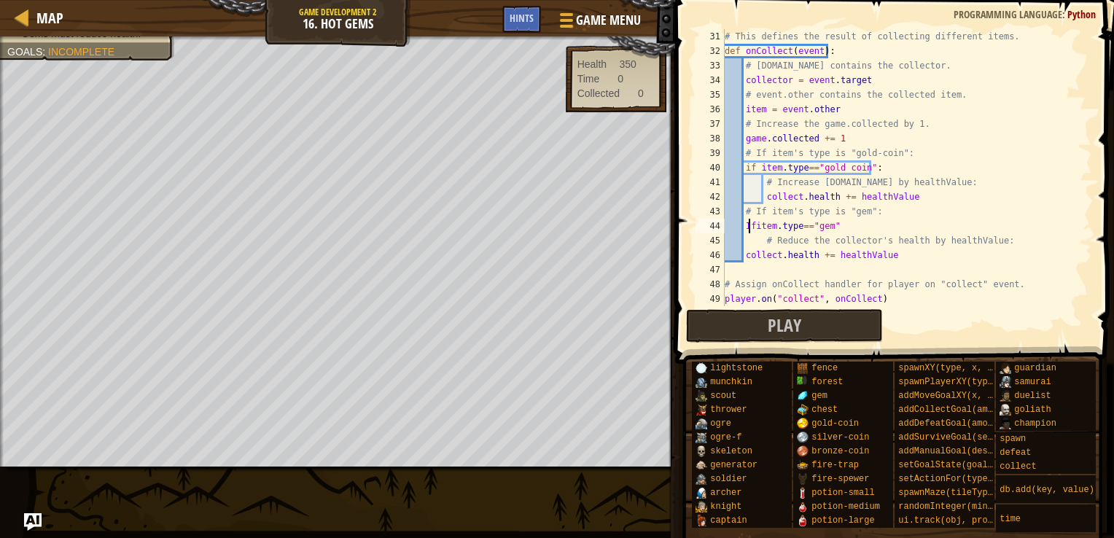
click at [750, 229] on div "# This defines the result of collecting different items. def onCollect ( event …" at bounding box center [901, 182] width 359 height 306
click at [747, 260] on div "# This defines the result of collecting different items. def onCollect ( event …" at bounding box center [901, 182] width 359 height 306
click at [744, 259] on div "# This defines the result of collecting different items. def onCollect ( event …" at bounding box center [901, 182] width 359 height 306
type textarea "[DOMAIN_NAME] += healthValue"
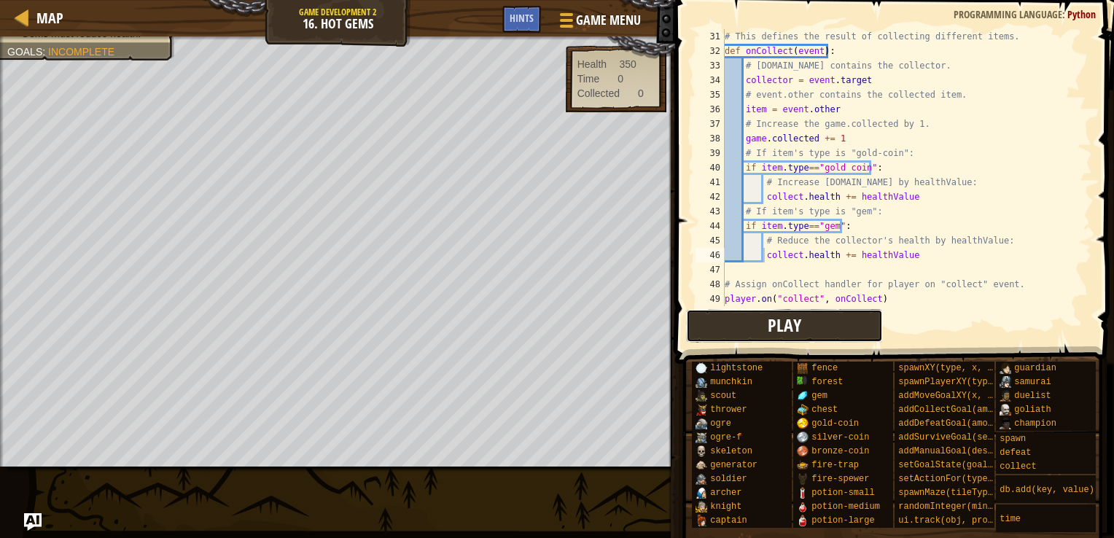
click at [826, 333] on button "Play" at bounding box center [784, 326] width 197 height 34
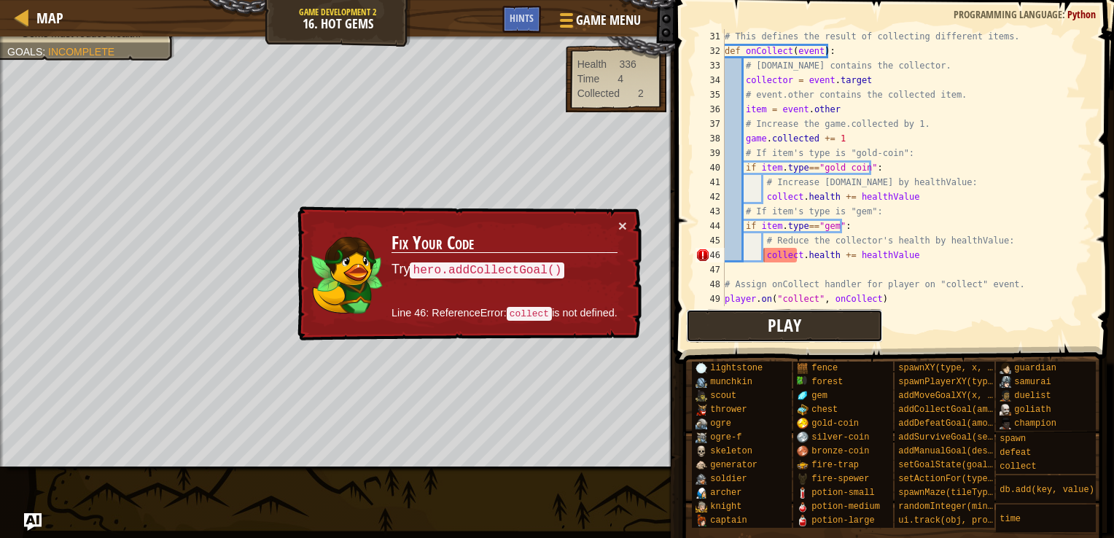
click at [826, 333] on button "Play" at bounding box center [784, 326] width 197 height 34
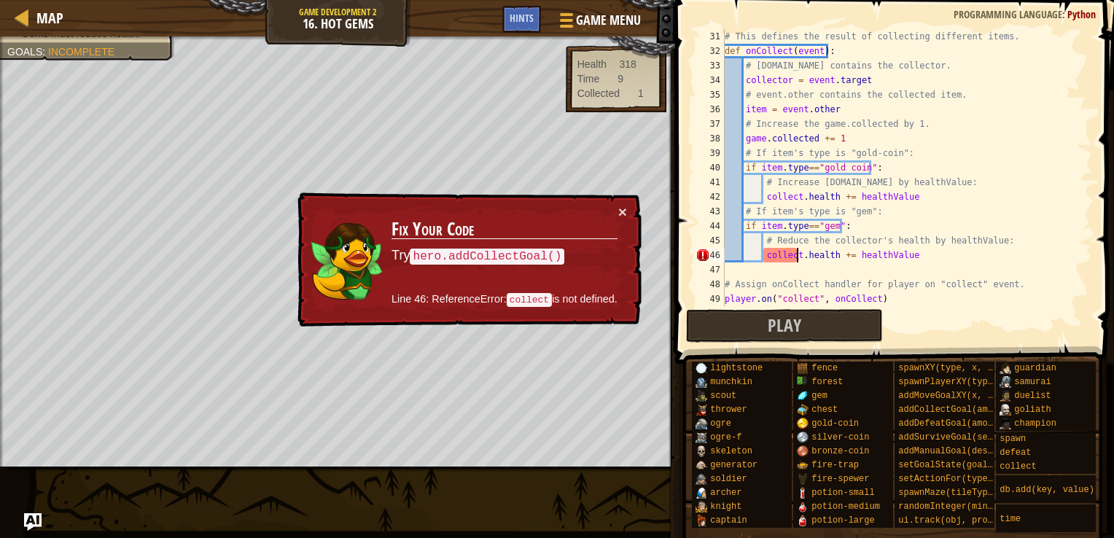
click at [796, 258] on div "# This defines the result of collecting different items. def onCollect ( event …" at bounding box center [901, 182] width 359 height 306
click at [793, 257] on div "# This defines the result of collecting different items. def onCollect ( event …" at bounding box center [901, 182] width 359 height 306
click at [796, 254] on div "# This defines the result of collecting different items. def onCollect ( event …" at bounding box center [901, 182] width 359 height 306
click at [924, 272] on div "# This defines the result of collecting different items. def onCollect ( event …" at bounding box center [901, 182] width 359 height 306
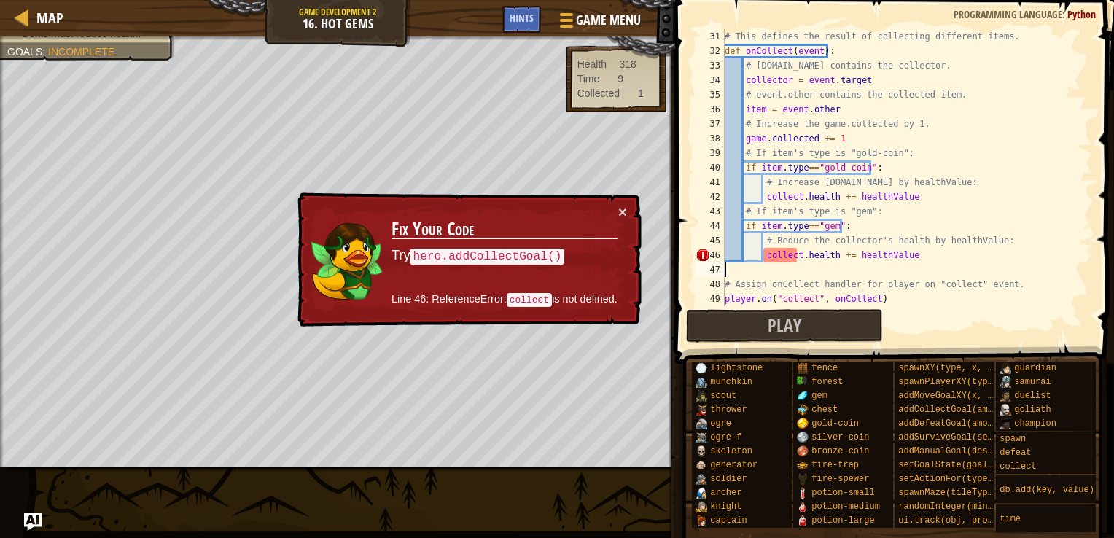
click at [906, 252] on div "# This defines the result of collecting different items. def onCollect ( event …" at bounding box center [901, 182] width 359 height 306
click at [820, 281] on div "# This defines the result of collecting different items. def onCollect ( event …" at bounding box center [901, 182] width 359 height 306
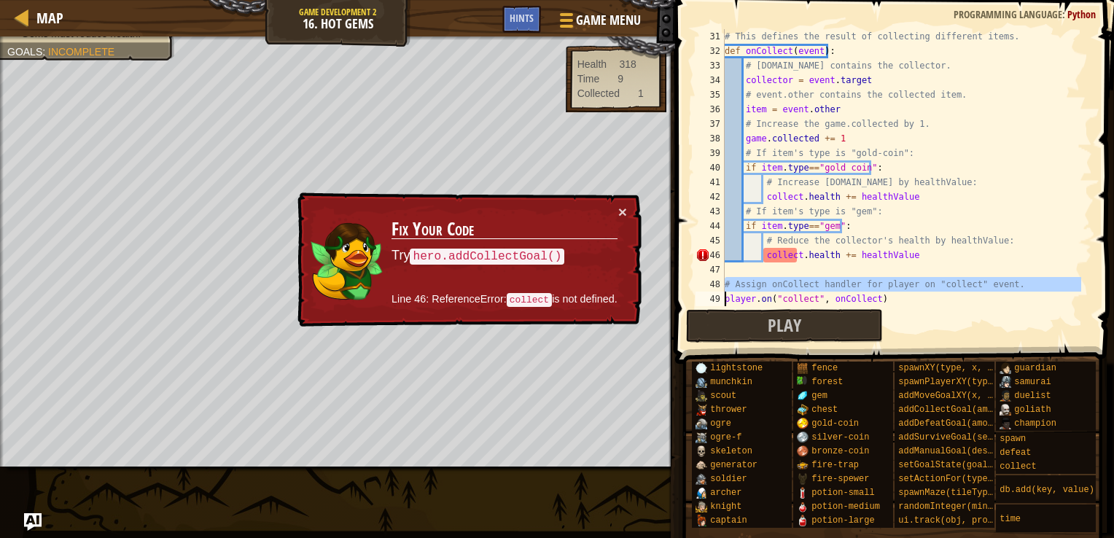
click at [820, 281] on div "# This defines the result of collecting different items. def onCollect ( event …" at bounding box center [901, 182] width 359 height 306
type textarea "# Assign onCollect handler for player on "collect" event. player.on("collect", …"
click at [796, 321] on span "Play" at bounding box center [785, 325] width 34 height 23
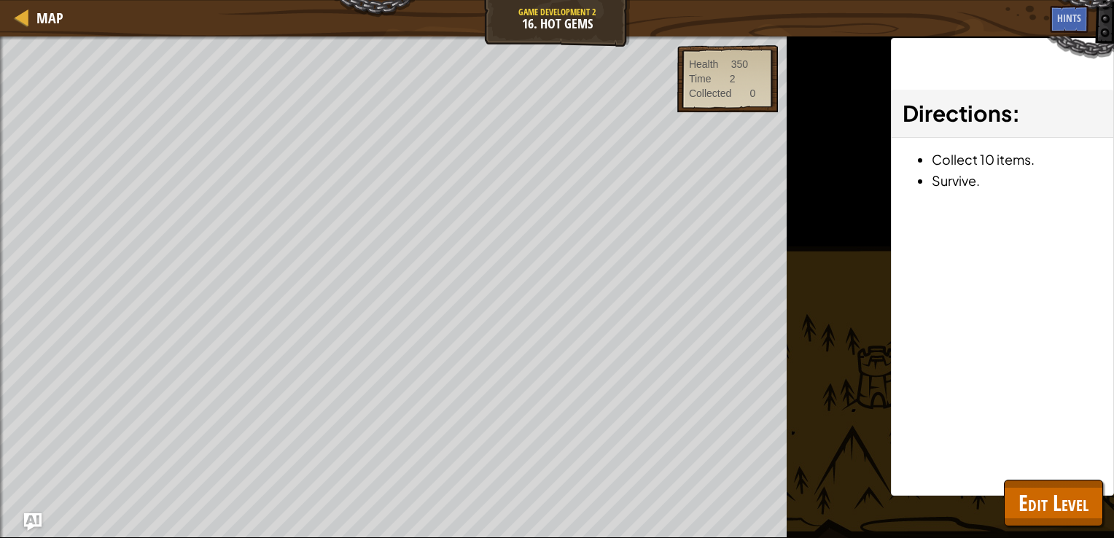
click at [787, 214] on div "Win the game. Collect at least 1 gem. Gold coin must increase health. Gems must…" at bounding box center [393, 287] width 787 height 502
click at [811, 312] on div "Win the game. Collect at least 1 gem. Gold coin must increase health. Gems must…" at bounding box center [557, 287] width 1114 height 502
click at [919, 288] on div "Directions : Collect 10 items. Survive." at bounding box center [1002, 267] width 223 height 458
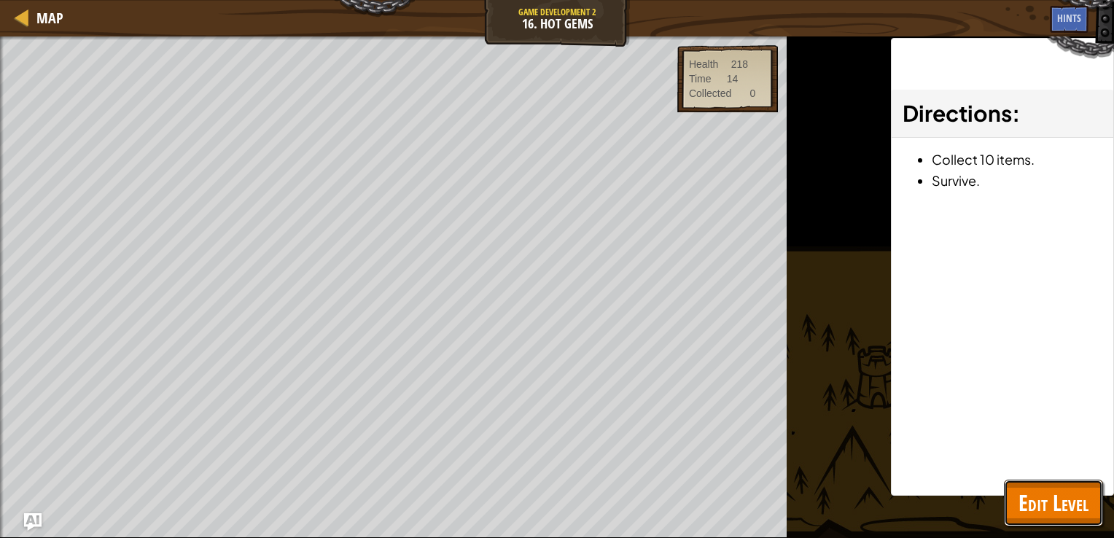
click at [1058, 491] on span "Edit Level" at bounding box center [1054, 503] width 70 height 30
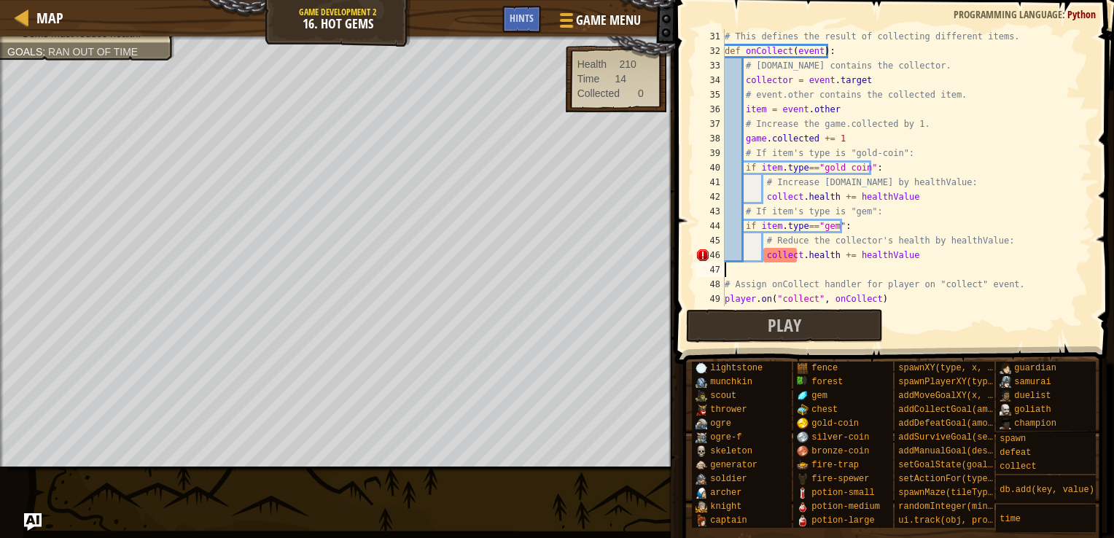
click at [799, 269] on div "# This defines the result of collecting different items. def onCollect ( event …" at bounding box center [901, 182] width 359 height 306
click at [796, 258] on div "# This defines the result of collecting different items. def onCollect ( event …" at bounding box center [901, 182] width 359 height 306
click at [796, 203] on div "# This defines the result of collecting different items. def onCollect ( event …" at bounding box center [901, 182] width 359 height 306
click at [783, 330] on span "Play" at bounding box center [785, 325] width 34 height 23
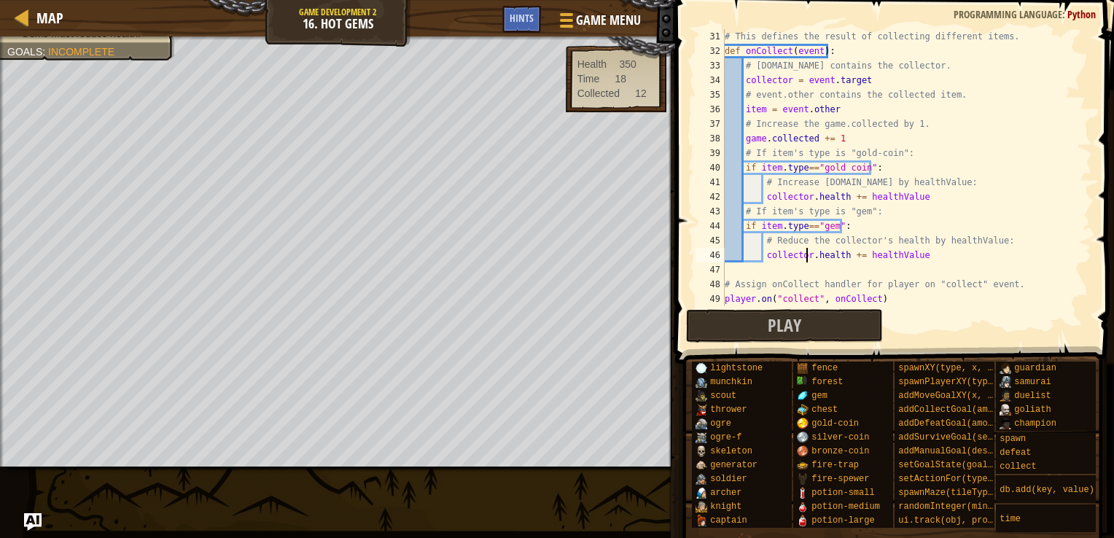
click at [806, 257] on div "# This defines the result of collecting different items. def onCollect ( event …" at bounding box center [901, 182] width 359 height 306
click at [807, 199] on div "# This defines the result of collecting different items. def onCollect ( event …" at bounding box center [901, 182] width 359 height 306
click at [808, 328] on button "Play" at bounding box center [784, 326] width 197 height 34
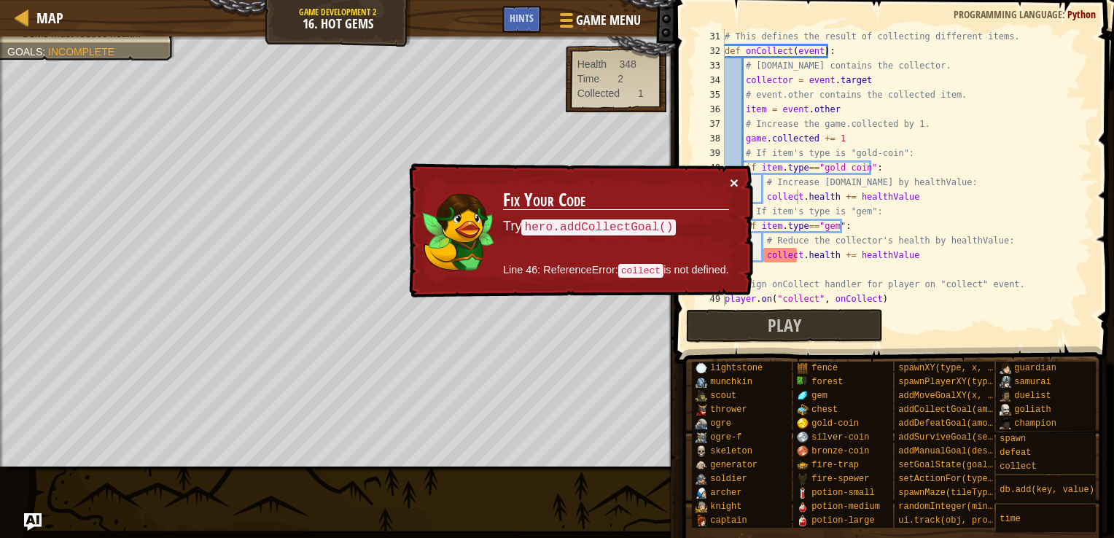
click at [732, 184] on button "×" at bounding box center [734, 182] width 9 height 15
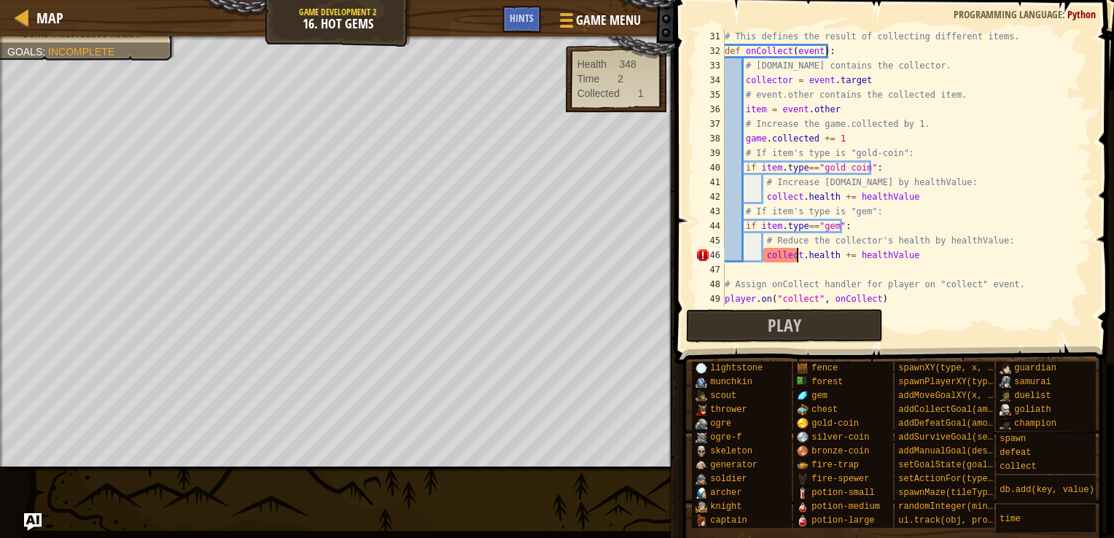
click at [796, 248] on div "# This defines the result of collecting different items. def onCollect ( event …" at bounding box center [901, 182] width 359 height 306
click at [797, 194] on div "# This defines the result of collecting different items. def onCollect ( event …" at bounding box center [901, 182] width 359 height 306
click at [850, 257] on div "# This defines the result of collecting different items. def onCollect ( event …" at bounding box center [901, 182] width 359 height 306
type textarea "[DOMAIN_NAME] -= healthValue"
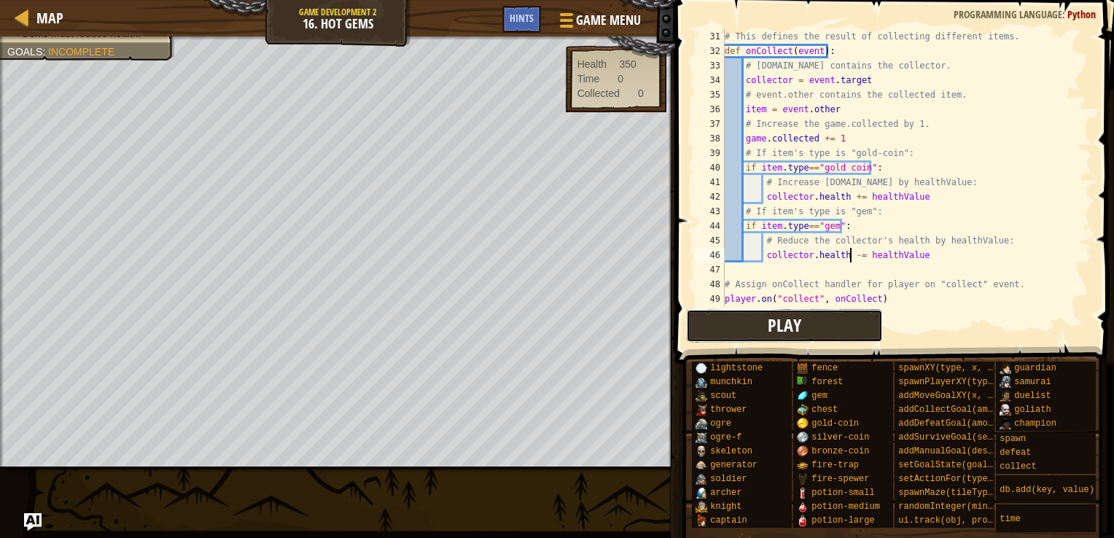
click at [788, 333] on span "Play" at bounding box center [785, 325] width 34 height 23
click at [844, 322] on button "Play" at bounding box center [784, 326] width 197 height 34
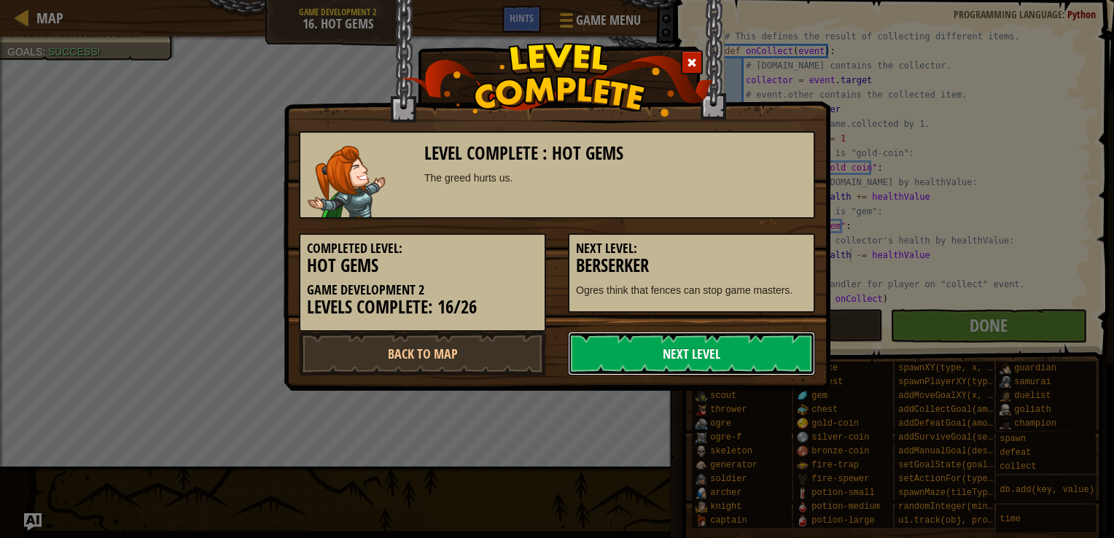
click at [674, 357] on link "Next Level" at bounding box center [691, 354] width 247 height 44
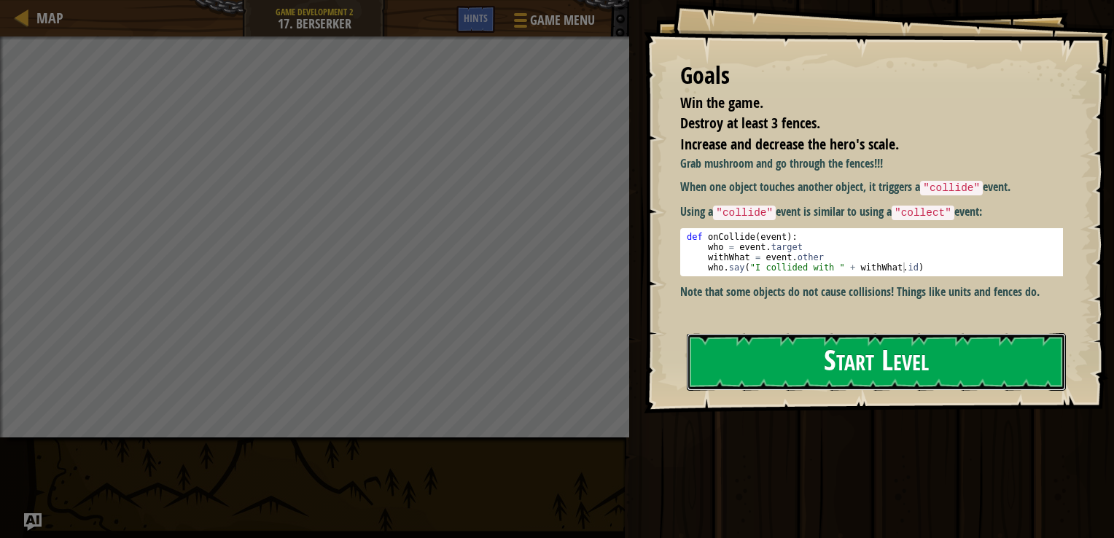
click at [732, 381] on button "Start Level" at bounding box center [876, 362] width 379 height 58
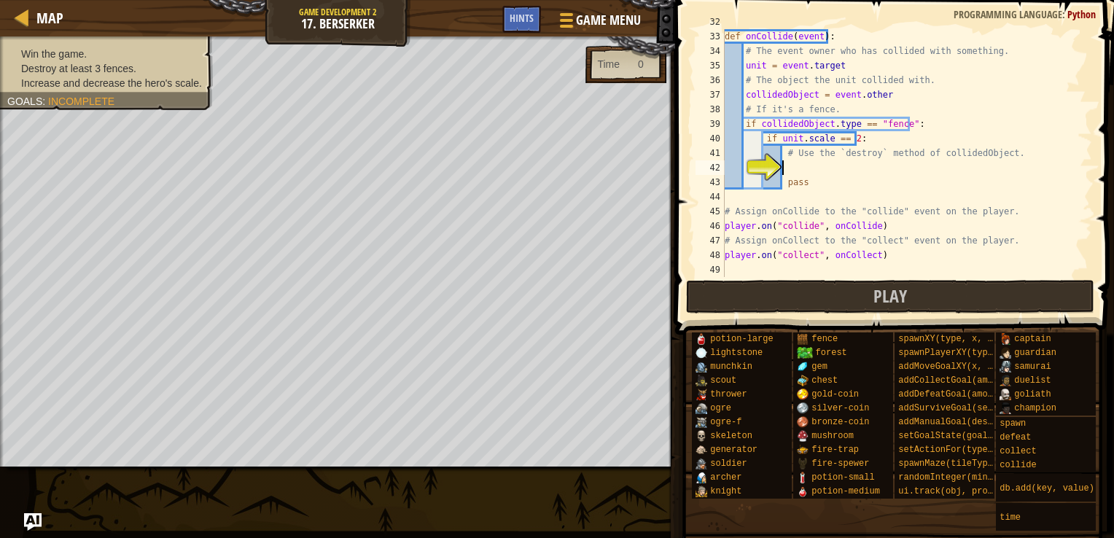
scroll to position [474, 0]
